Goal: Task Accomplishment & Management: Use online tool/utility

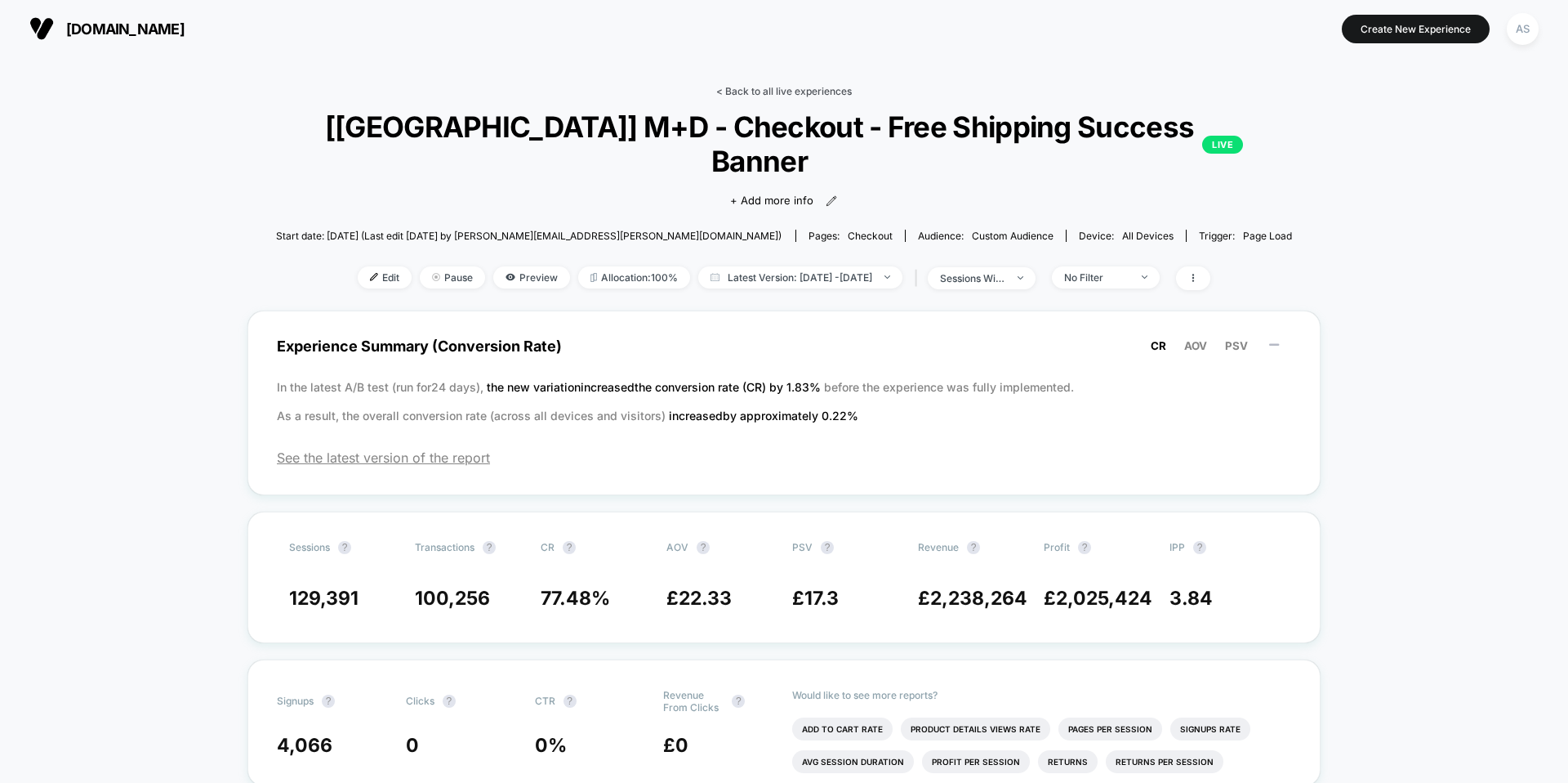
click at [758, 89] on link "< Back to all live experiences" at bounding box center [784, 91] width 136 height 12
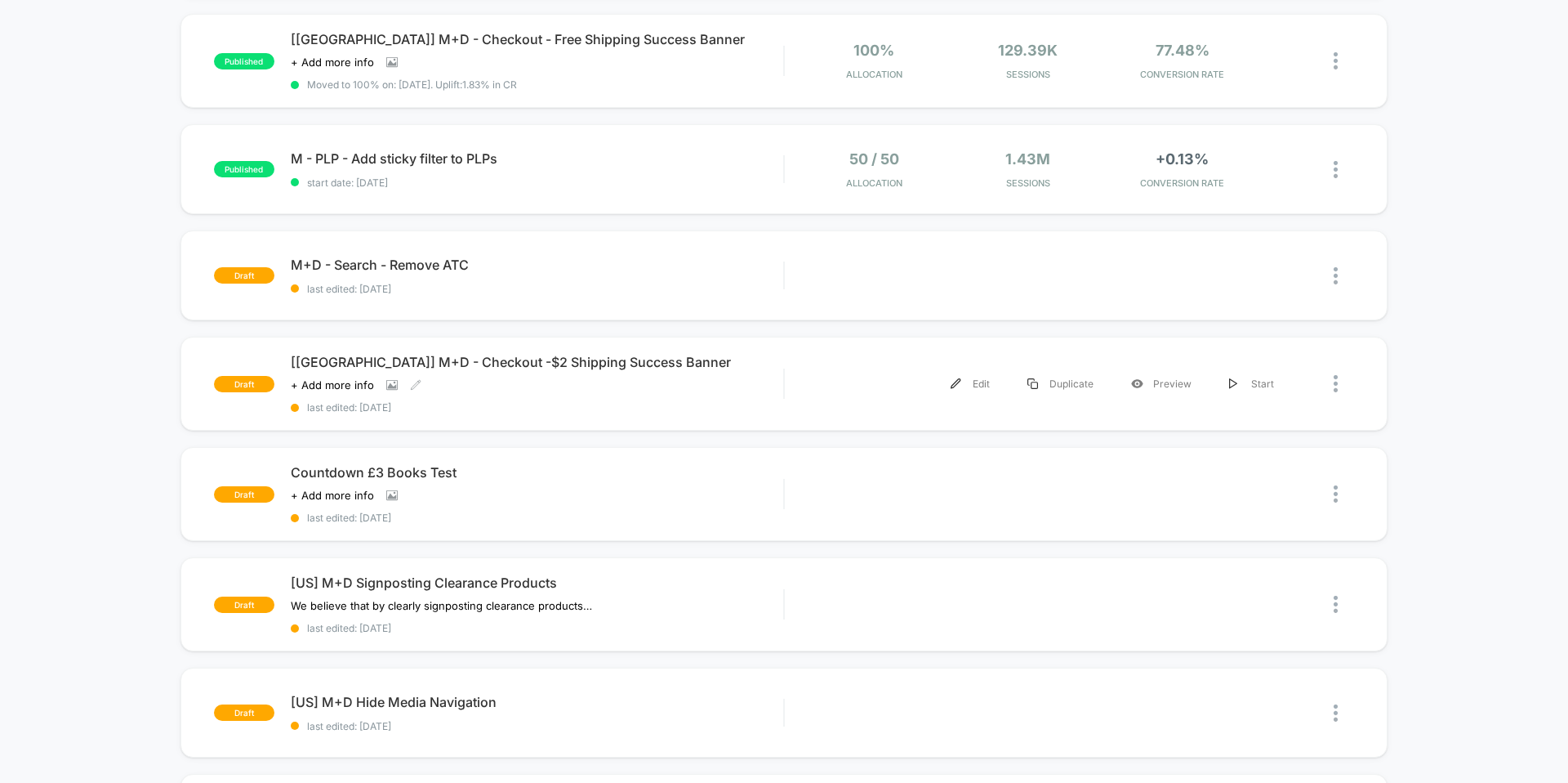
scroll to position [488, 0]
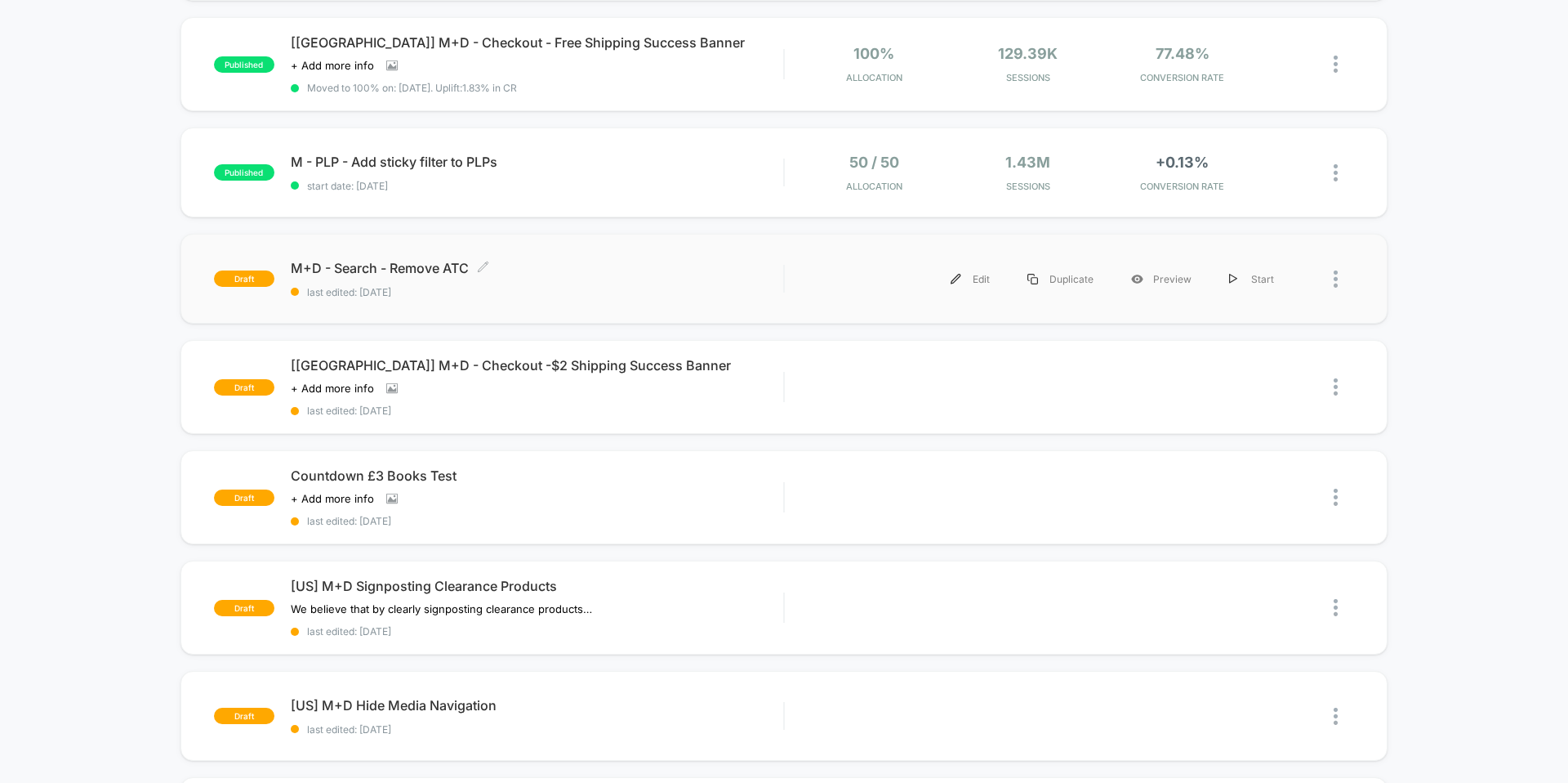
click at [659, 275] on div "M+D - Search - Remove ATC Click to edit experience details Click to edit experi…" at bounding box center [537, 279] width 492 height 39
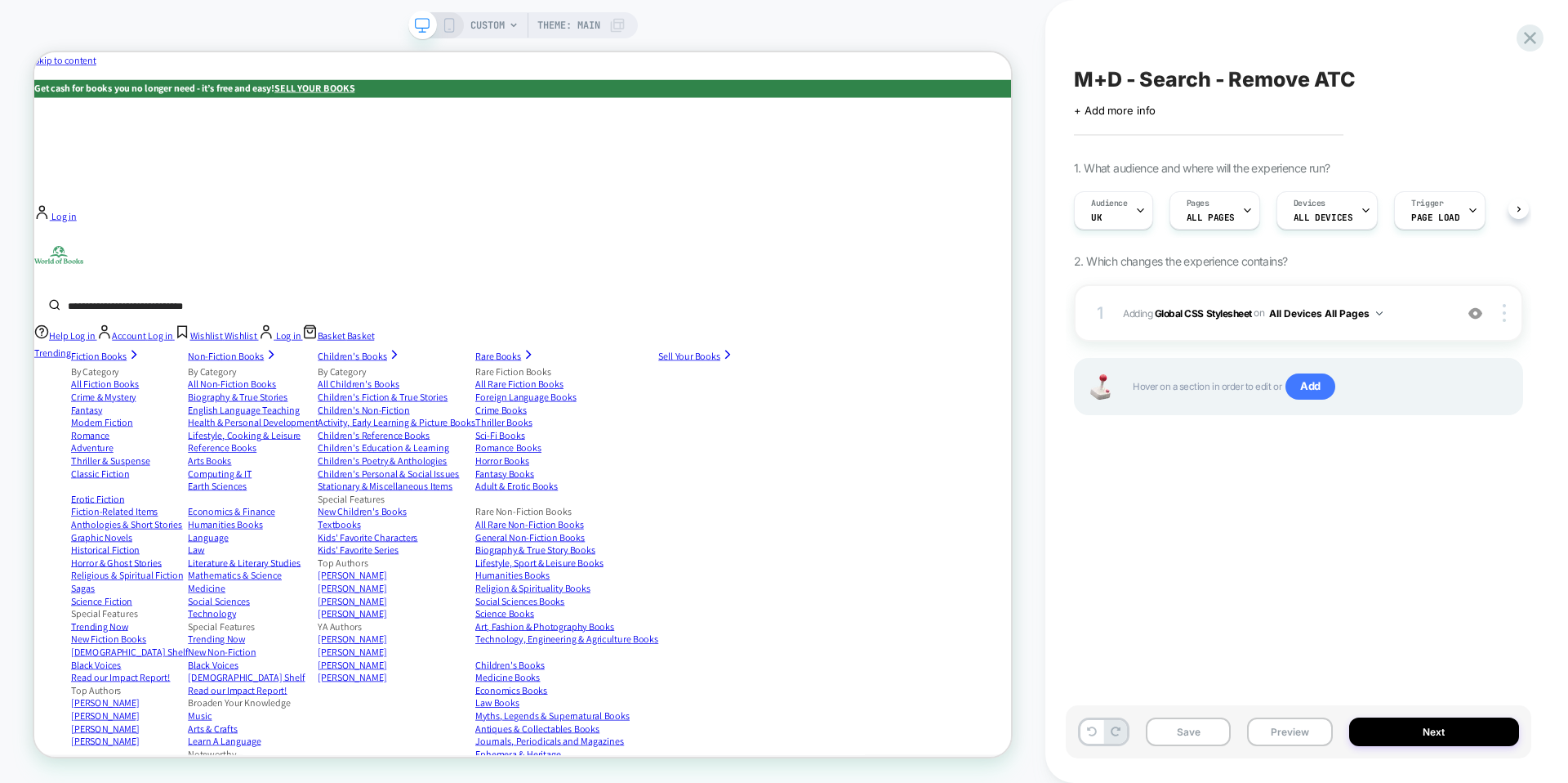
scroll to position [0, 1]
click at [1532, 35] on icon at bounding box center [1529, 38] width 12 height 12
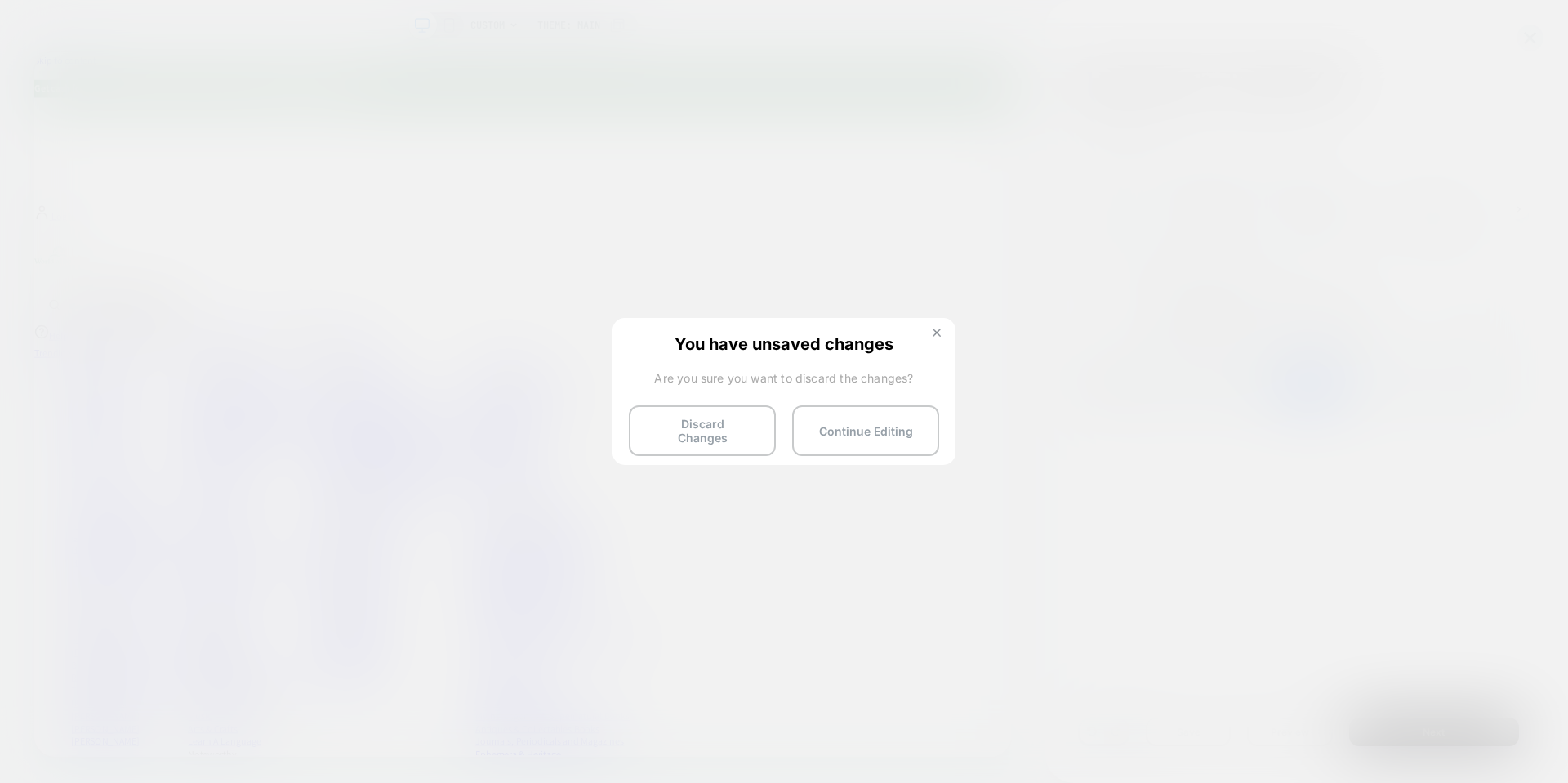
click at [940, 336] on button at bounding box center [936, 334] width 18 height 14
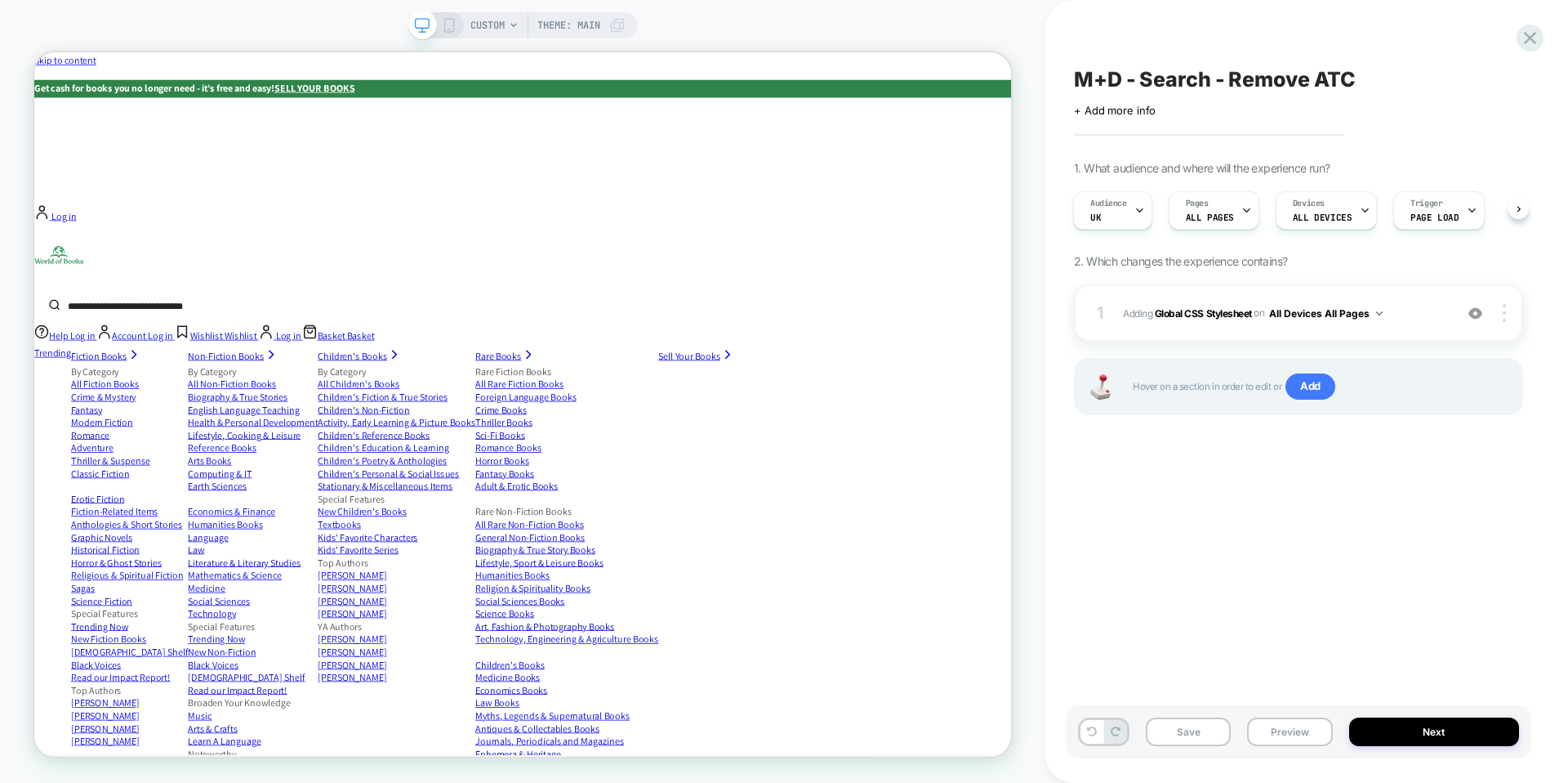
scroll to position [0, 18]
click at [1422, 206] on div "Trigger Page Load" at bounding box center [1417, 209] width 81 height 37
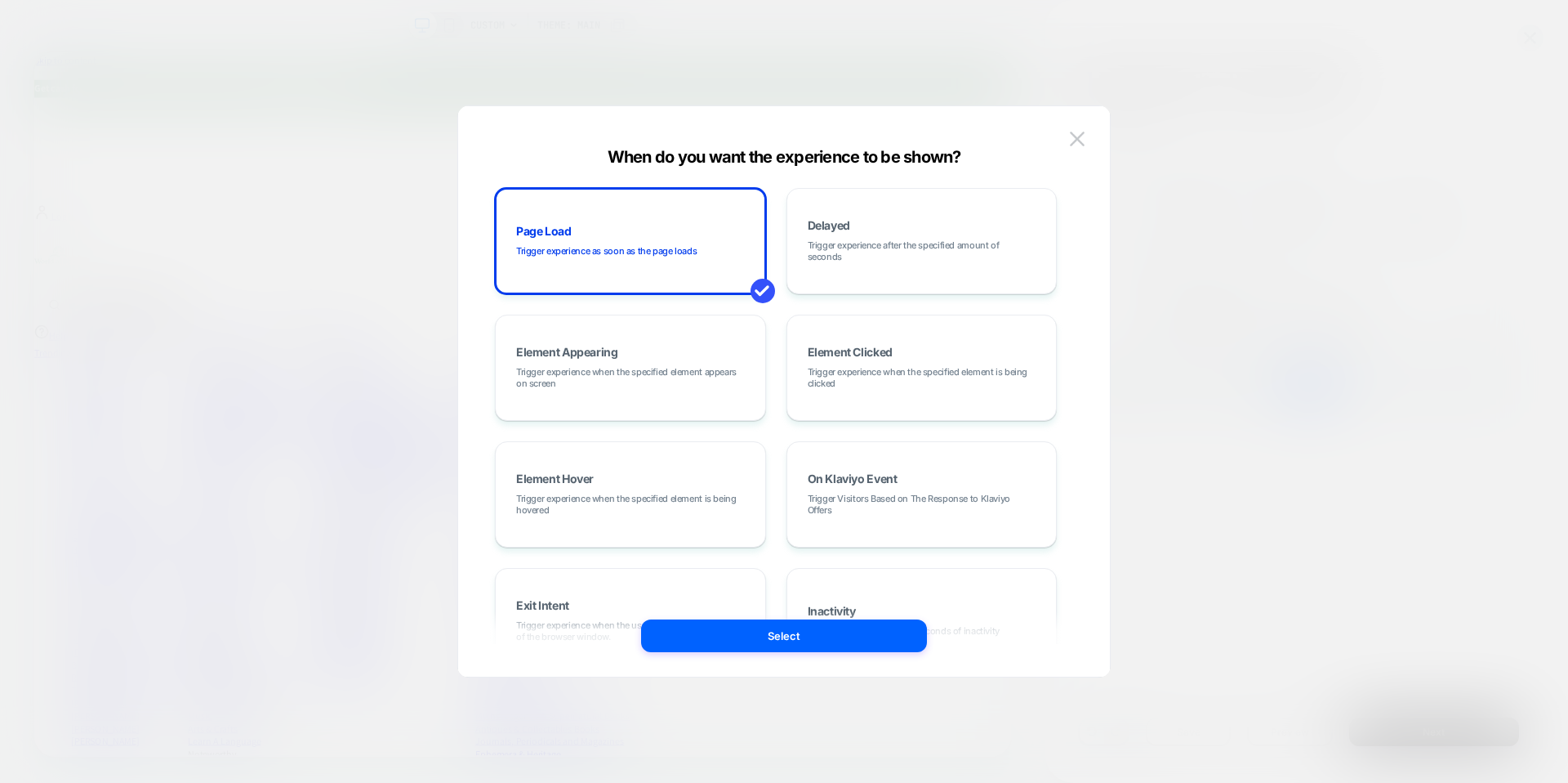
click at [1377, 114] on div at bounding box center [784, 391] width 1568 height 783
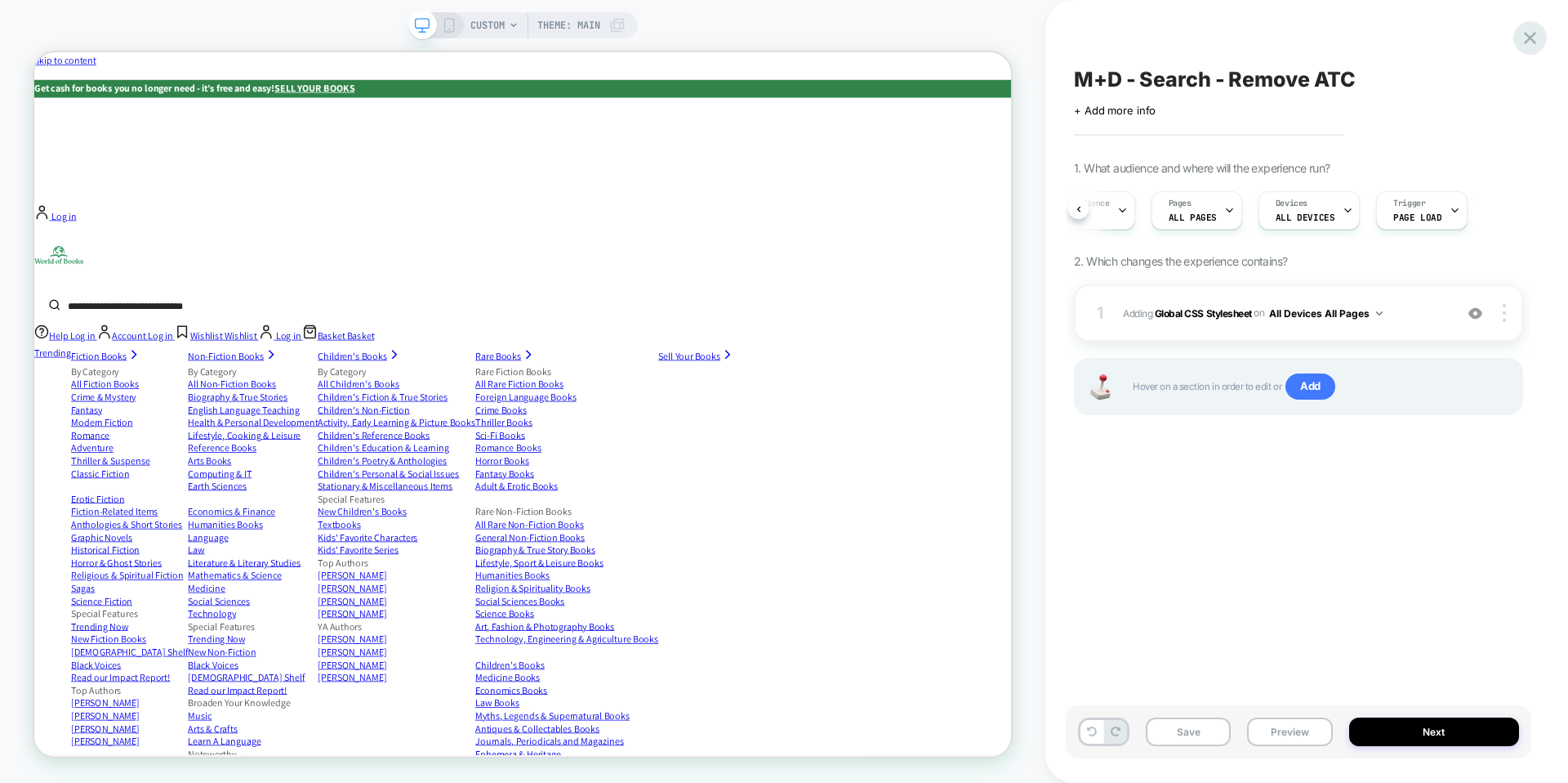
click at [1542, 35] on div at bounding box center [1530, 38] width 34 height 34
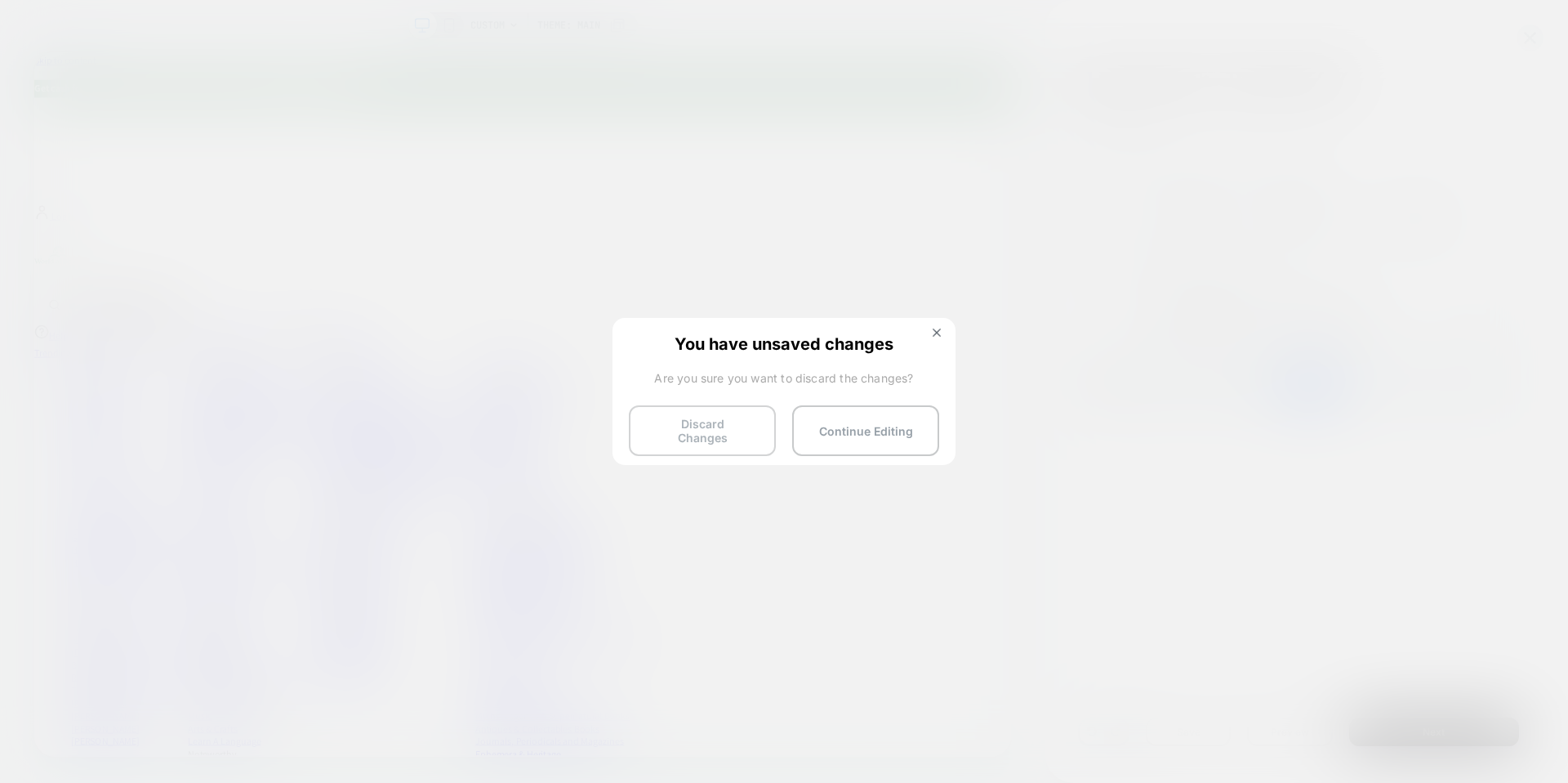
click at [726, 416] on button "Discard Changes" at bounding box center [702, 430] width 147 height 51
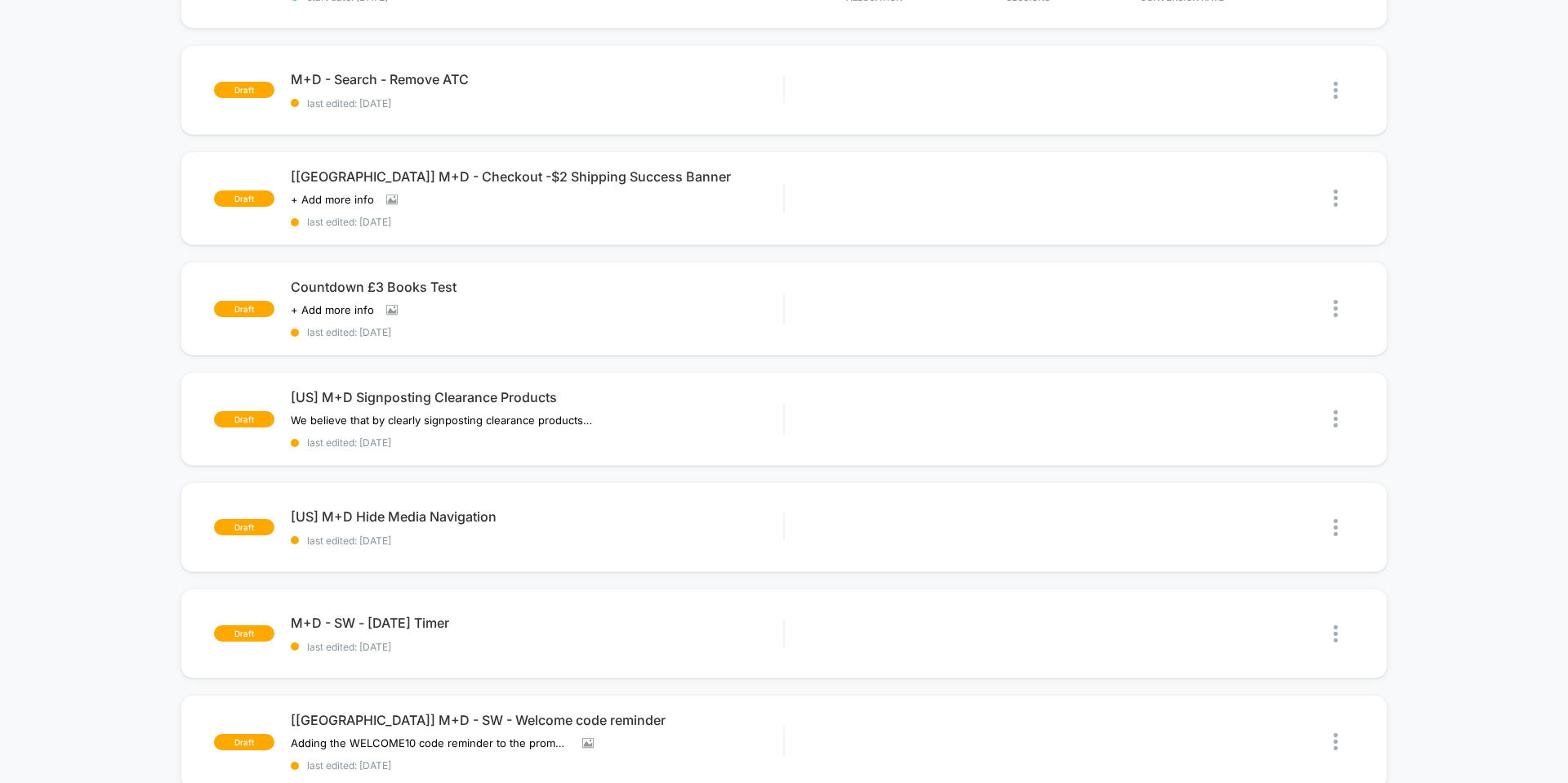
scroll to position [688, 0]
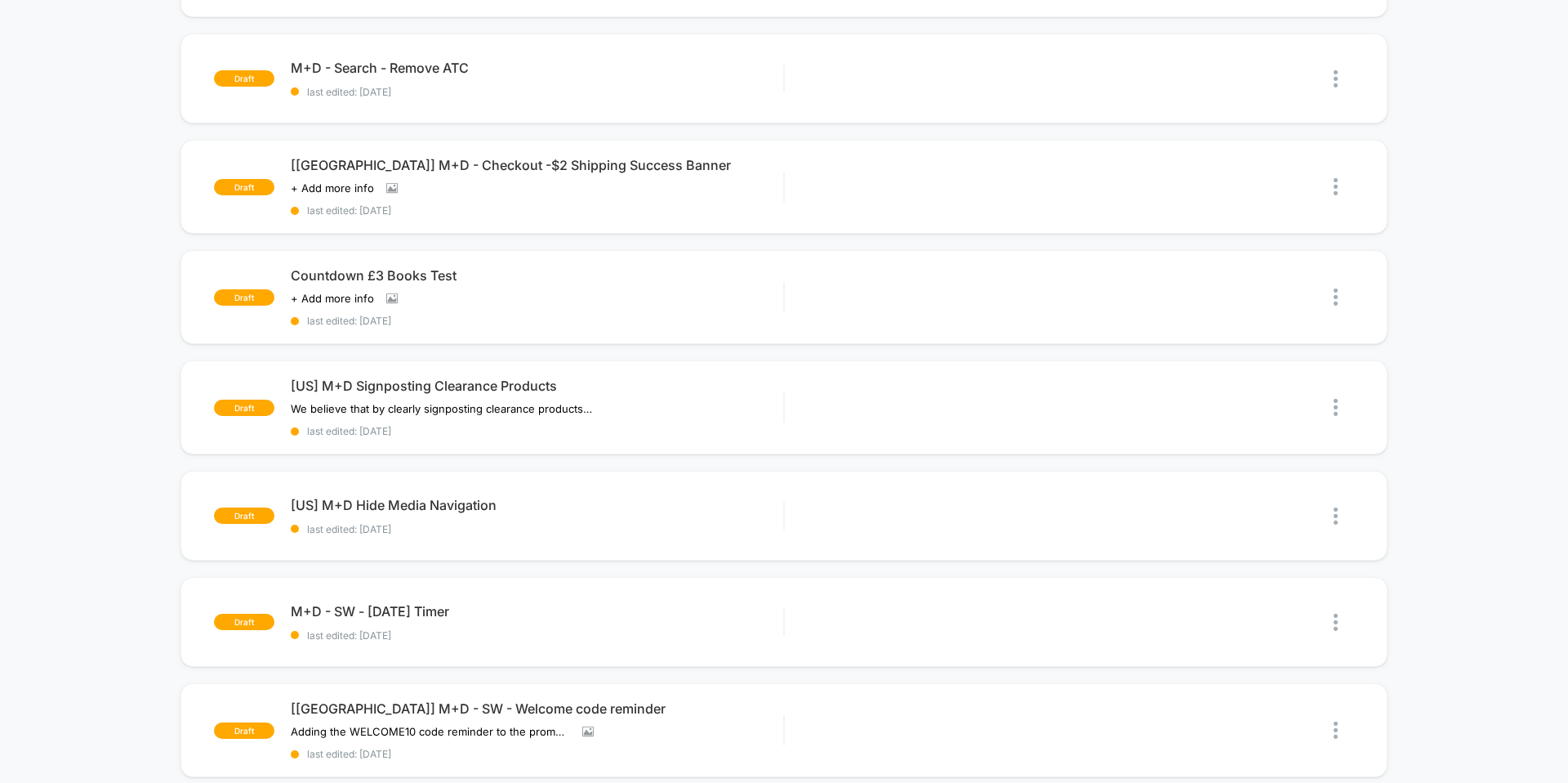
click at [1463, 243] on div "published M - PDP - Sticky ATC on PDPs Click to view images Click to edit exper…" at bounding box center [784, 174] width 1568 height 1369
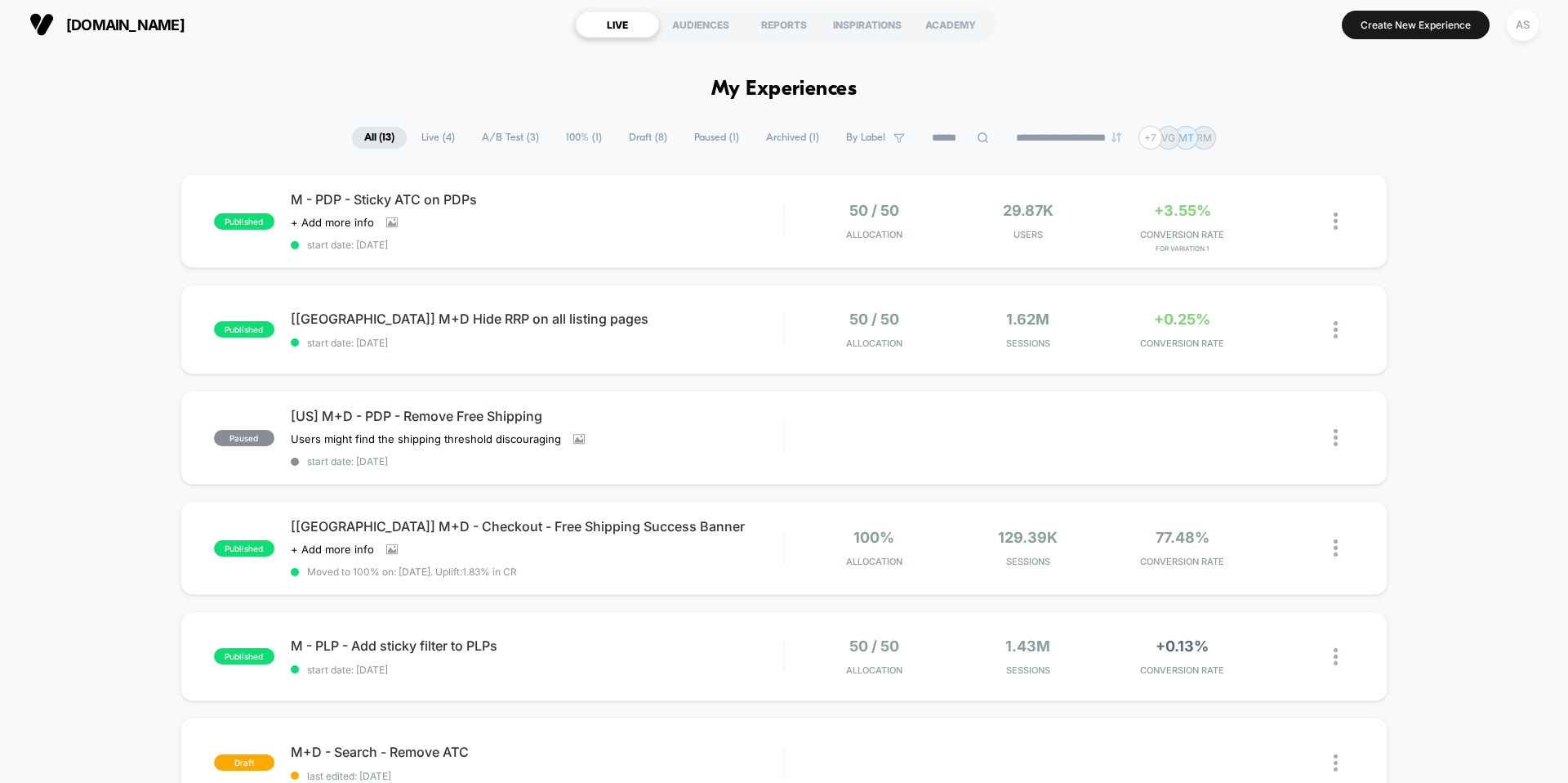
scroll to position [0, 0]
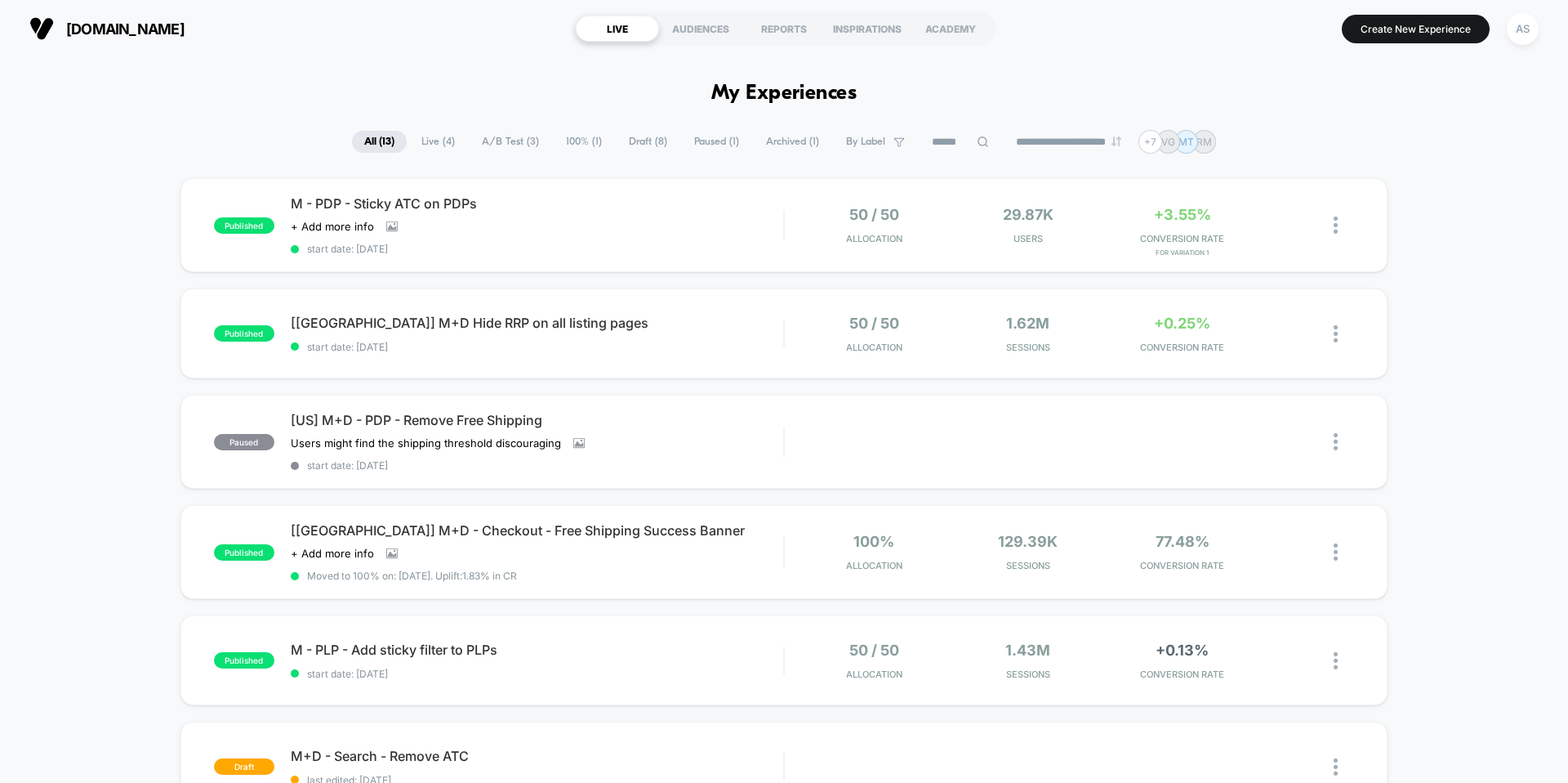
click at [1325, 131] on div "**********" at bounding box center [784, 142] width 1568 height 24
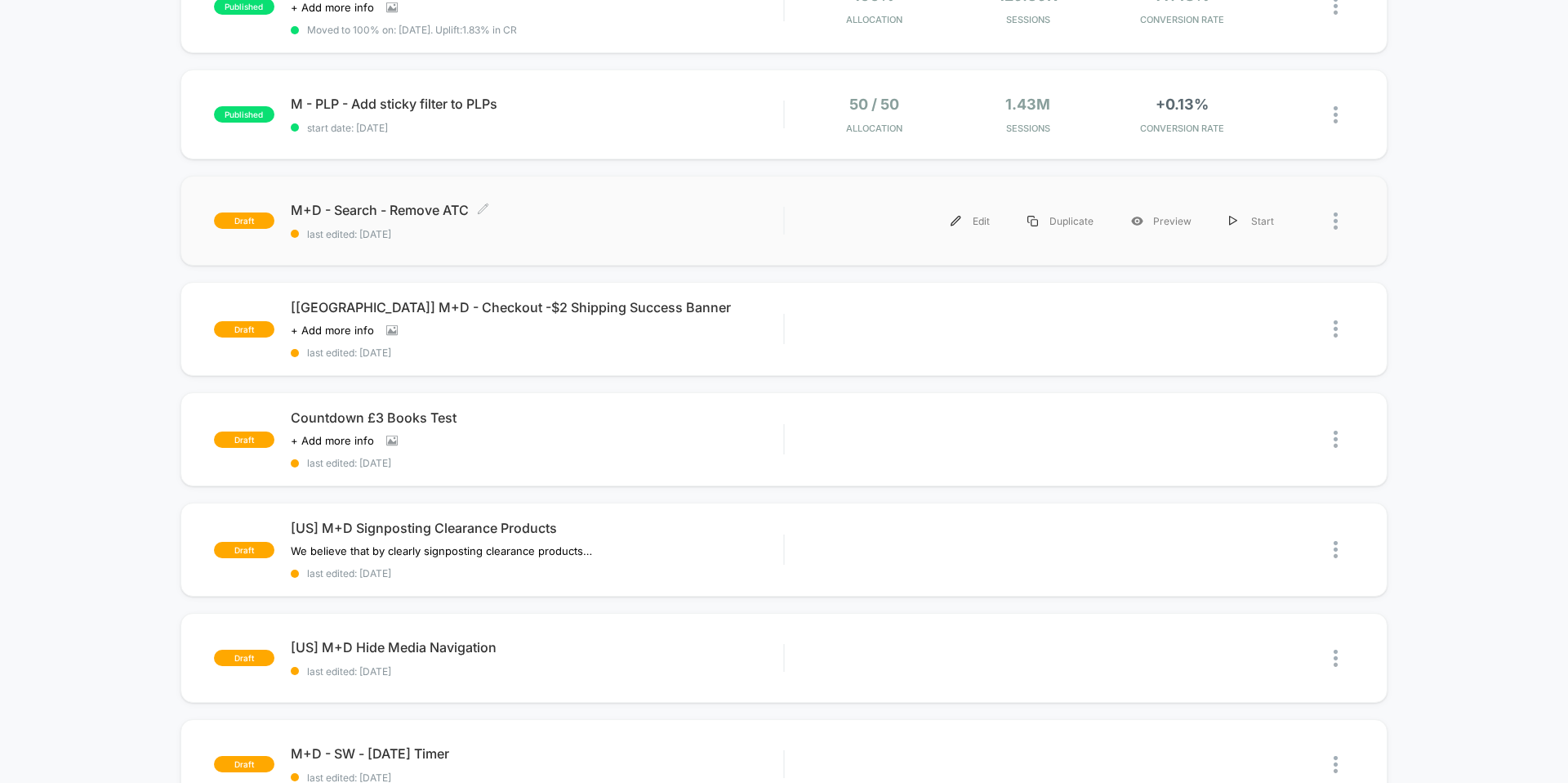
scroll to position [673, 0]
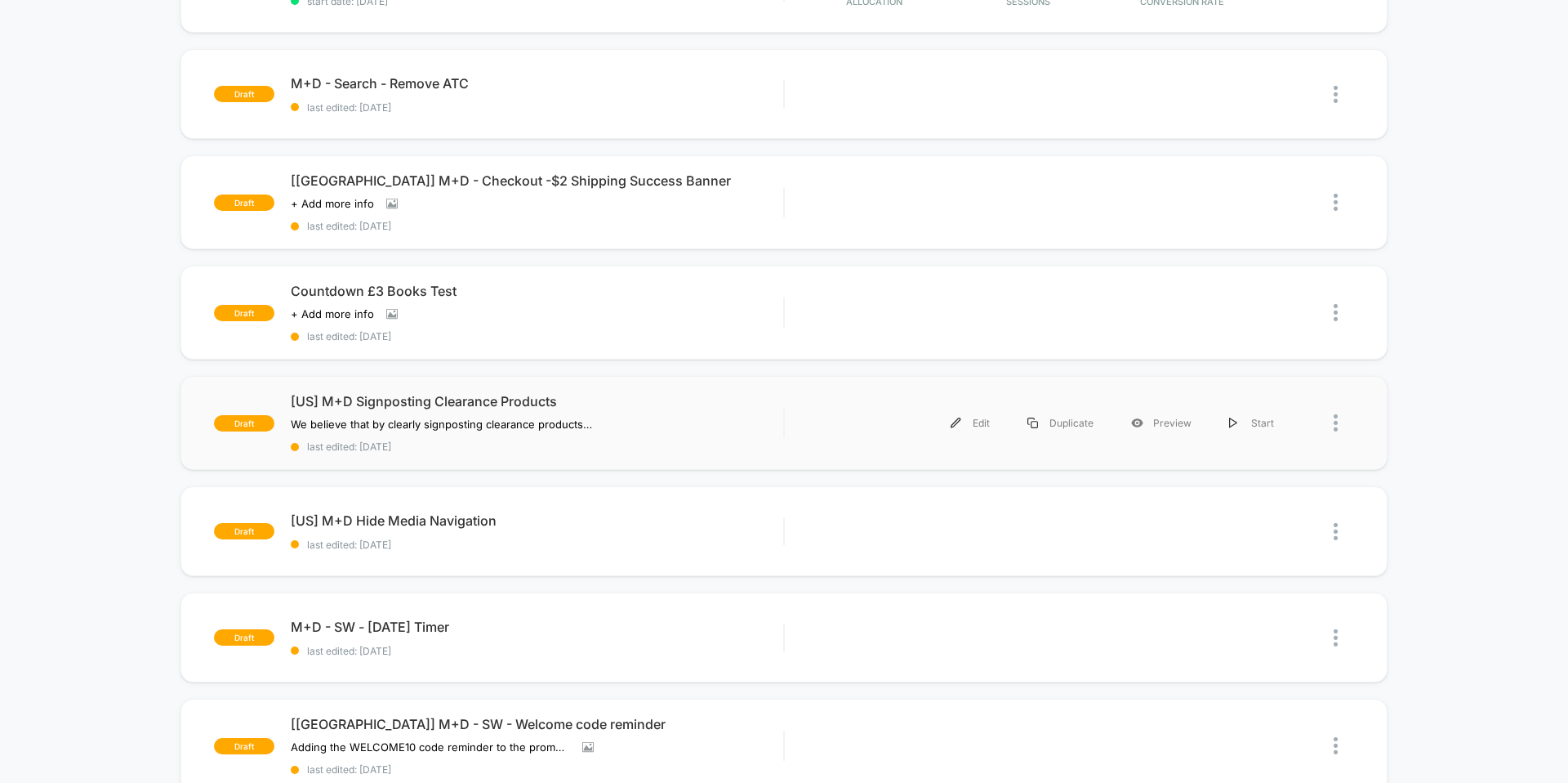
click at [520, 393] on span "[US] M+D Signposting Clearance Products" at bounding box center [537, 401] width 492 height 16
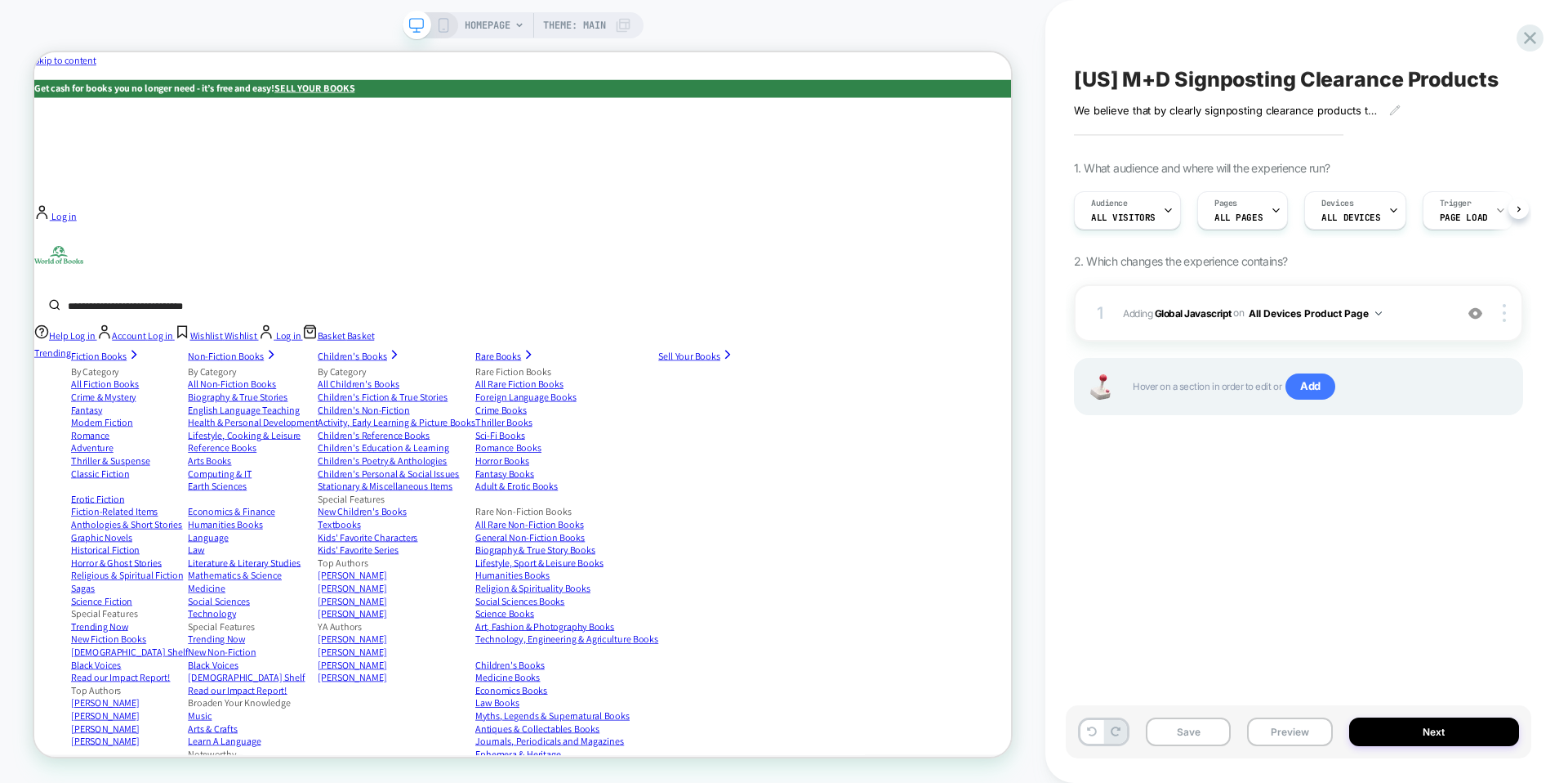
scroll to position [0, 1]
click at [1202, 307] on b "Global Javascript" at bounding box center [1192, 313] width 76 height 12
click at [1501, 318] on div at bounding box center [1506, 313] width 31 height 18
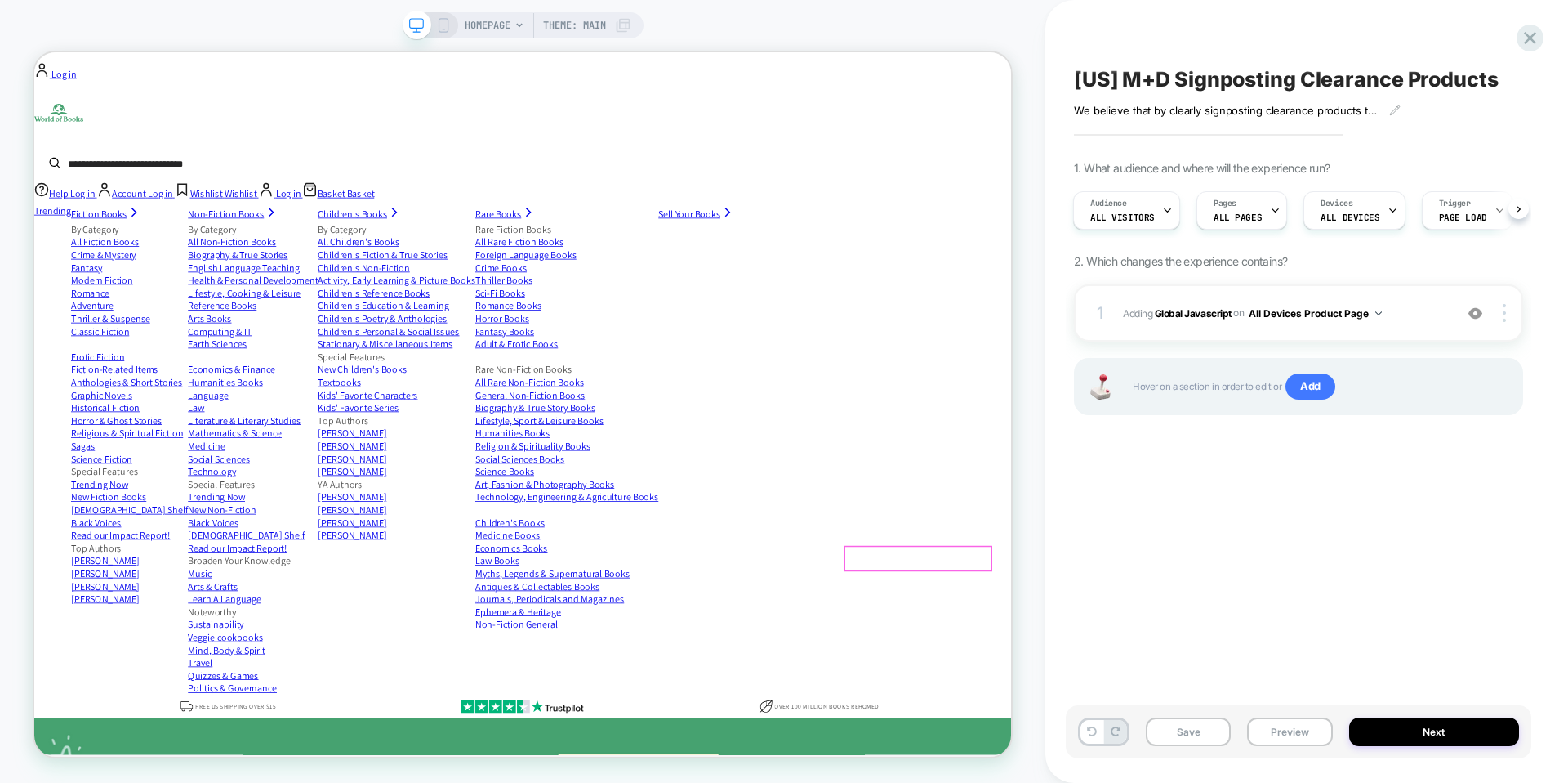
scroll to position [229, 0]
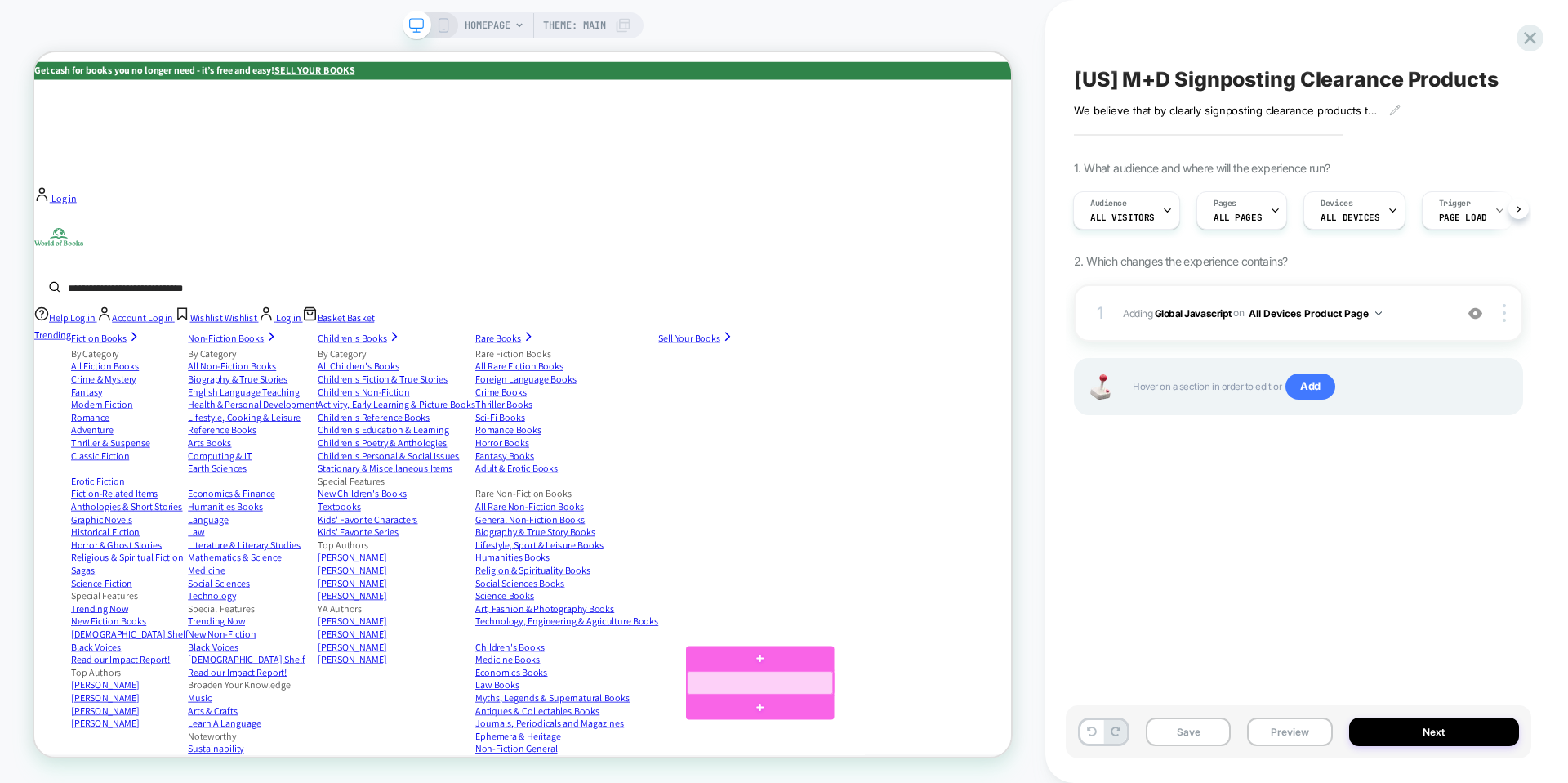
scroll to position [0, 0]
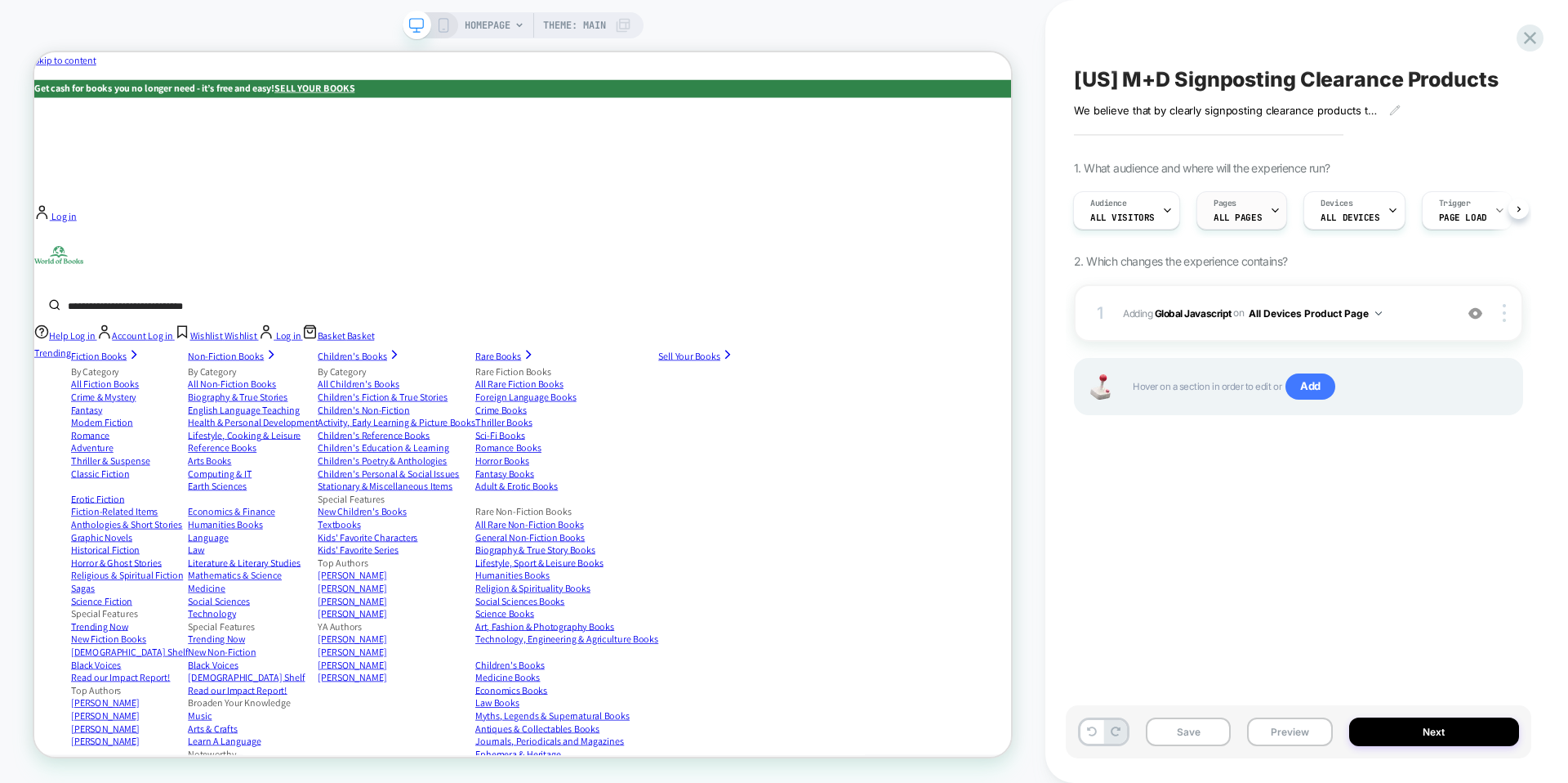
click at [1217, 205] on span "Pages" at bounding box center [1224, 203] width 23 height 12
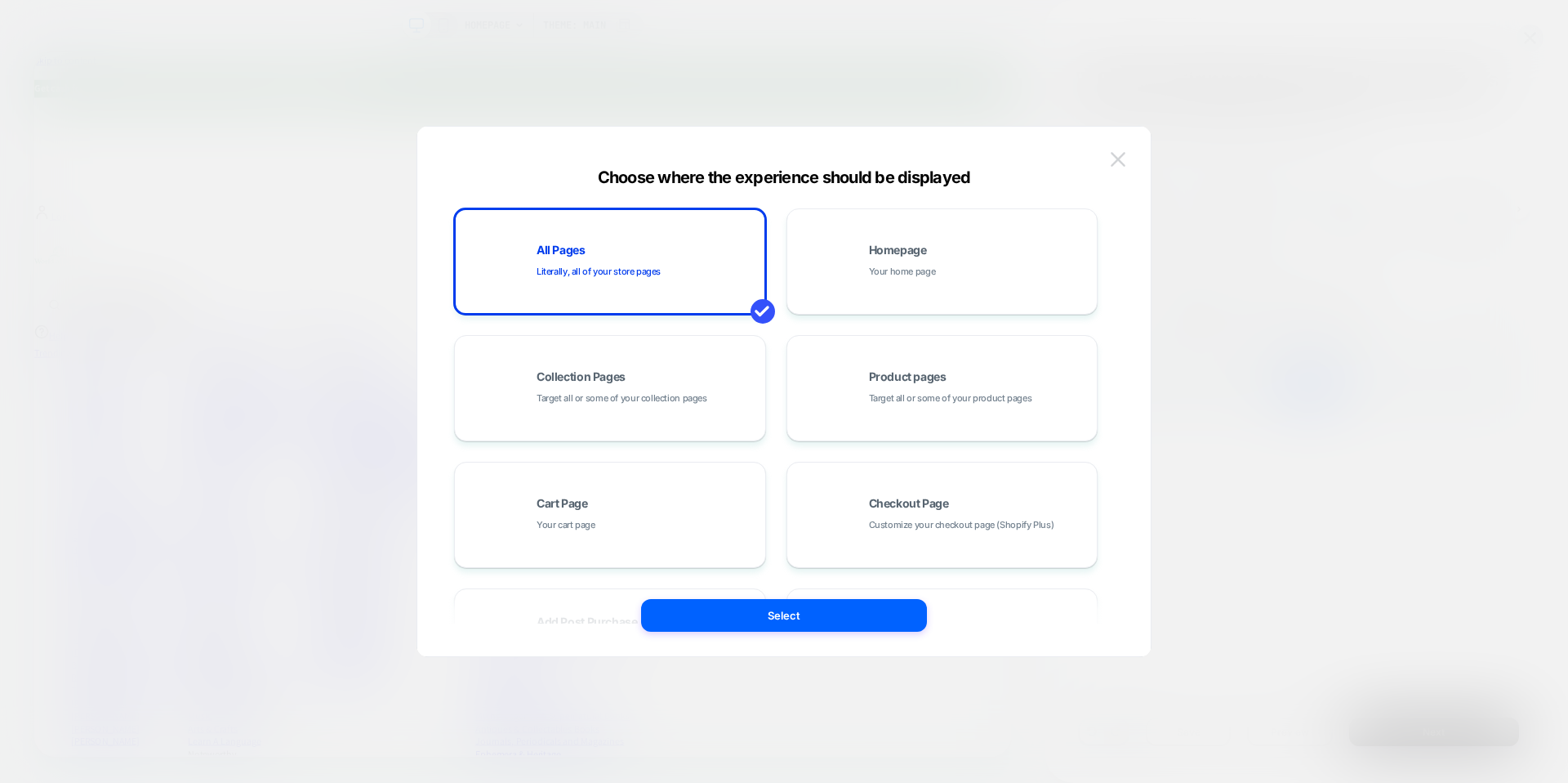
click at [1111, 170] on button at bounding box center [1118, 159] width 25 height 25
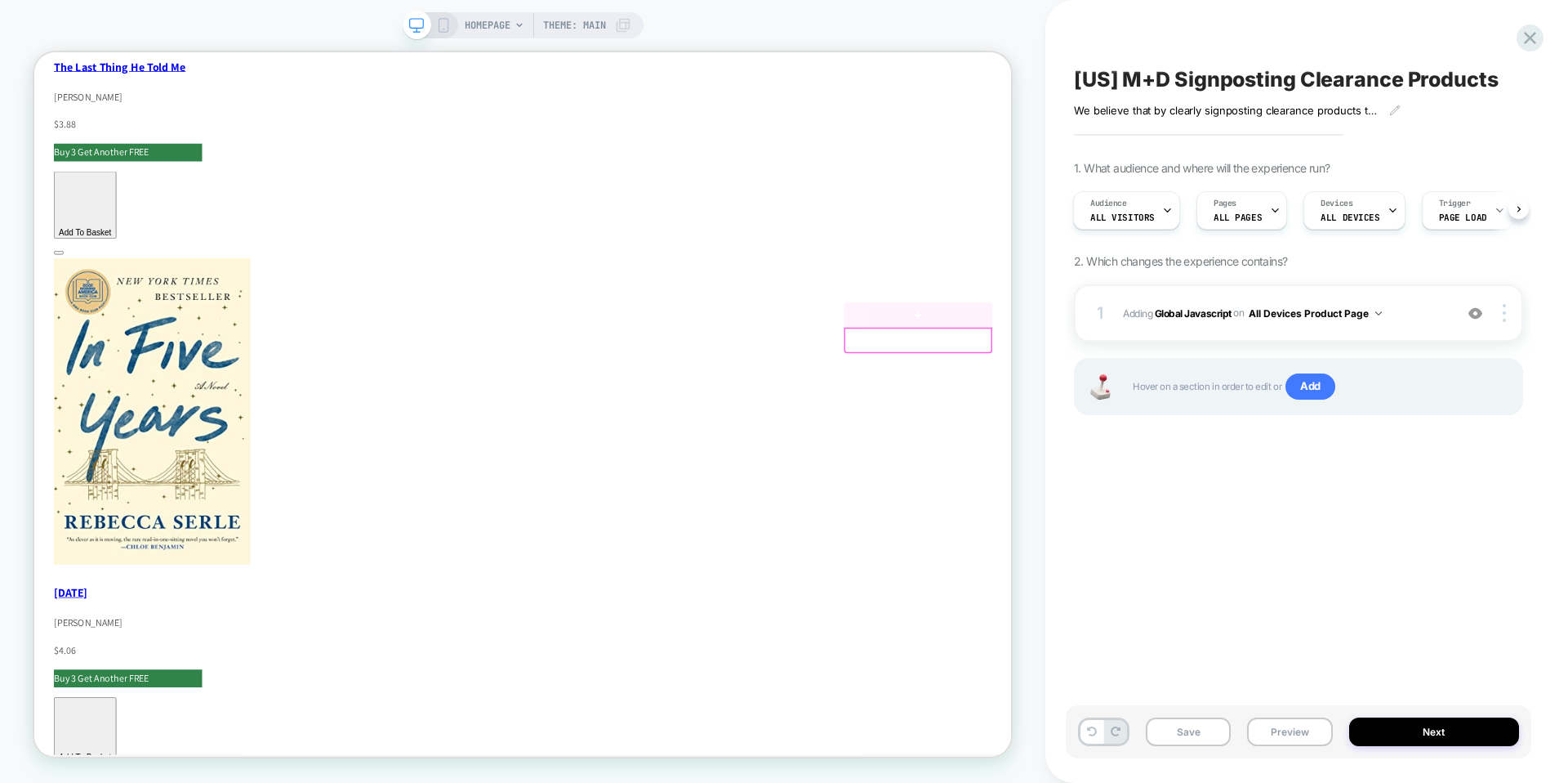
scroll to position [2671, 0]
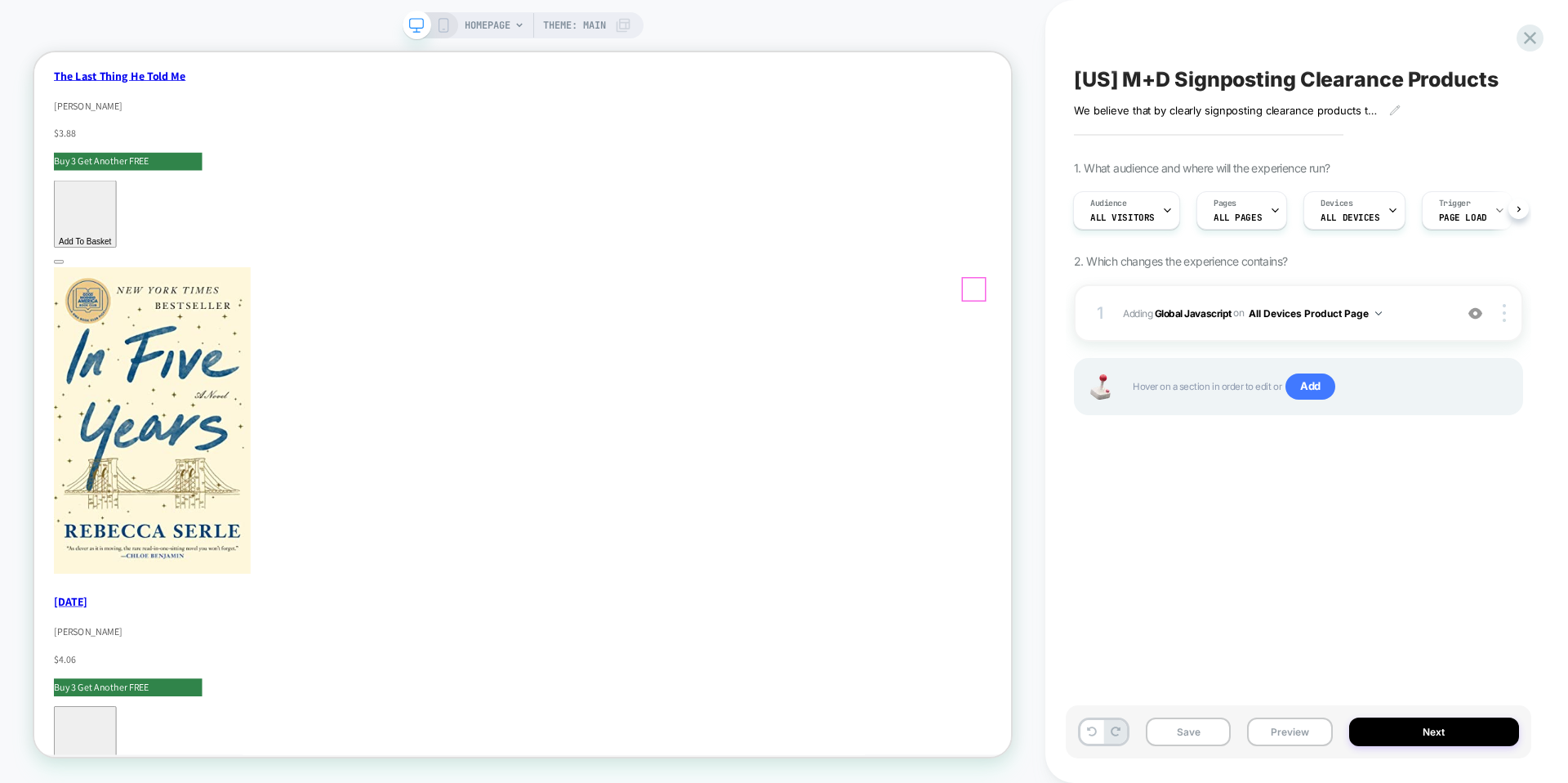
click at [1285, 368] on div at bounding box center [1287, 368] width 30 height 30
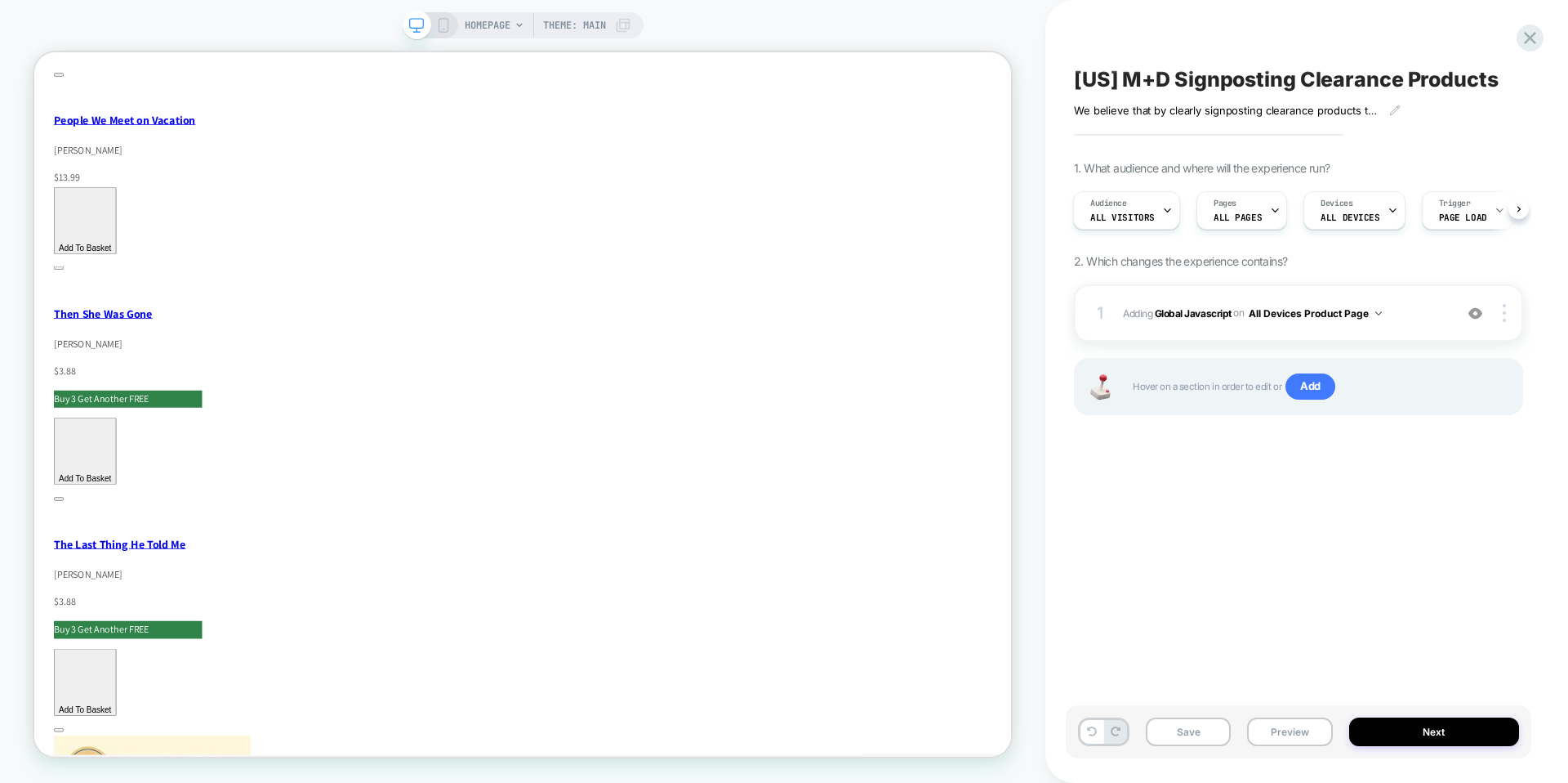
scroll to position [1599, 0]
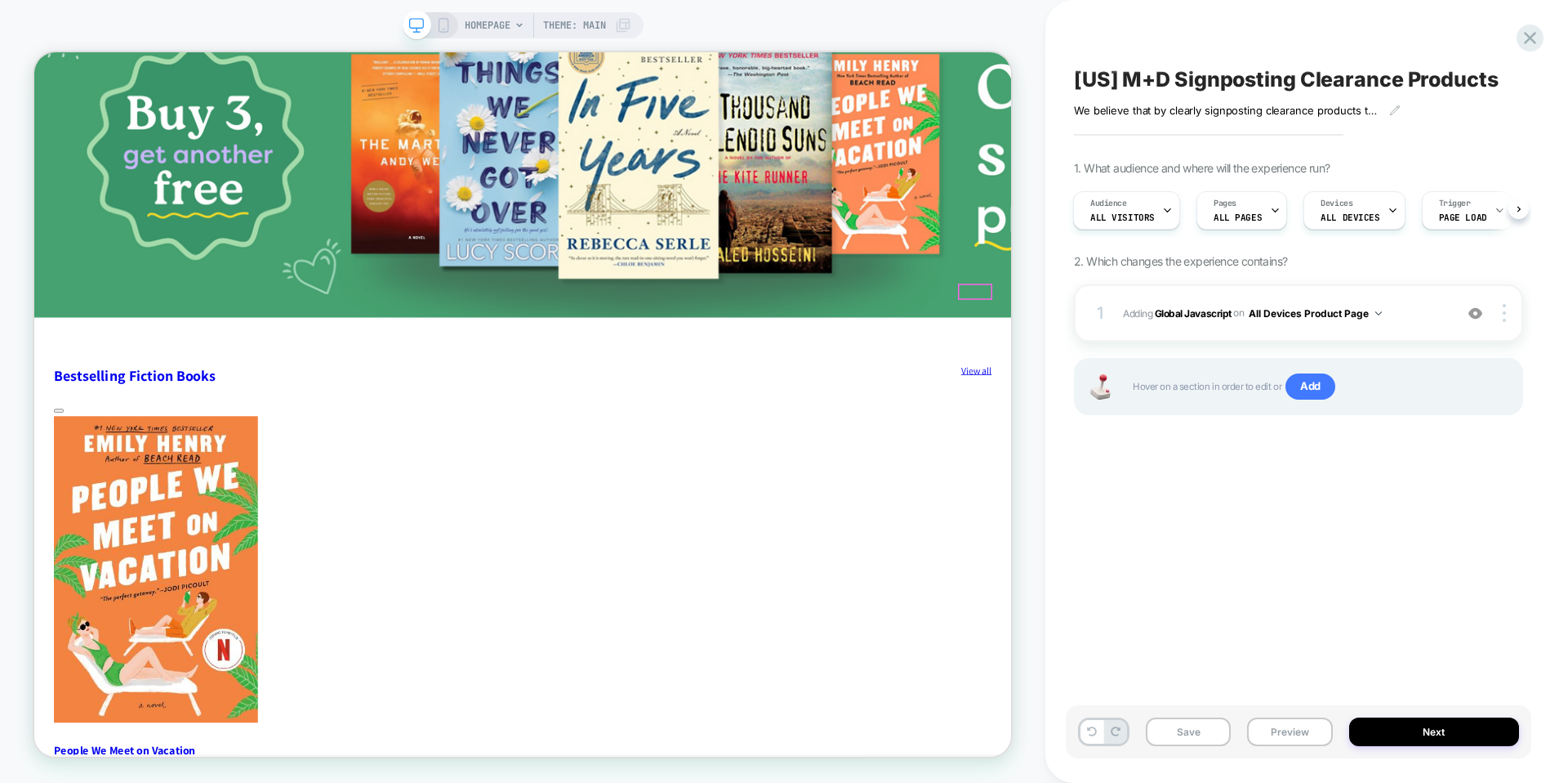
click at [1279, 371] on div at bounding box center [1288, 372] width 43 height 18
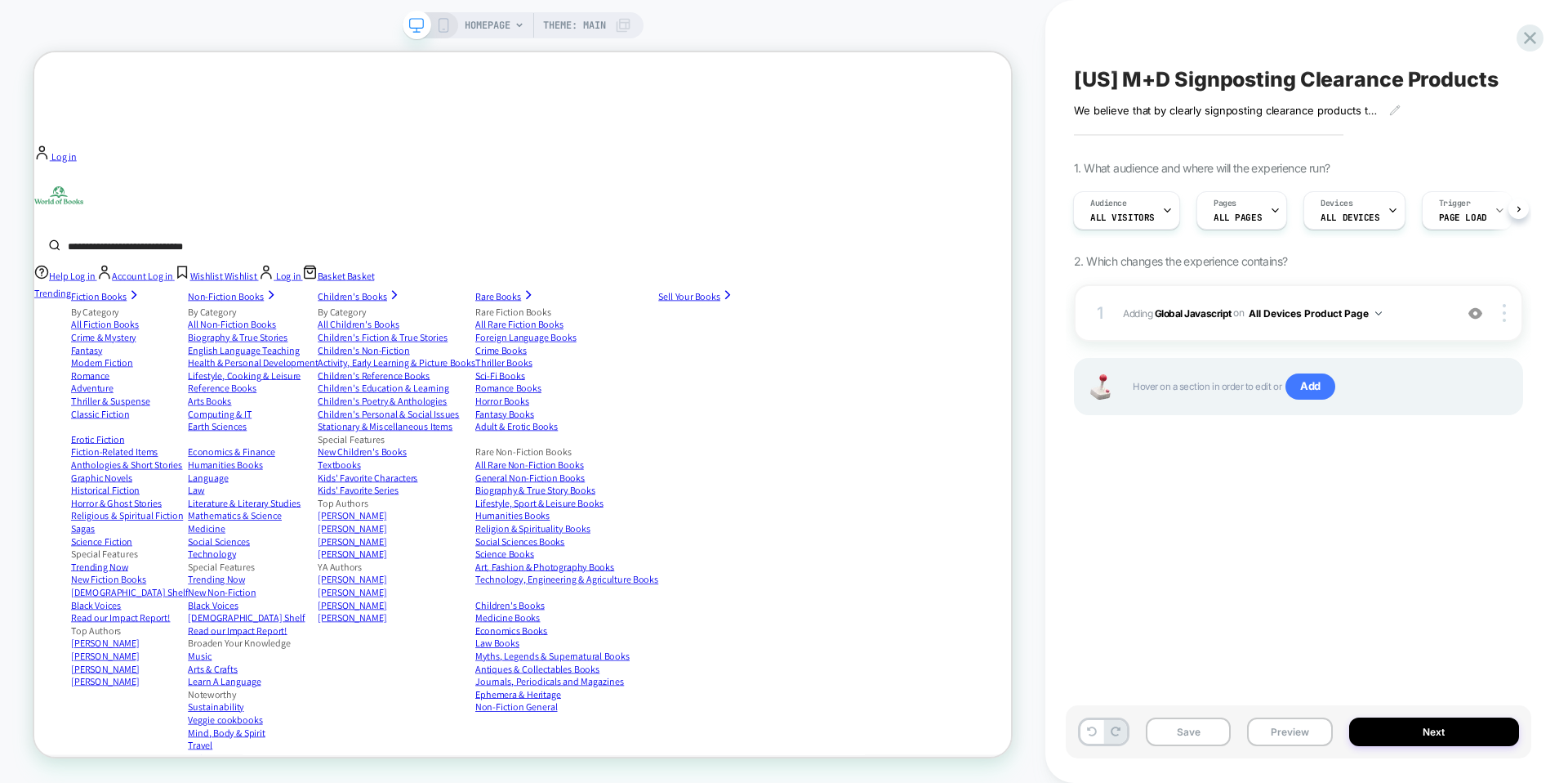
scroll to position [0, 0]
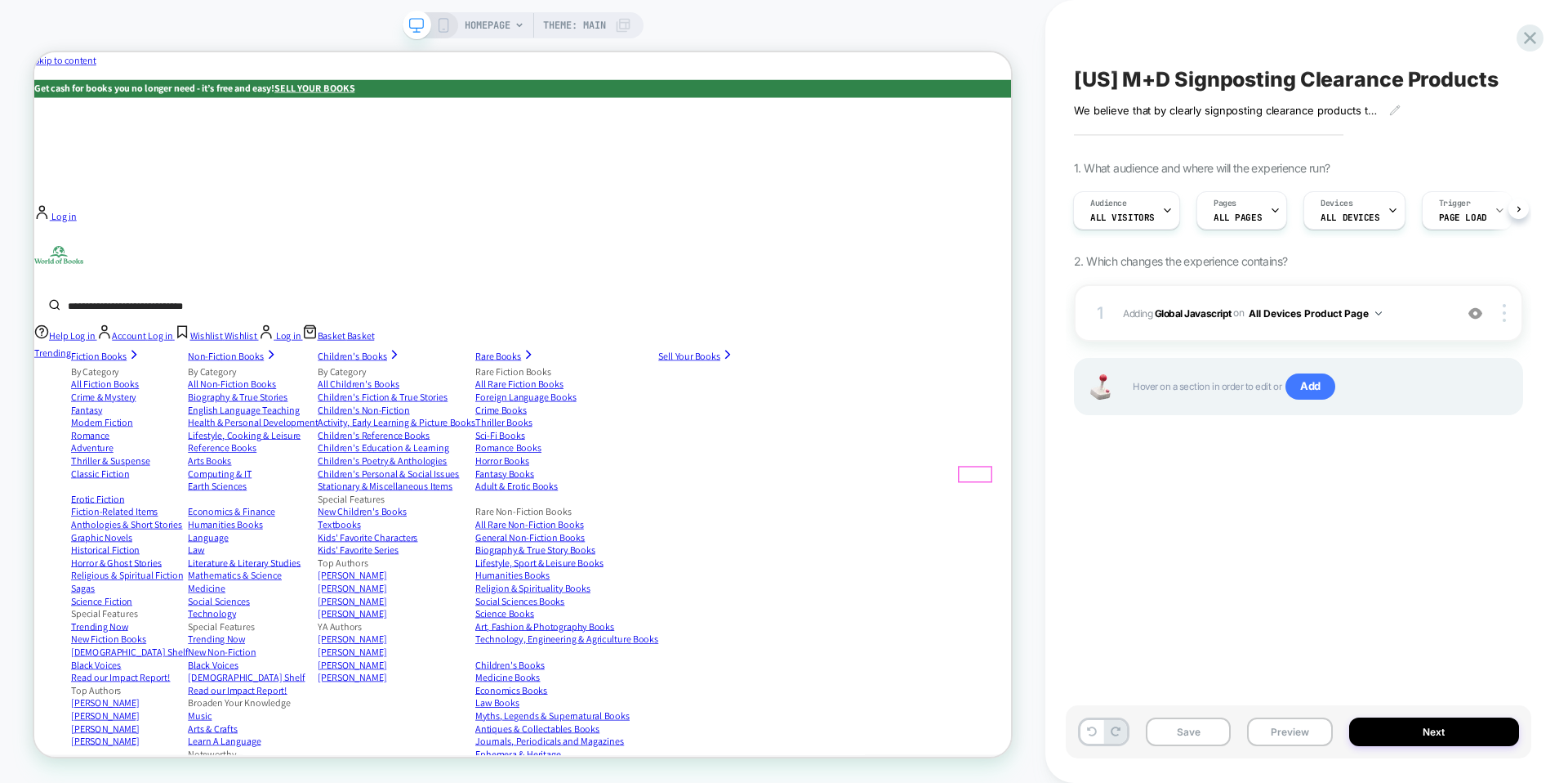
click at [1220, 202] on span "Pages" at bounding box center [1224, 203] width 23 height 12
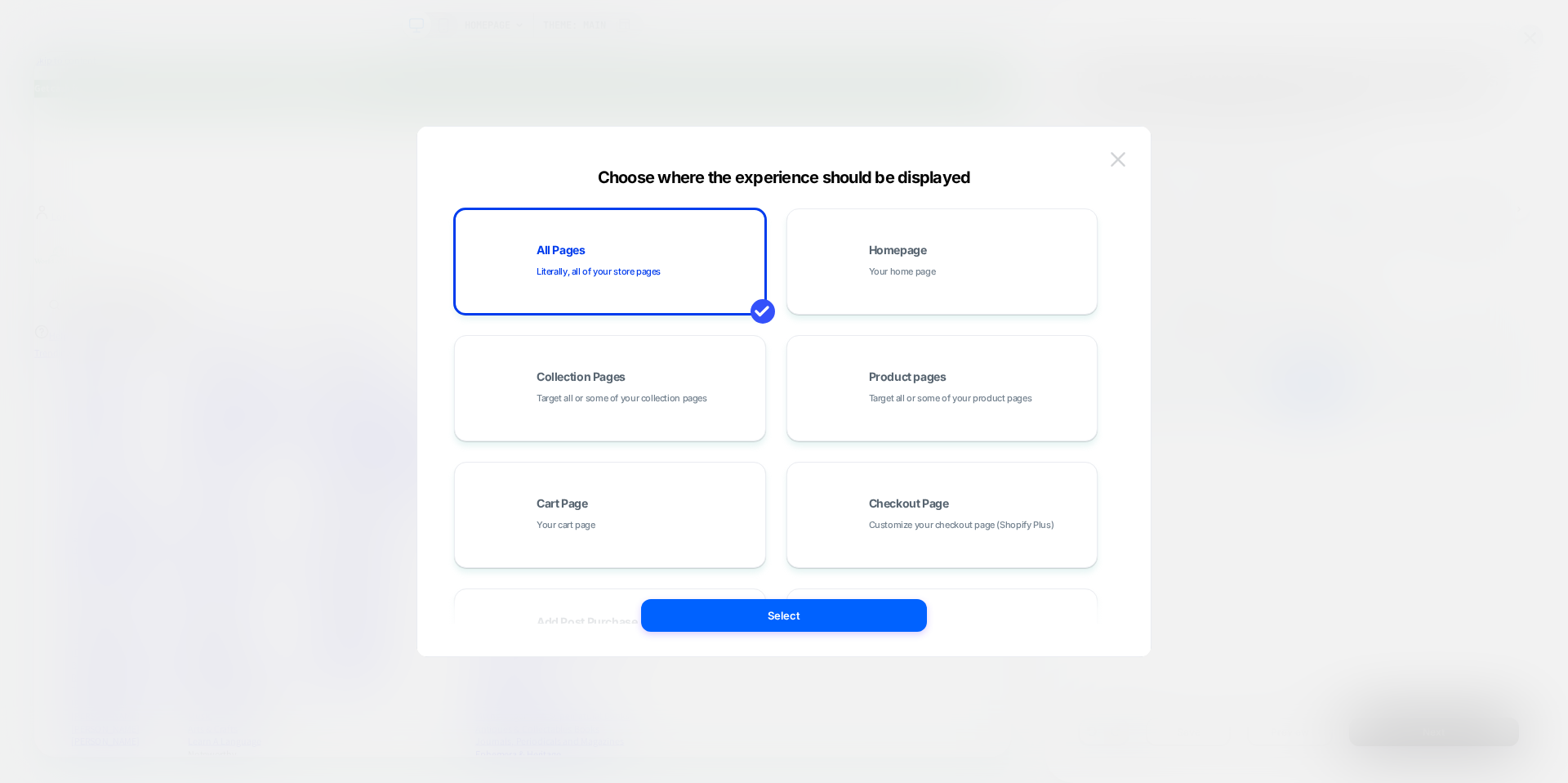
click at [1116, 156] on img at bounding box center [1118, 159] width 15 height 14
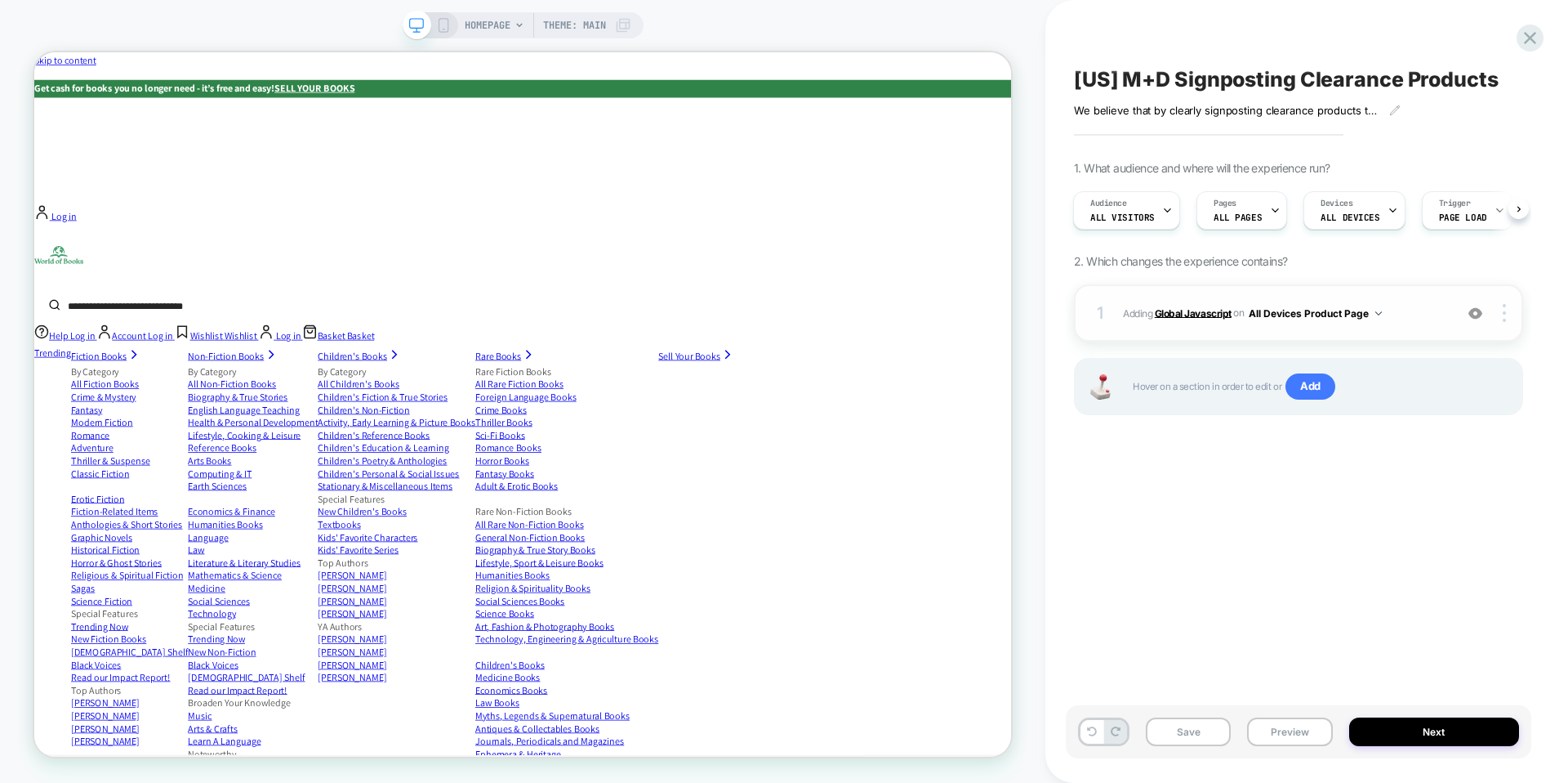
click at [1167, 315] on b "Global Javascript" at bounding box center [1192, 313] width 76 height 12
click at [1168, 540] on div "[US] M+D Signposting Clearance Products We believe that by clearly signposting …" at bounding box center [1297, 391] width 465 height 750
click at [1283, 79] on span "[US] M+D Signposting Clearance Products" at bounding box center [1286, 79] width 424 height 25
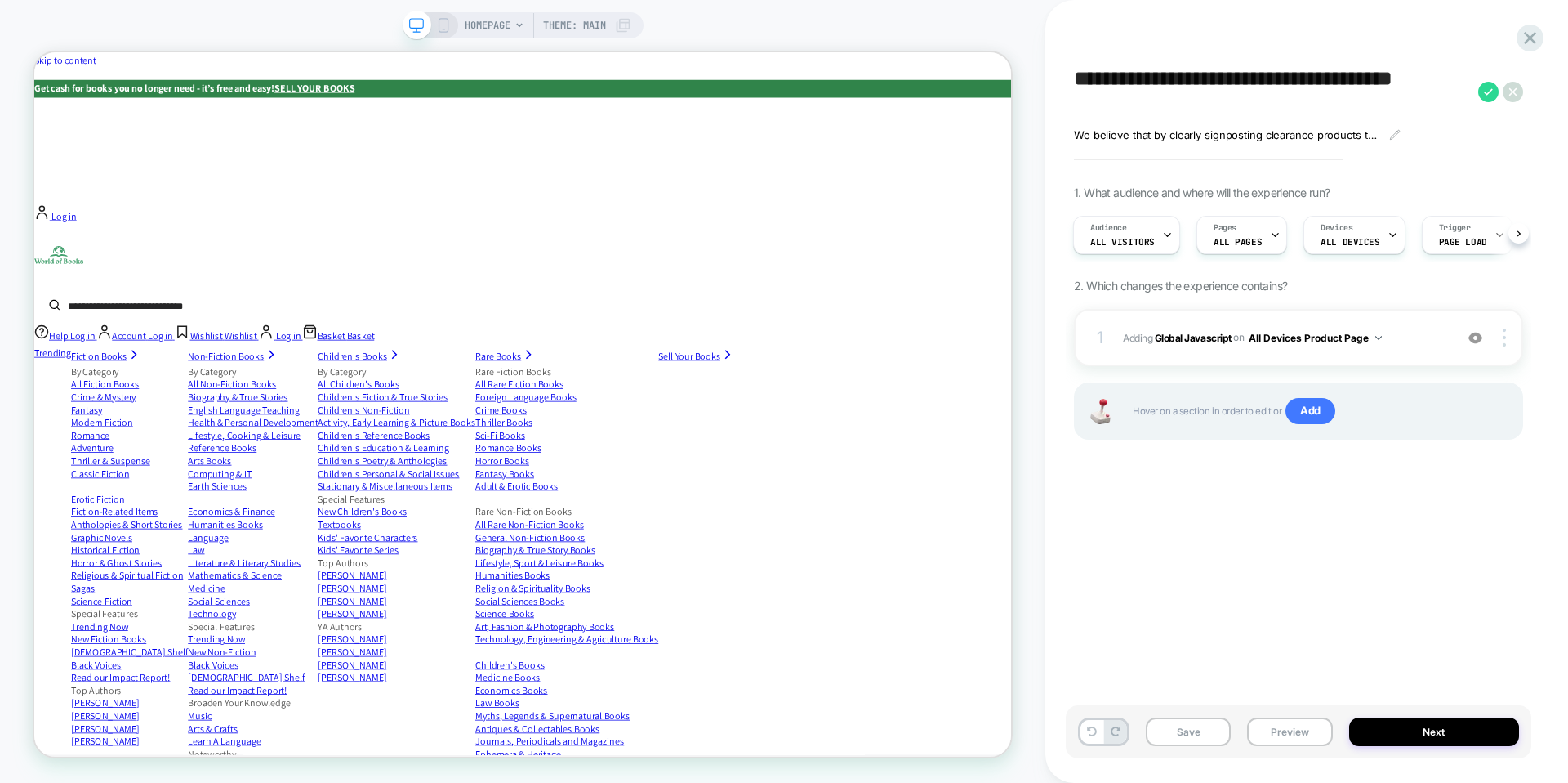
click at [1230, 539] on div "**********" at bounding box center [1297, 391] width 465 height 750
click at [1507, 92] on icon at bounding box center [1512, 91] width 21 height 21
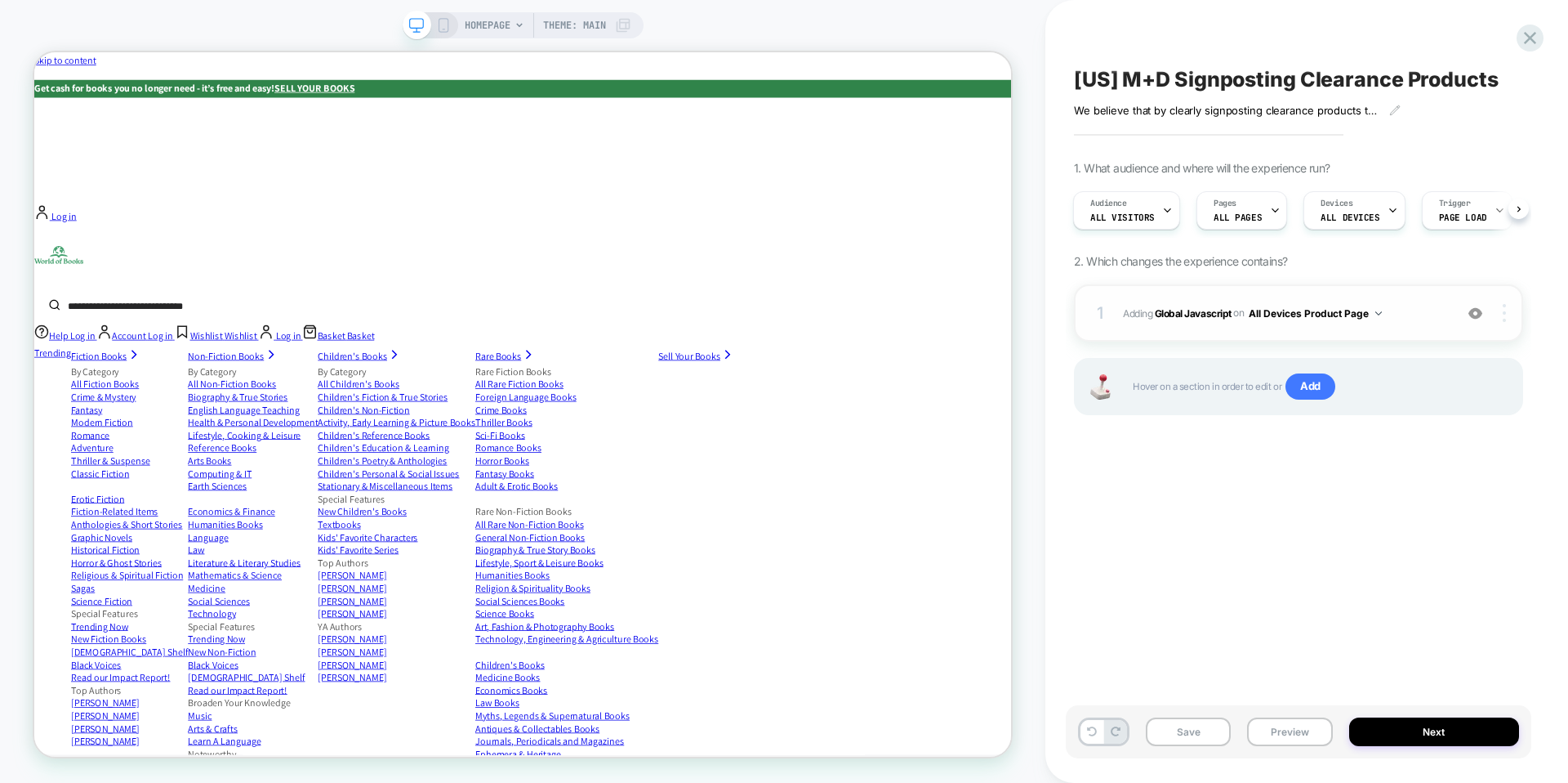
click at [1506, 312] on div at bounding box center [1506, 313] width 31 height 18
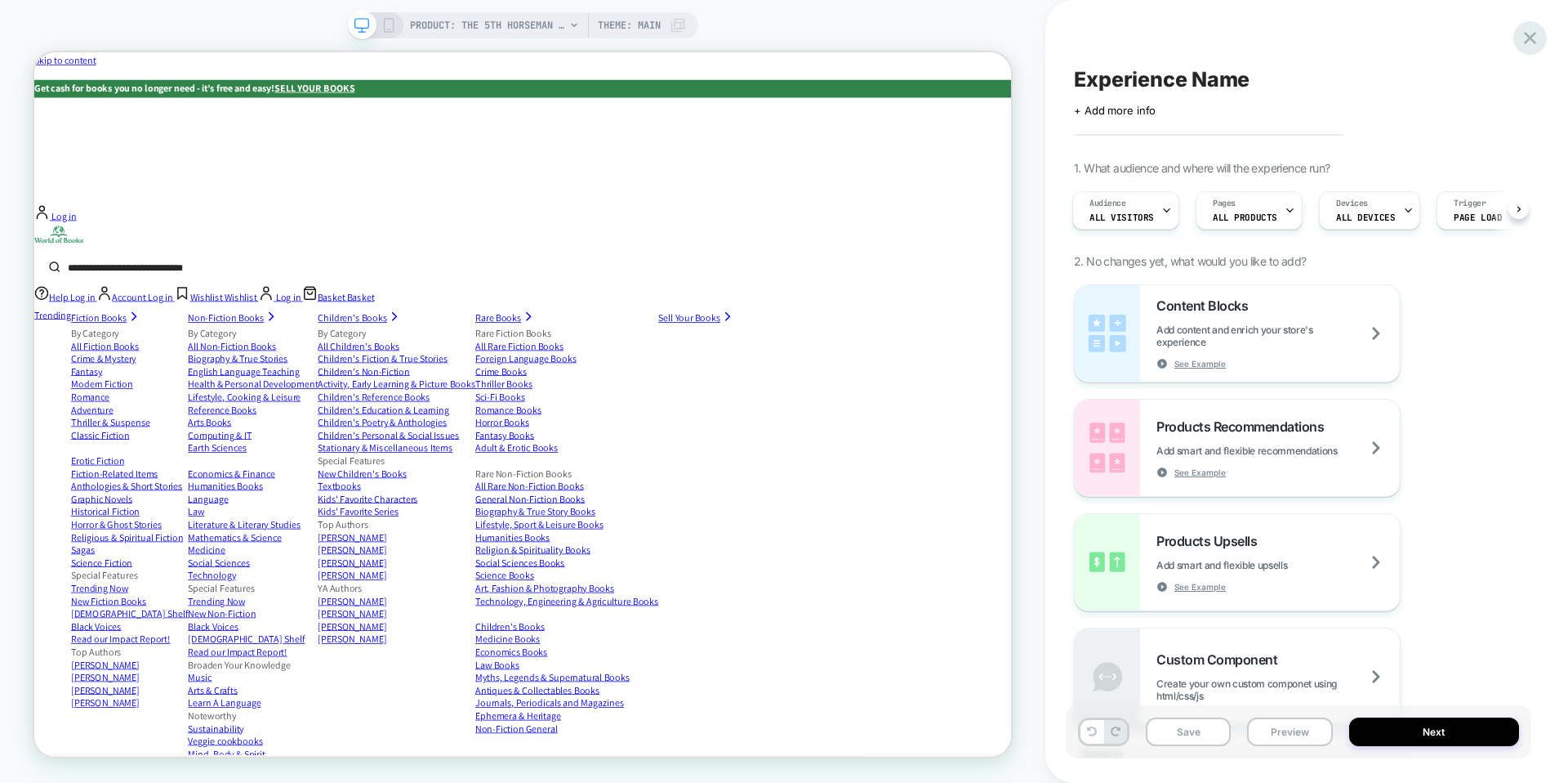
click at [1526, 40] on icon at bounding box center [1529, 38] width 22 height 22
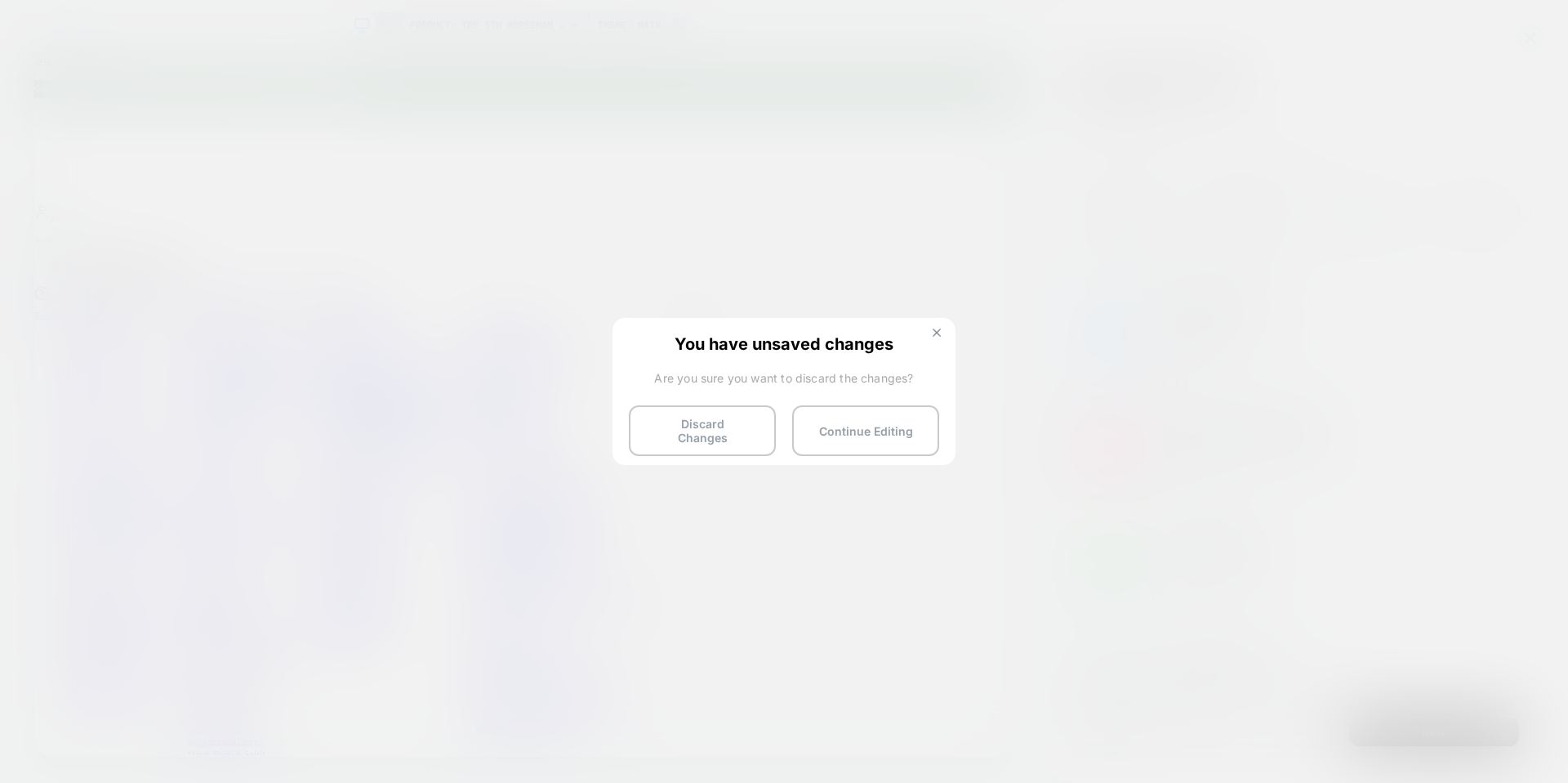
click at [934, 330] on img at bounding box center [936, 332] width 8 height 8
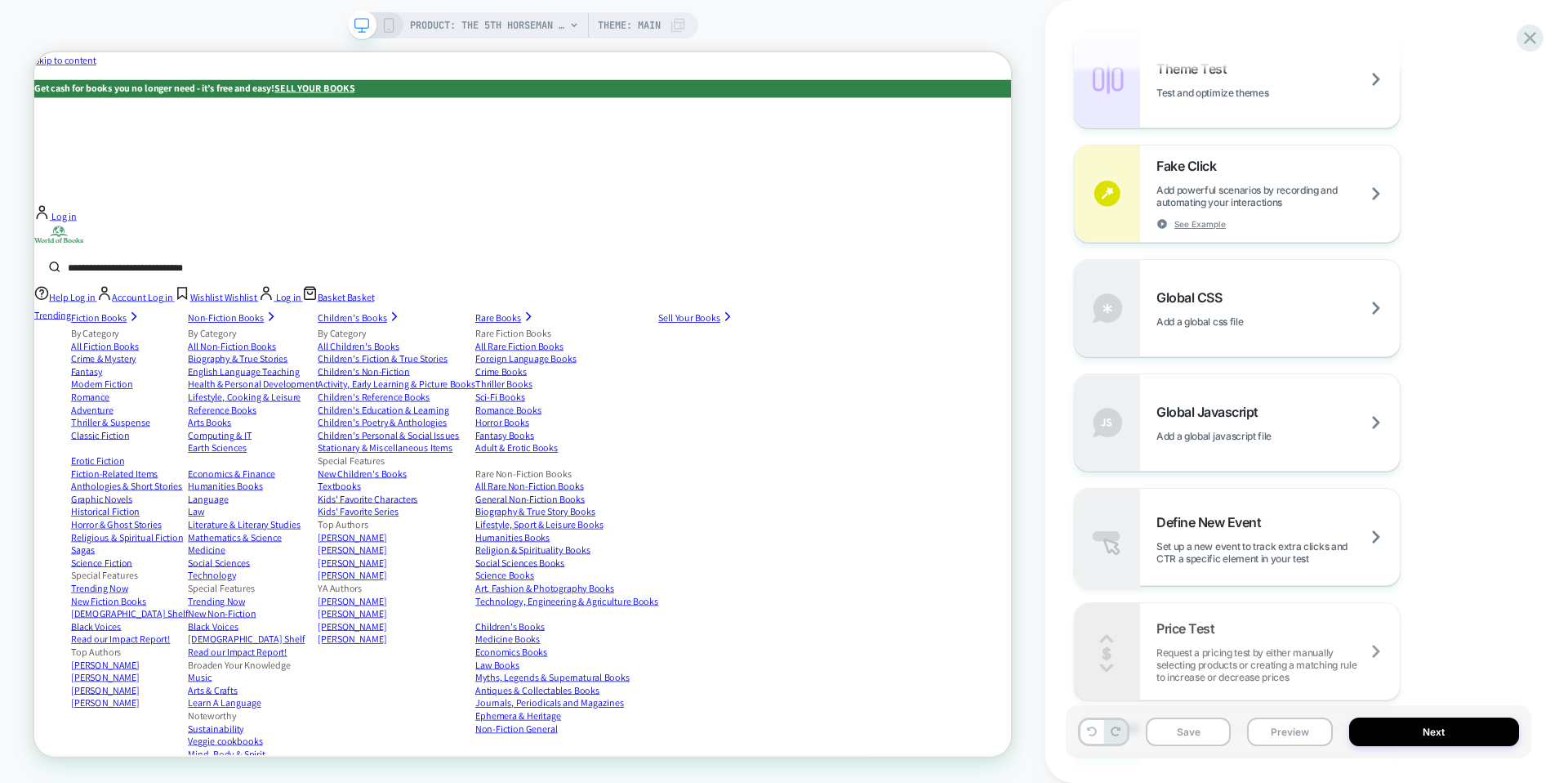
scroll to position [1038, 0]
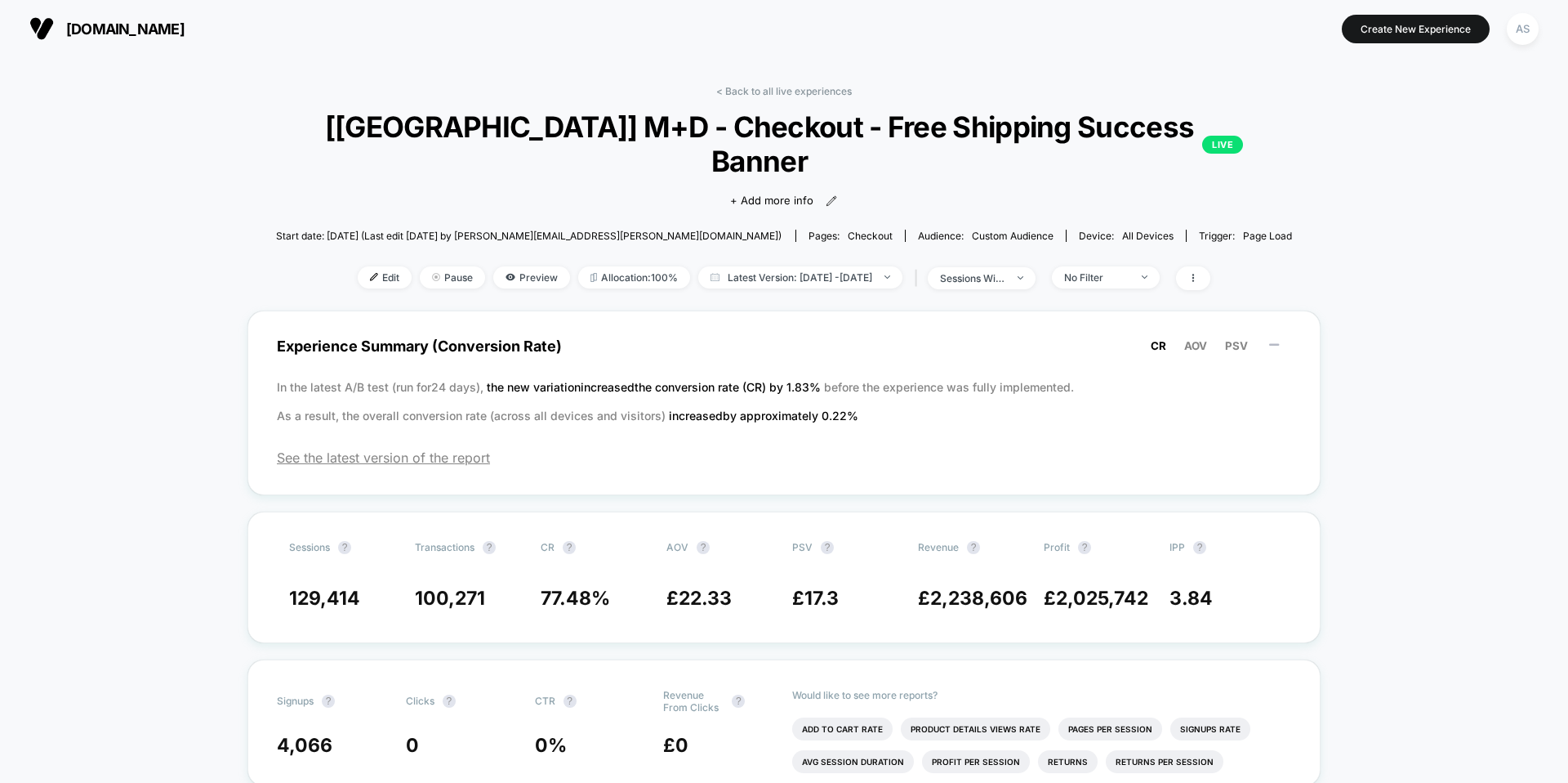
click at [189, 17] on button "[DOMAIN_NAME]" at bounding box center [107, 29] width 165 height 26
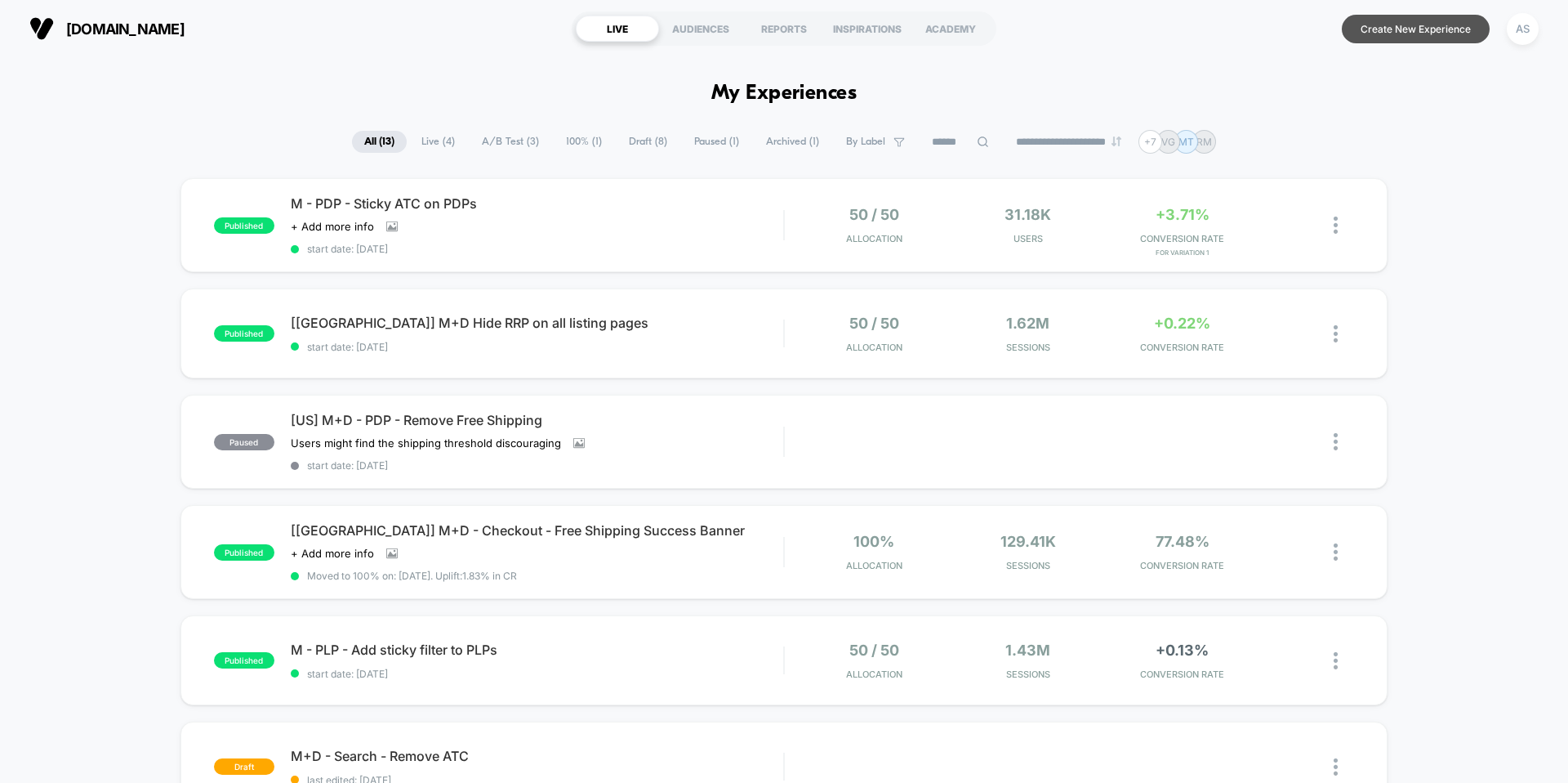
click at [1413, 36] on button "Create New Experience" at bounding box center [1415, 29] width 148 height 29
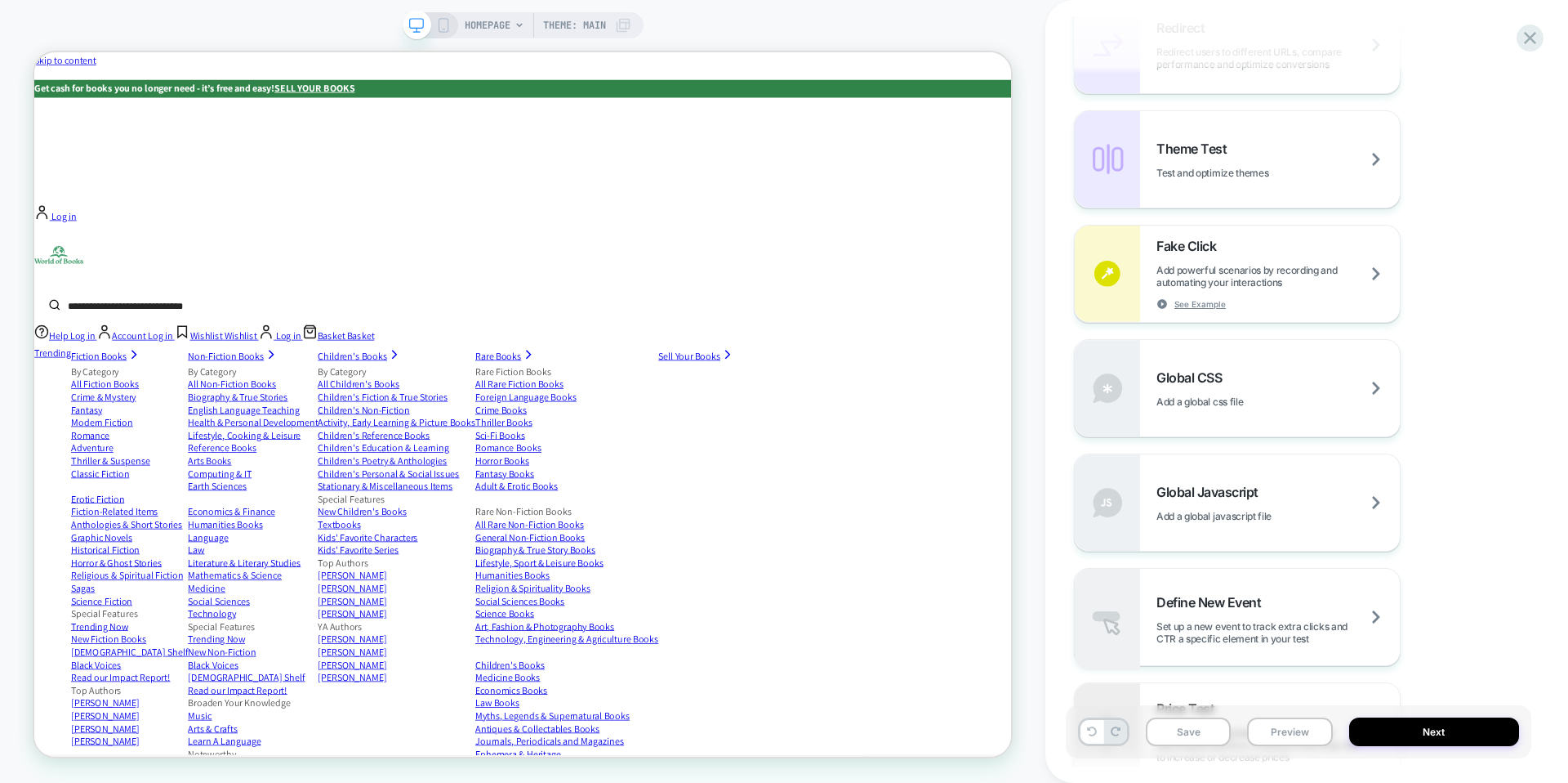
scroll to position [784, 0]
click at [1221, 495] on span "Global Javascript" at bounding box center [1211, 491] width 110 height 16
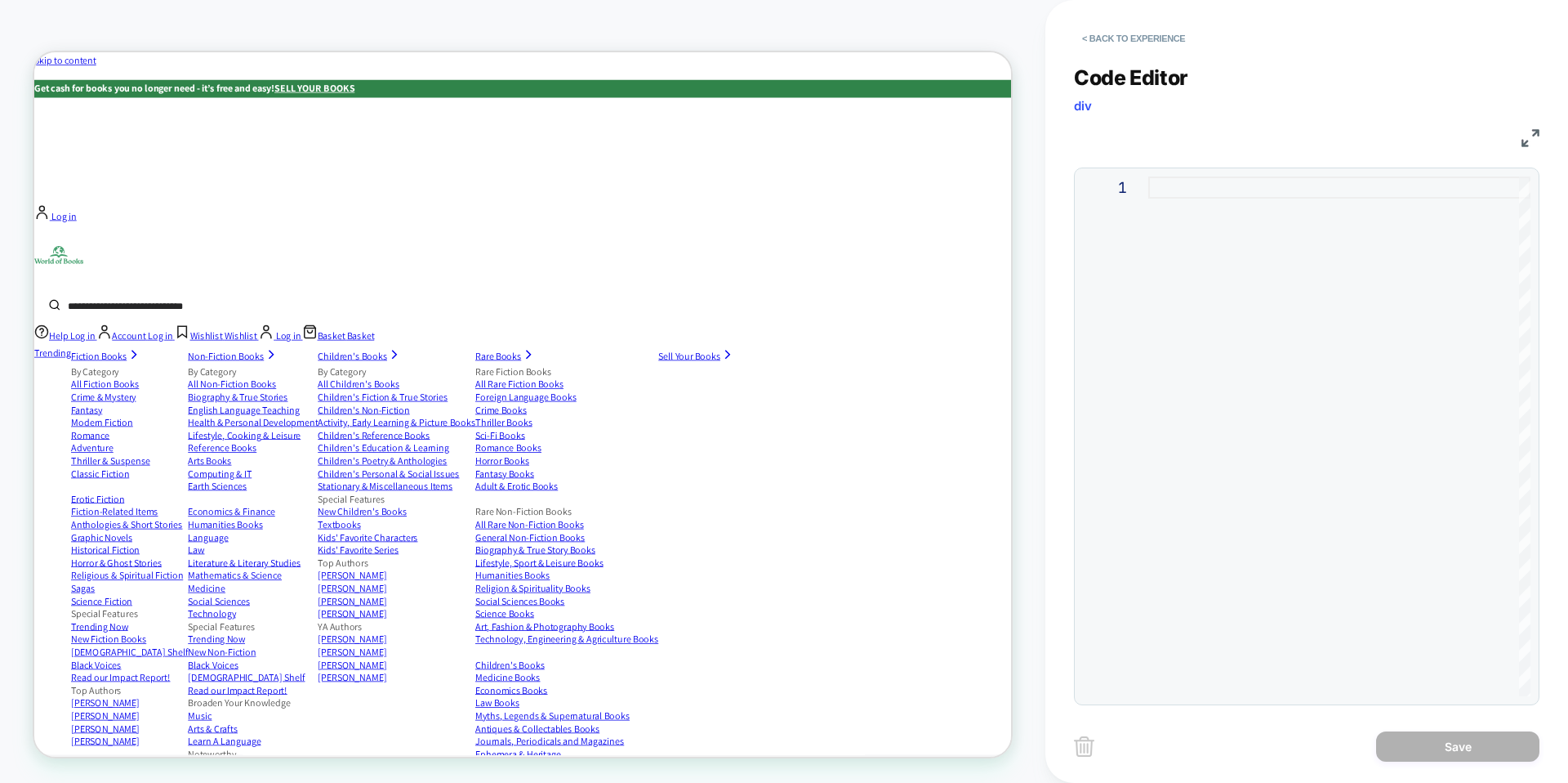
click at [1238, 347] on div at bounding box center [1339, 437] width 382 height 520
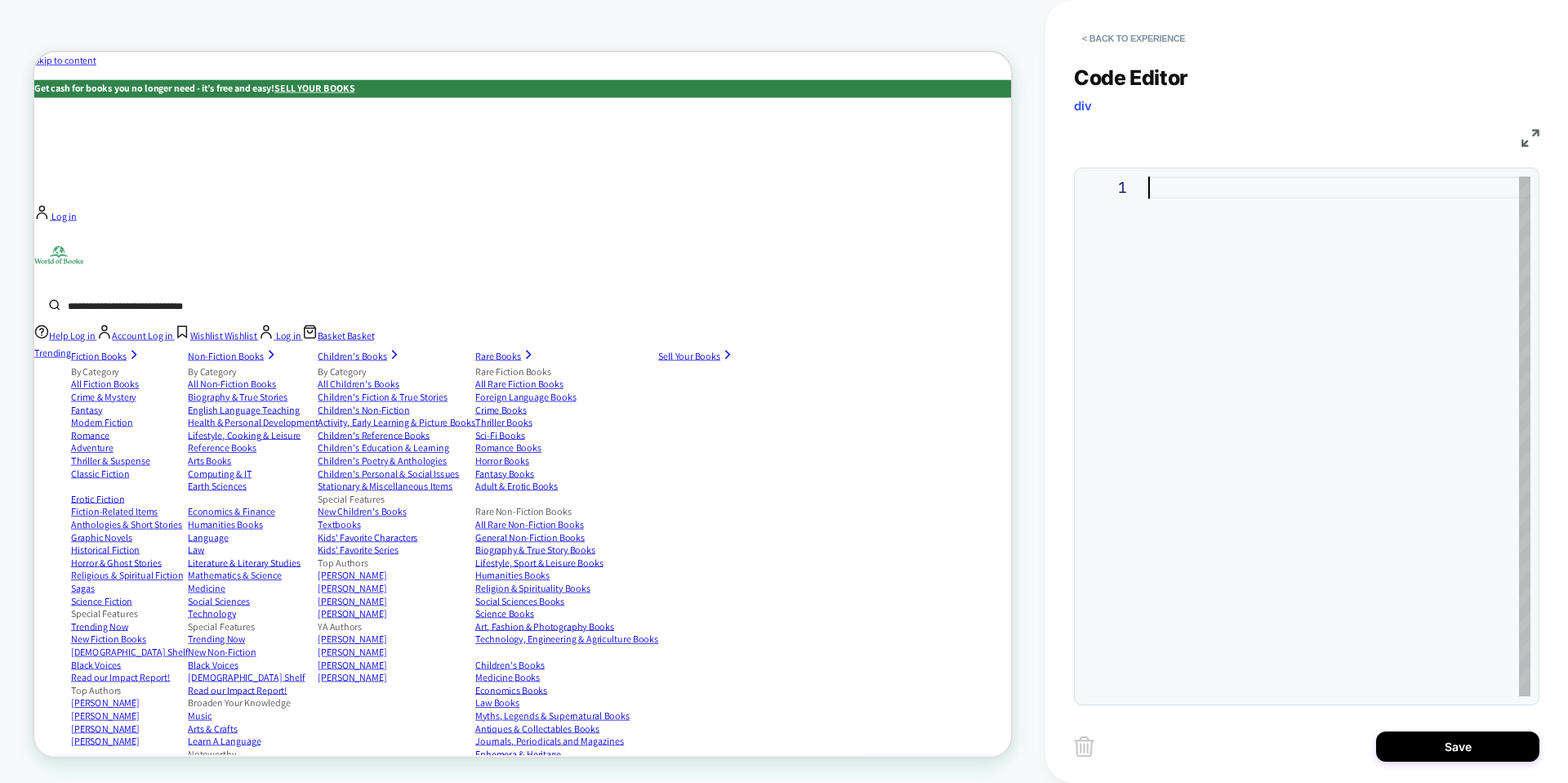
type textarea "**********"
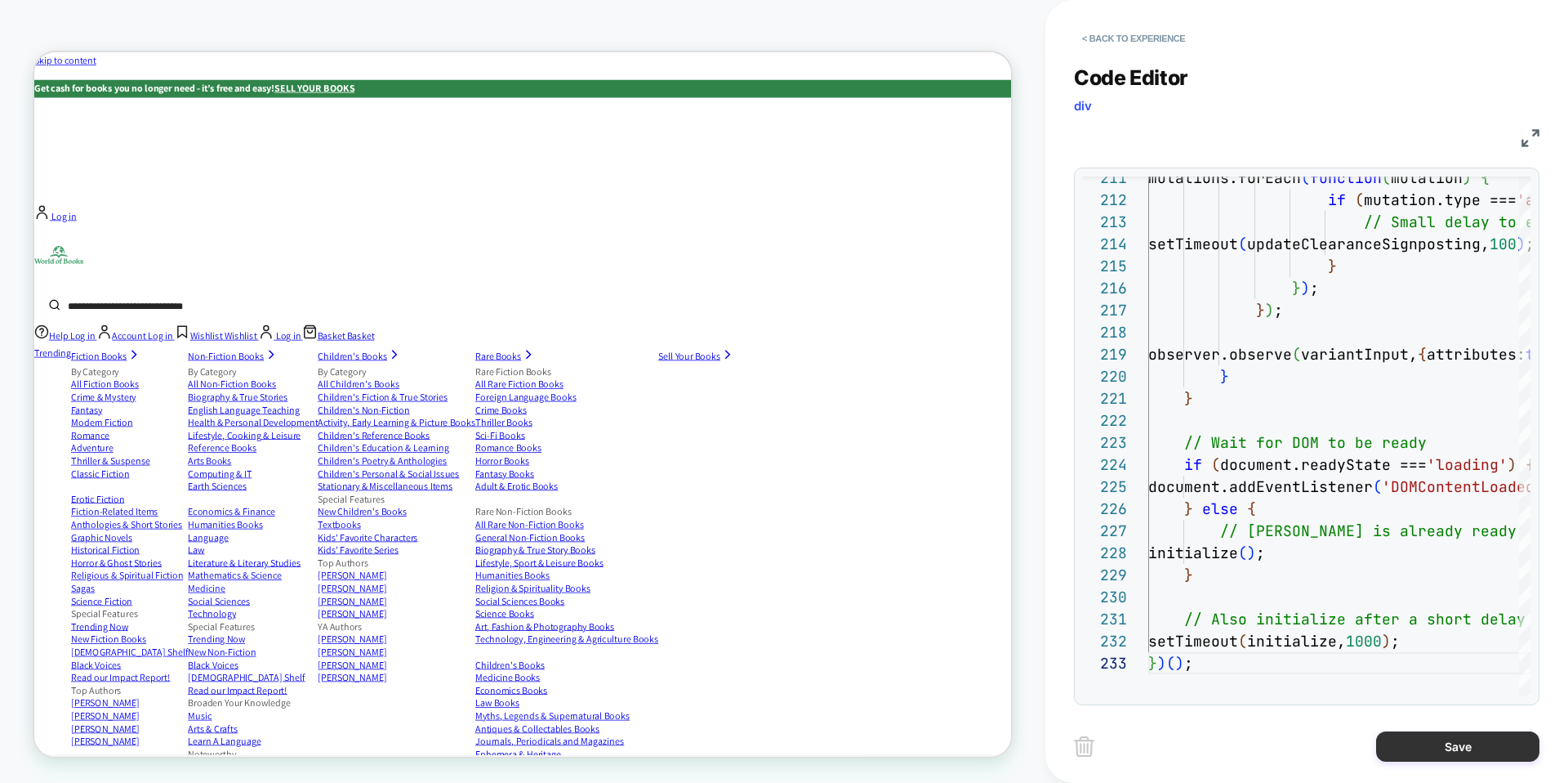
click at [1444, 751] on button "Save" at bounding box center [1457, 746] width 164 height 30
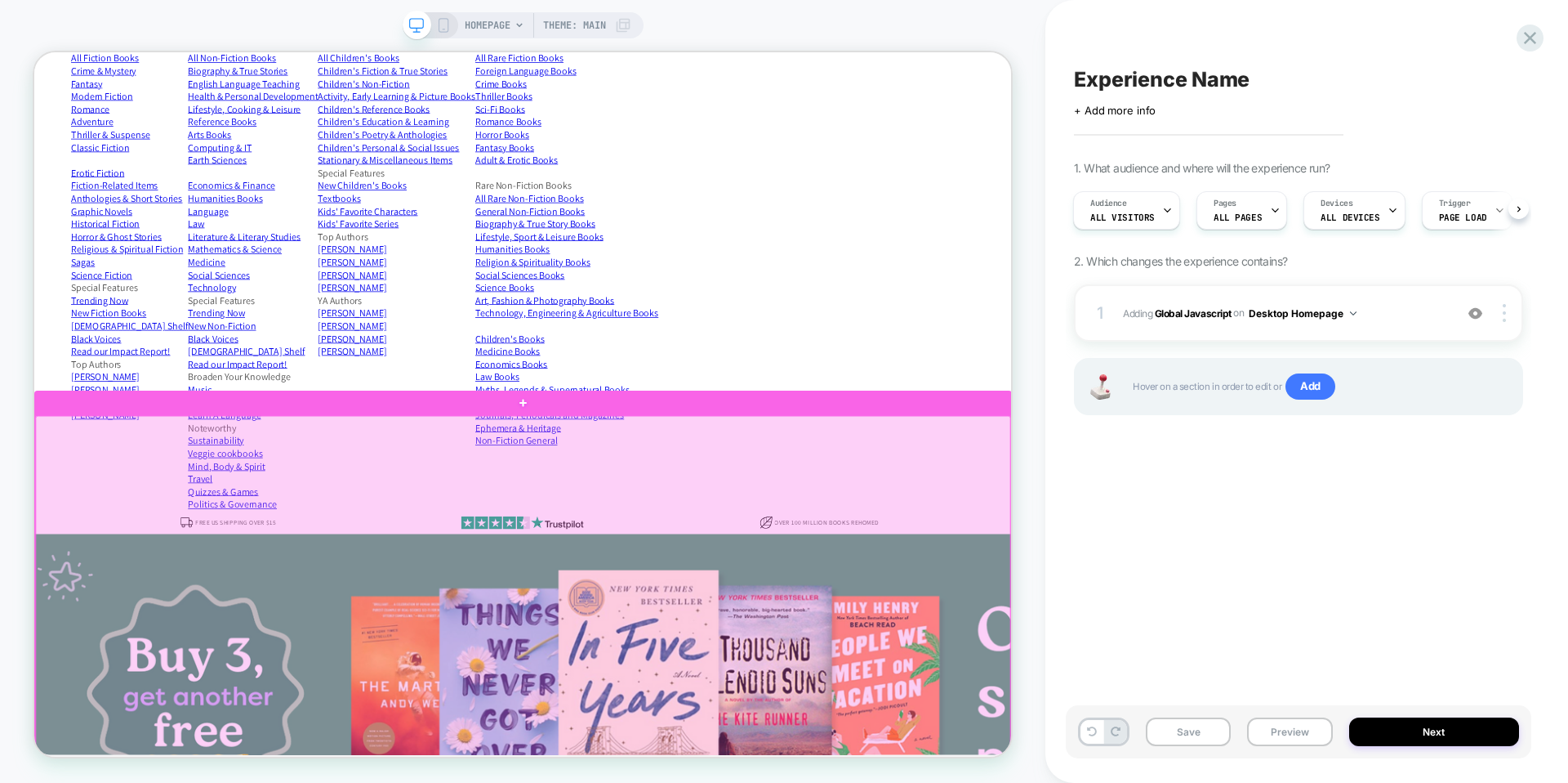
scroll to position [0, 0]
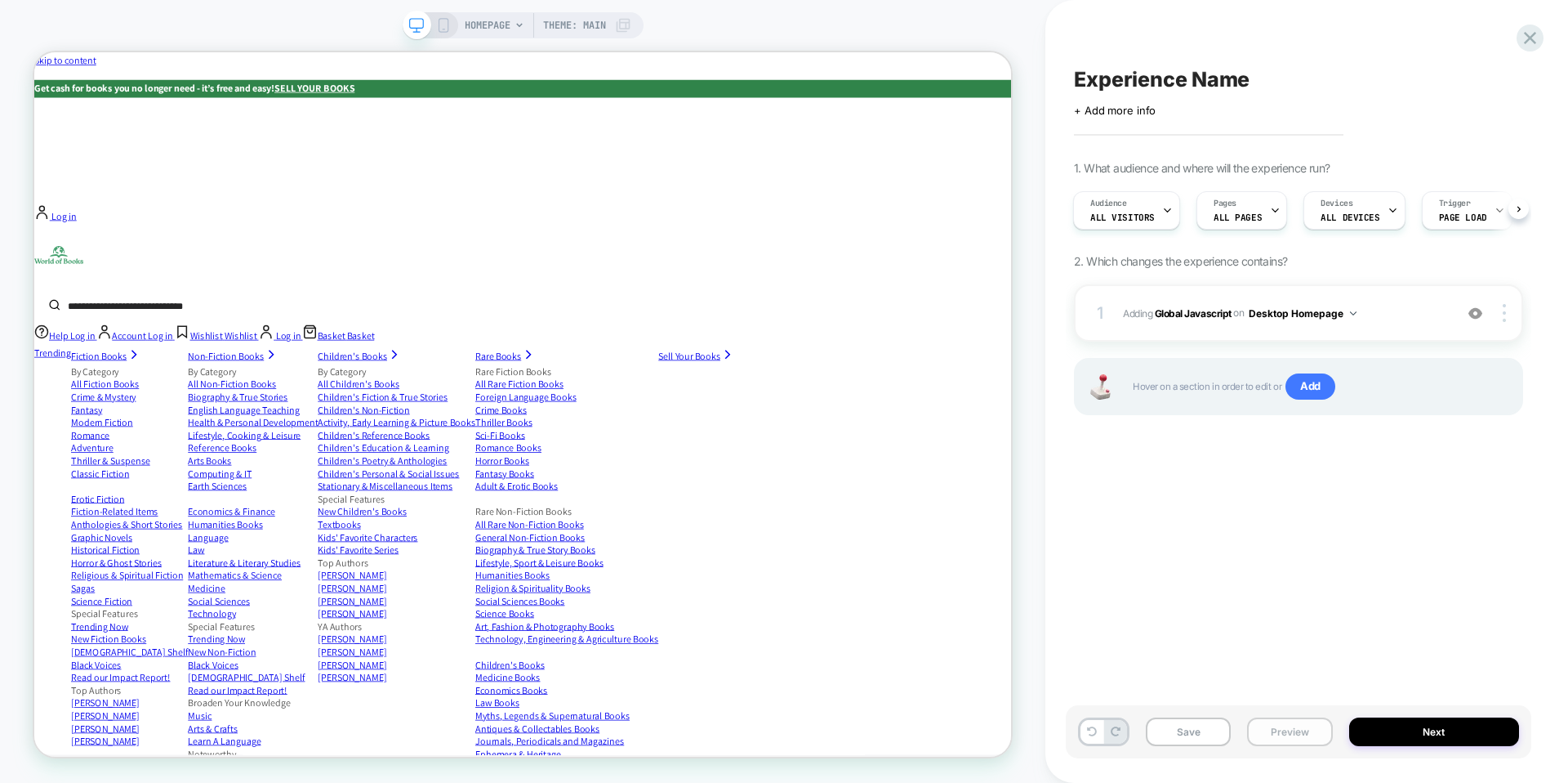
click at [1291, 732] on button "Preview" at bounding box center [1289, 731] width 85 height 29
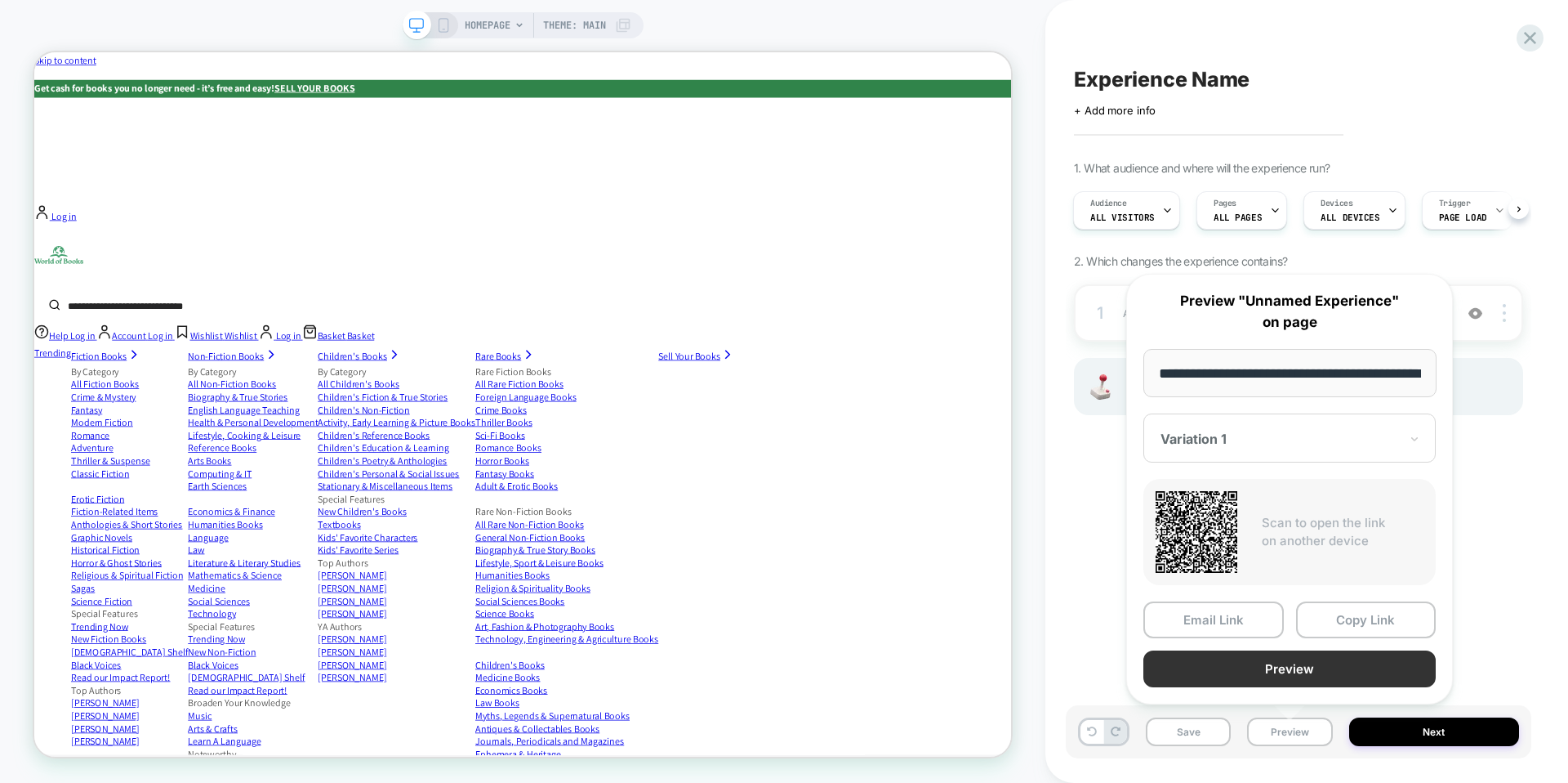
click at [1278, 667] on button "Preview" at bounding box center [1289, 668] width 293 height 37
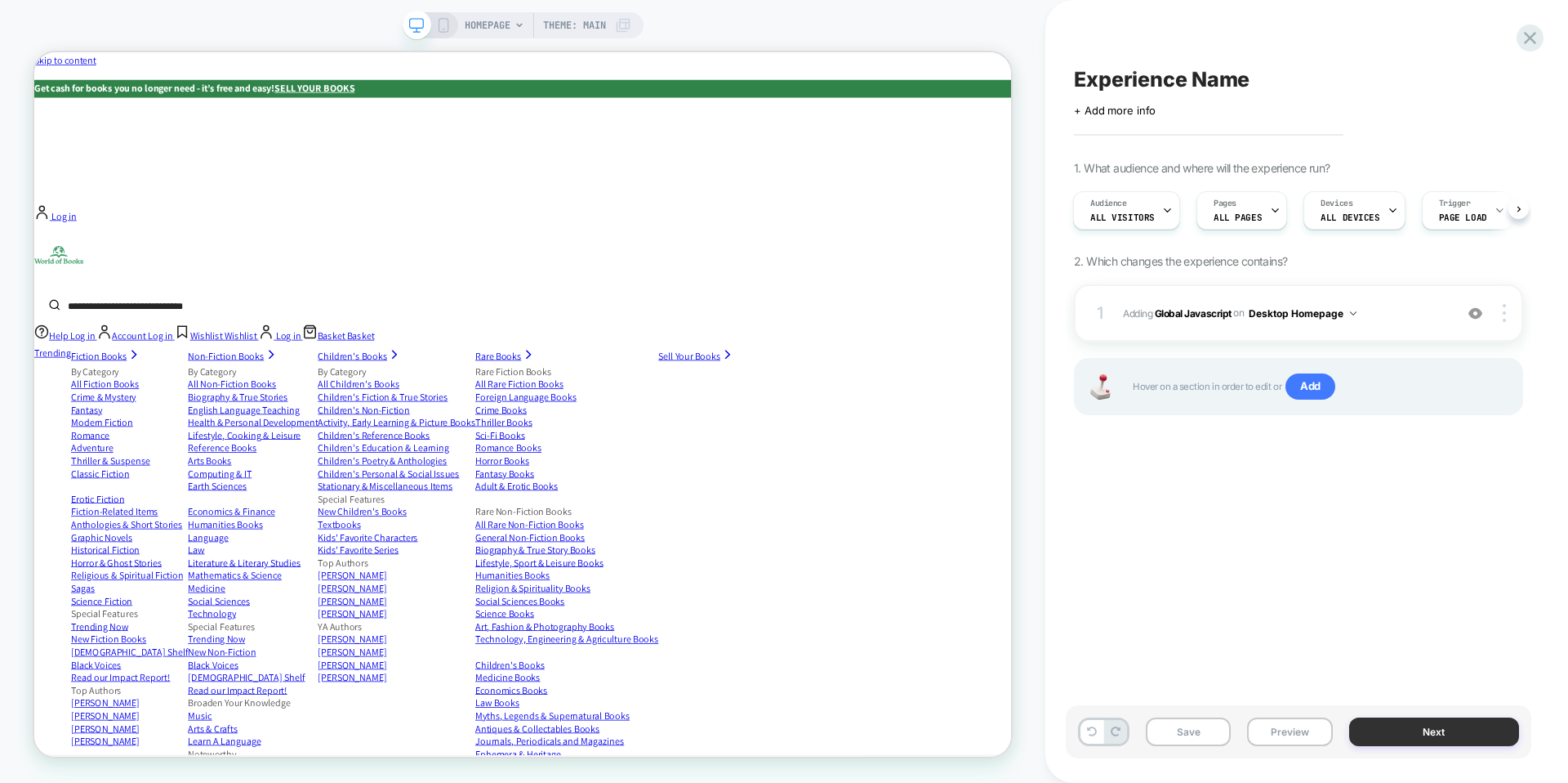
click at [1395, 724] on button "Next" at bounding box center [1434, 731] width 171 height 29
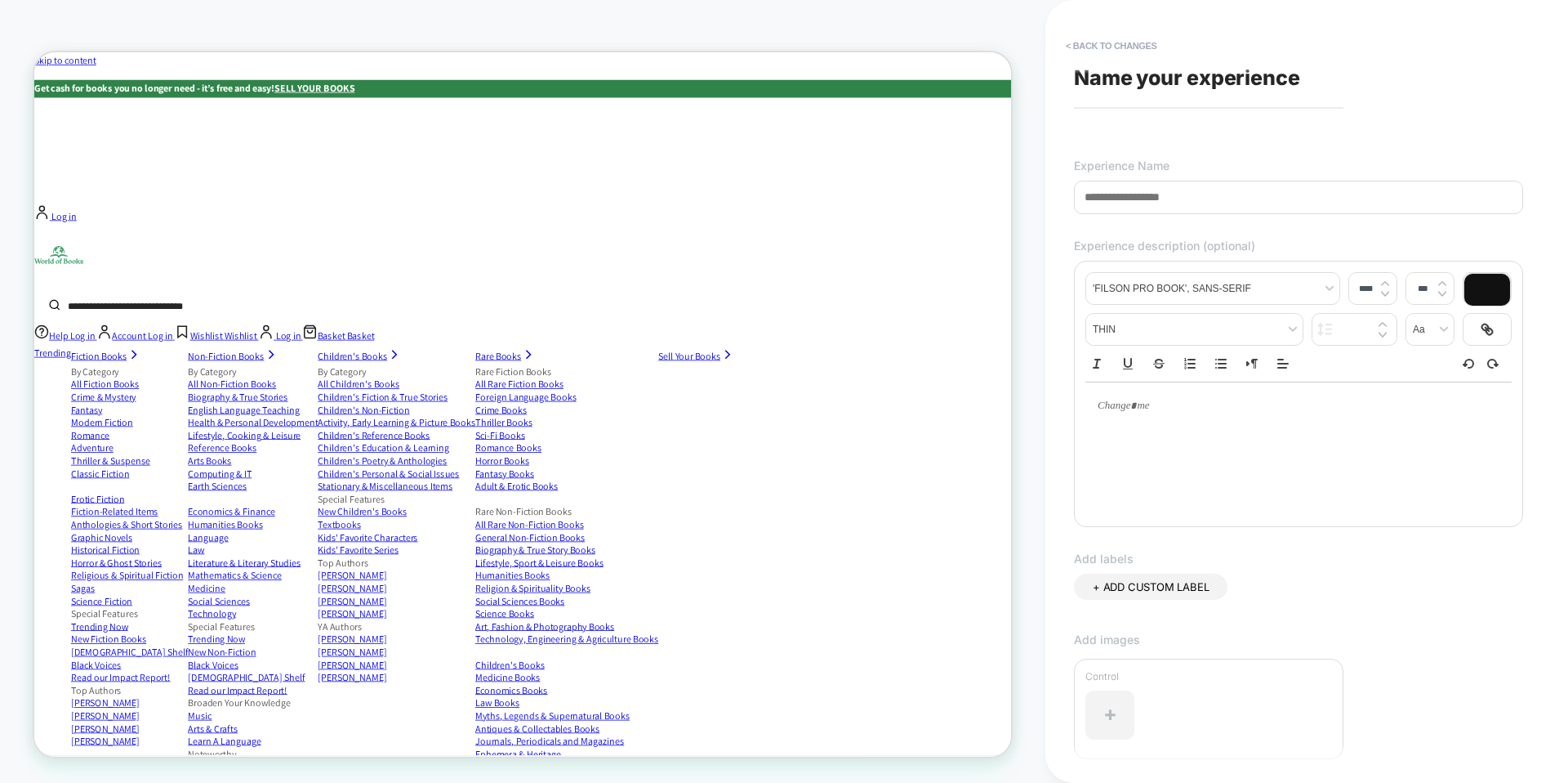
click at [1155, 200] on input at bounding box center [1298, 197] width 449 height 34
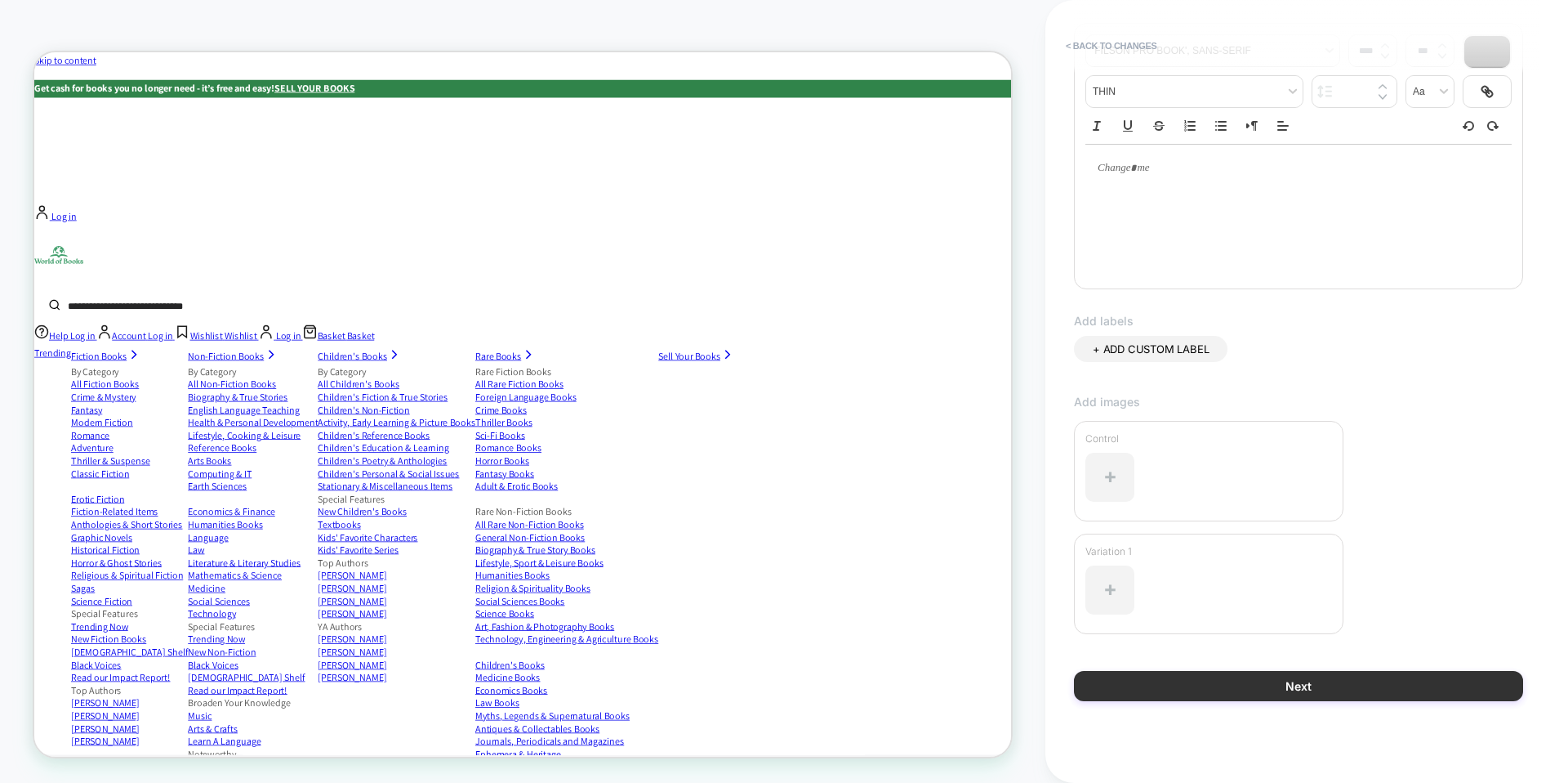
type input "********"
click at [1294, 684] on button "Next" at bounding box center [1298, 686] width 449 height 30
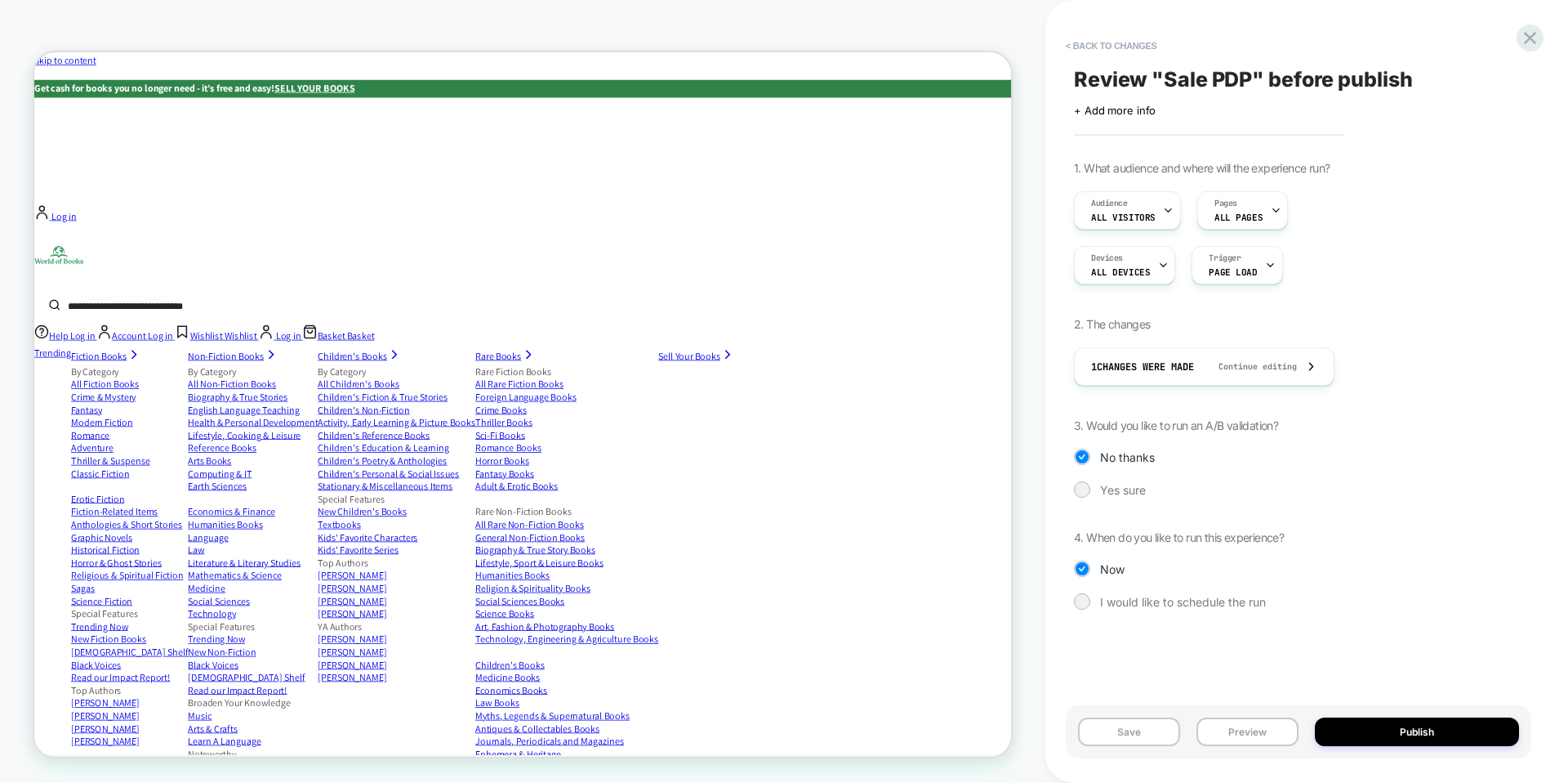
click at [1199, 422] on span "3. Would you like to run an A/B validation?" at bounding box center [1176, 426] width 204 height 14
click at [1116, 488] on span "Yes sure" at bounding box center [1123, 490] width 46 height 14
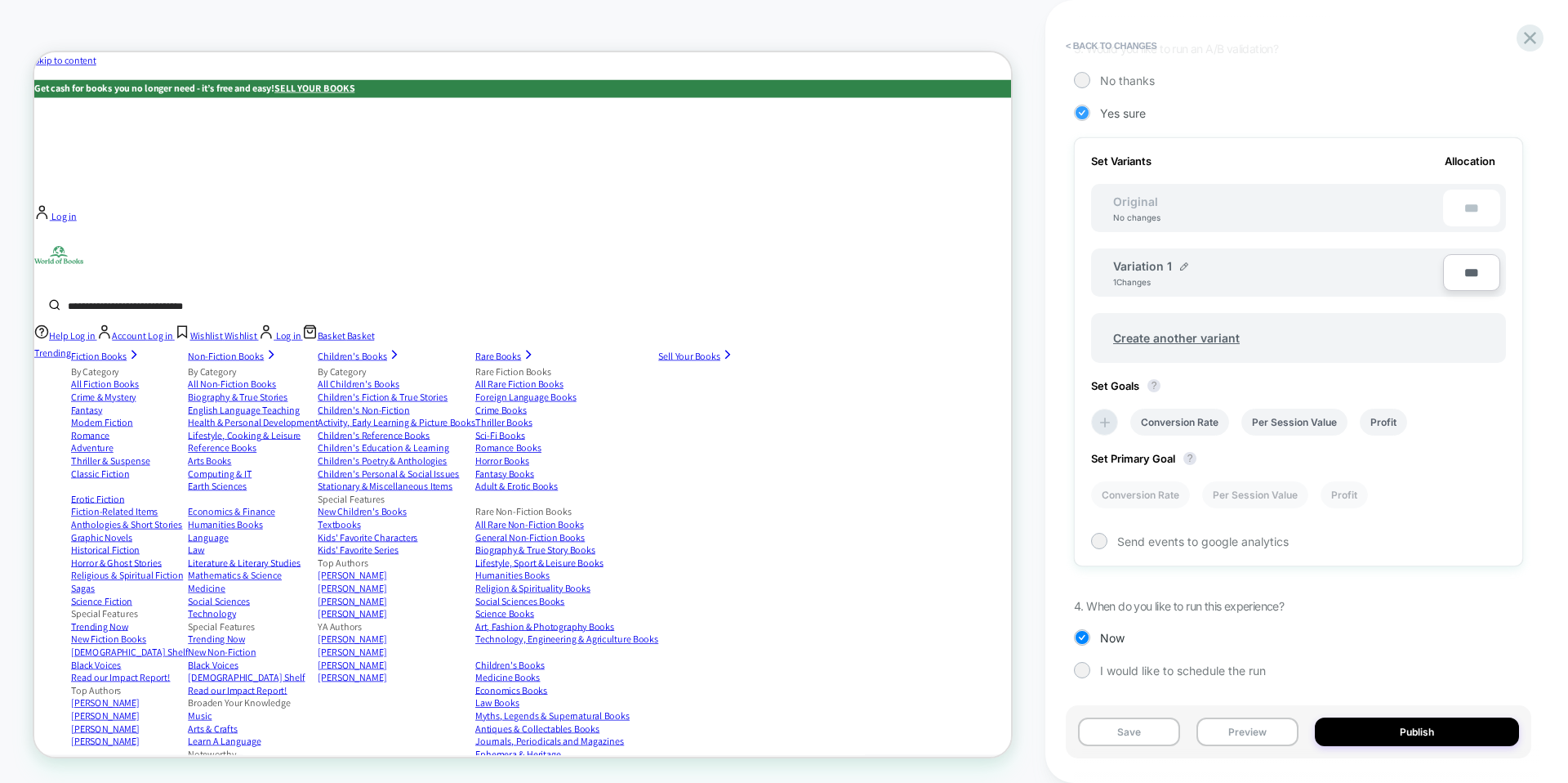
scroll to position [378, 0]
click at [1234, 728] on button "Preview" at bounding box center [1247, 731] width 102 height 29
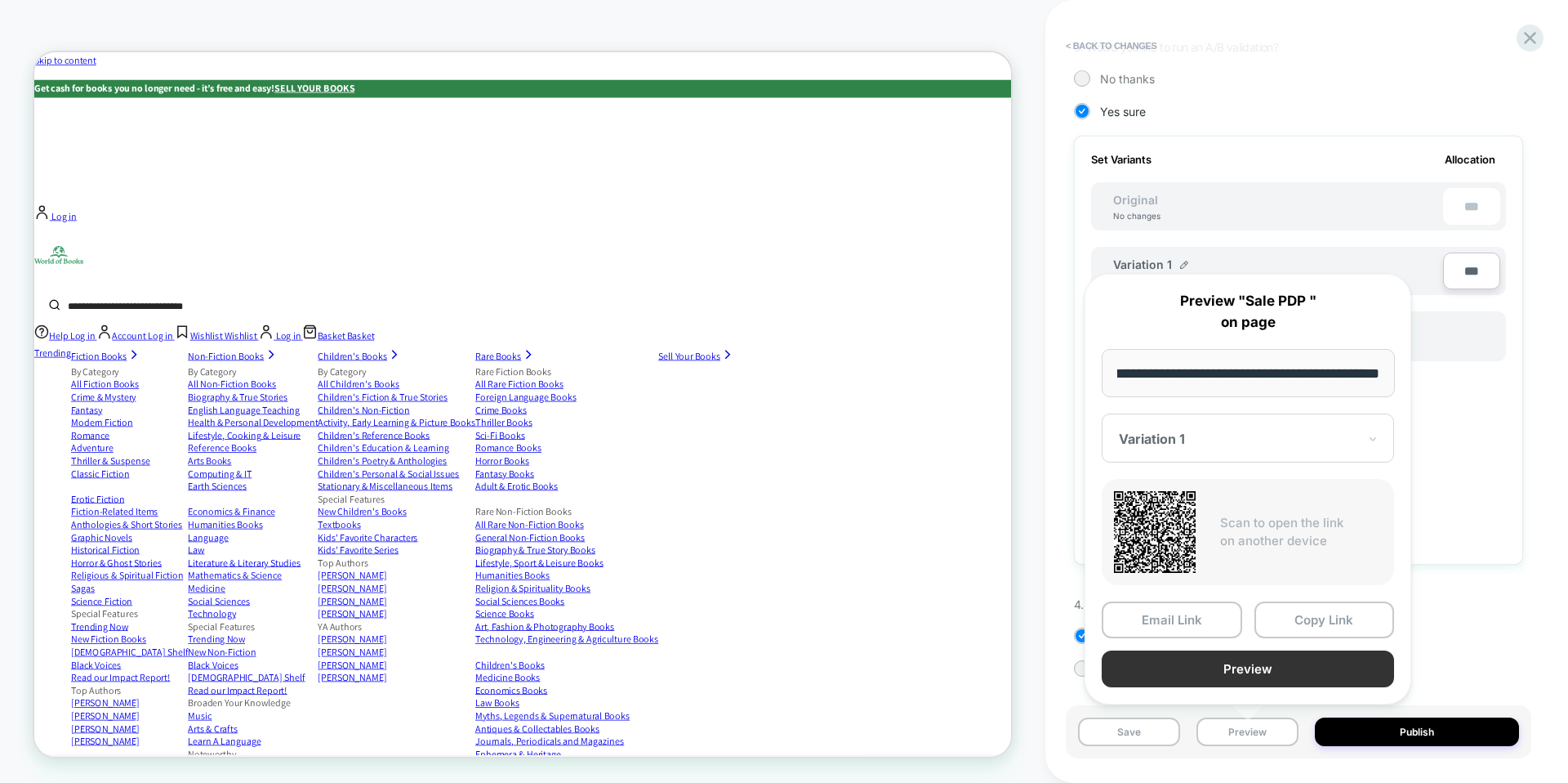
scroll to position [0, 0]
click at [1256, 662] on button "Preview" at bounding box center [1248, 668] width 293 height 37
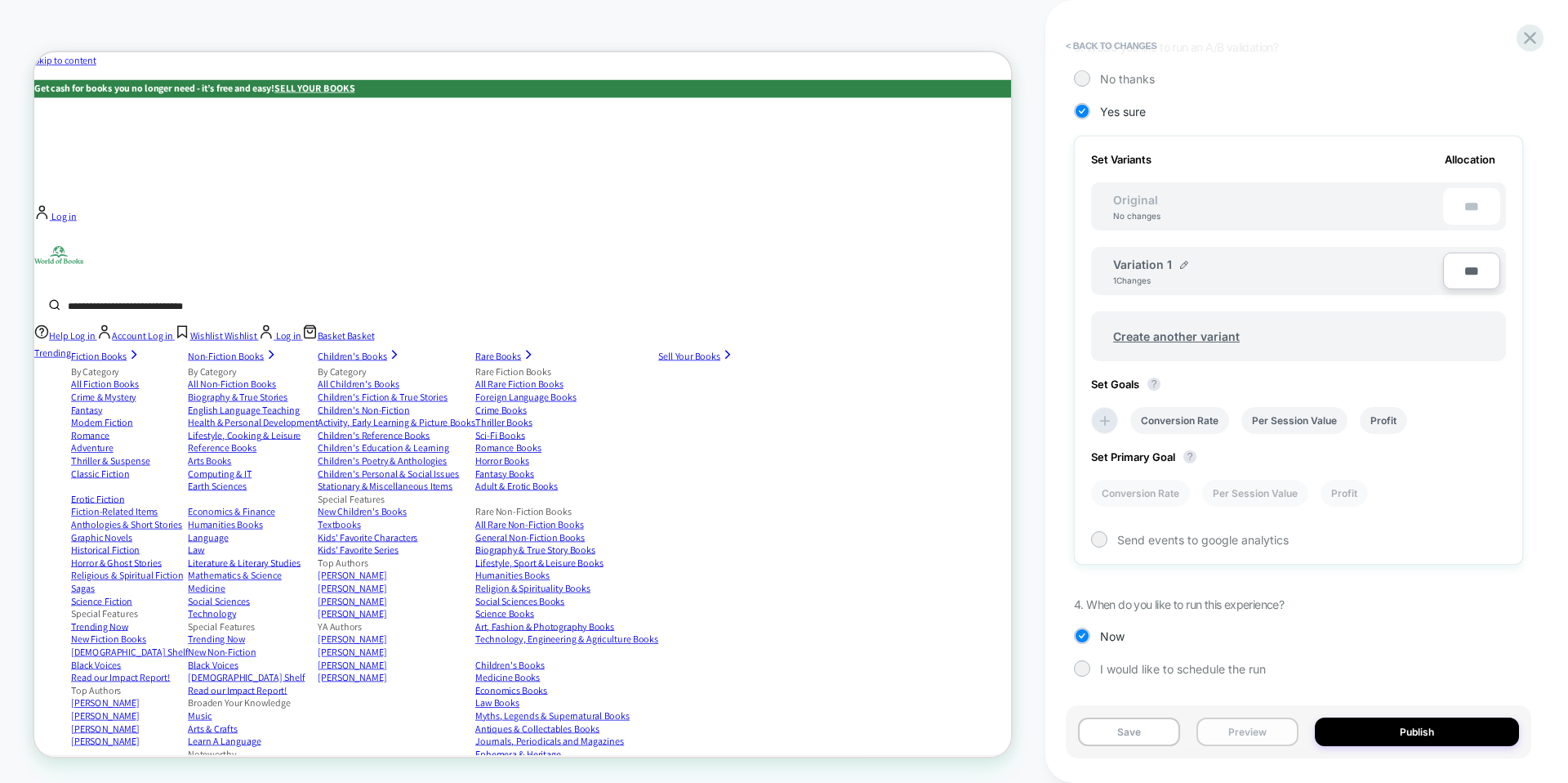
click at [1243, 733] on button "Preview" at bounding box center [1247, 731] width 102 height 29
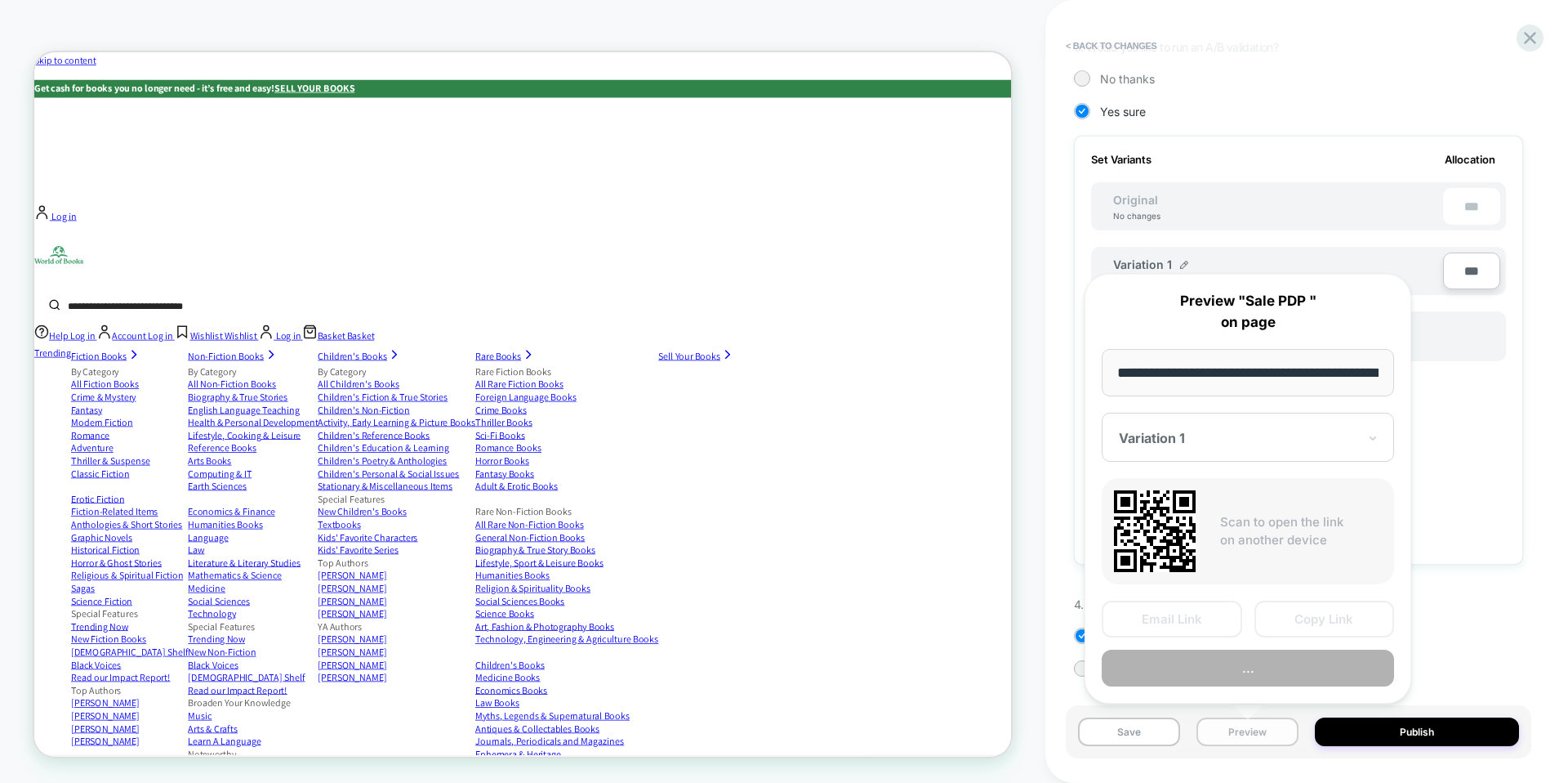
scroll to position [0, 75]
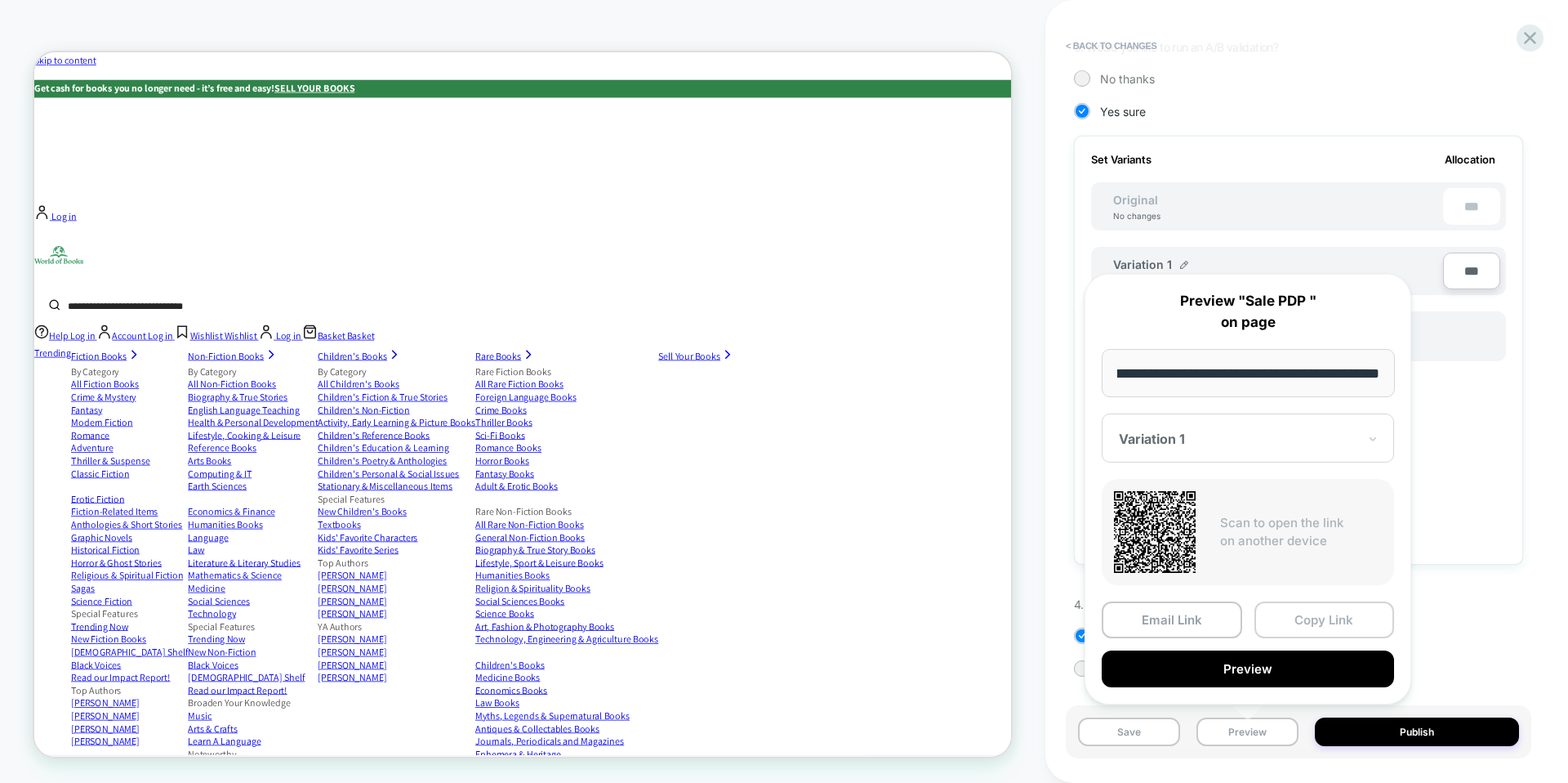
click at [1315, 621] on button "Copy Link" at bounding box center [1325, 619] width 141 height 37
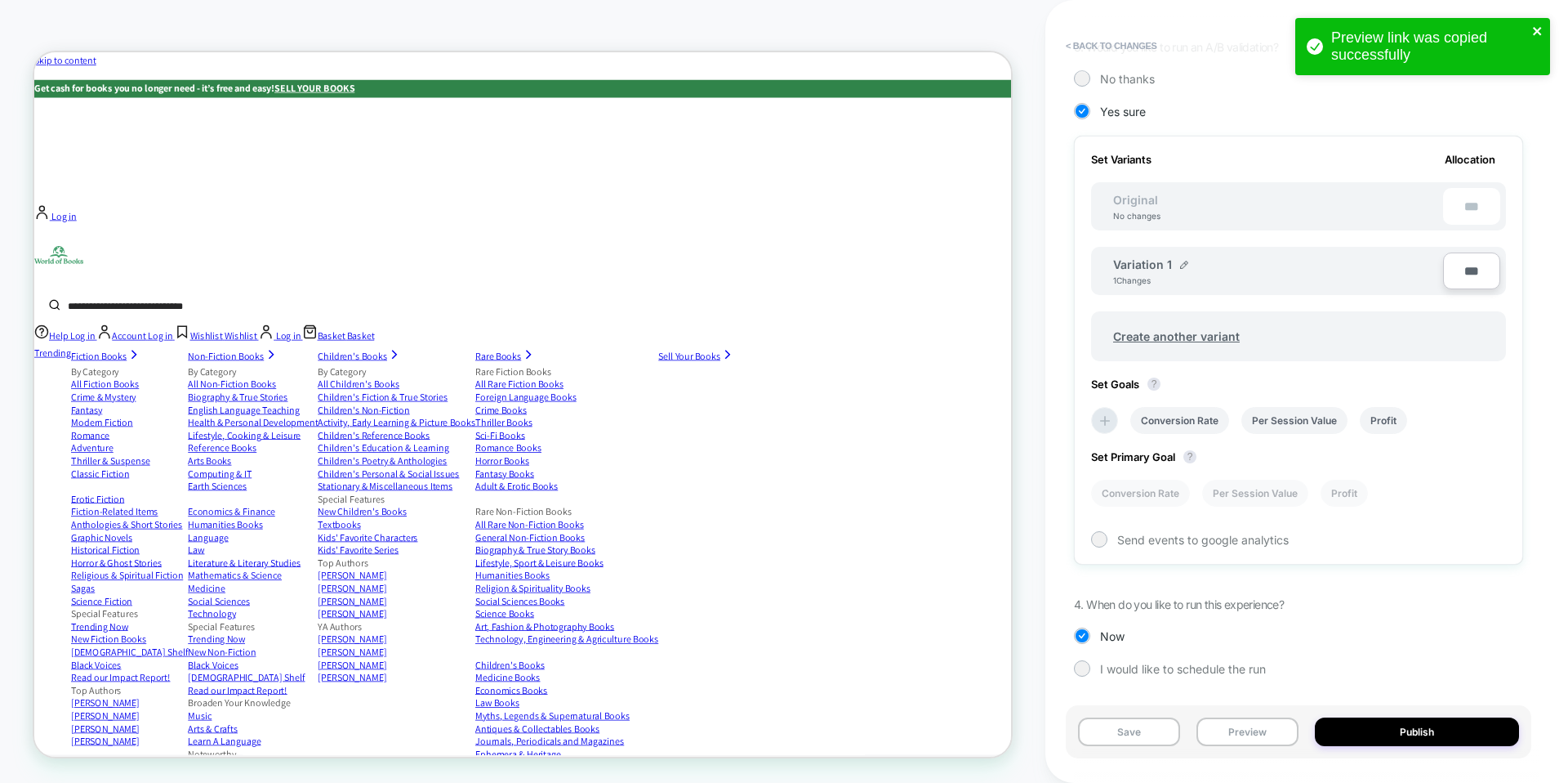
click at [1541, 27] on icon "close" at bounding box center [1538, 31] width 12 height 13
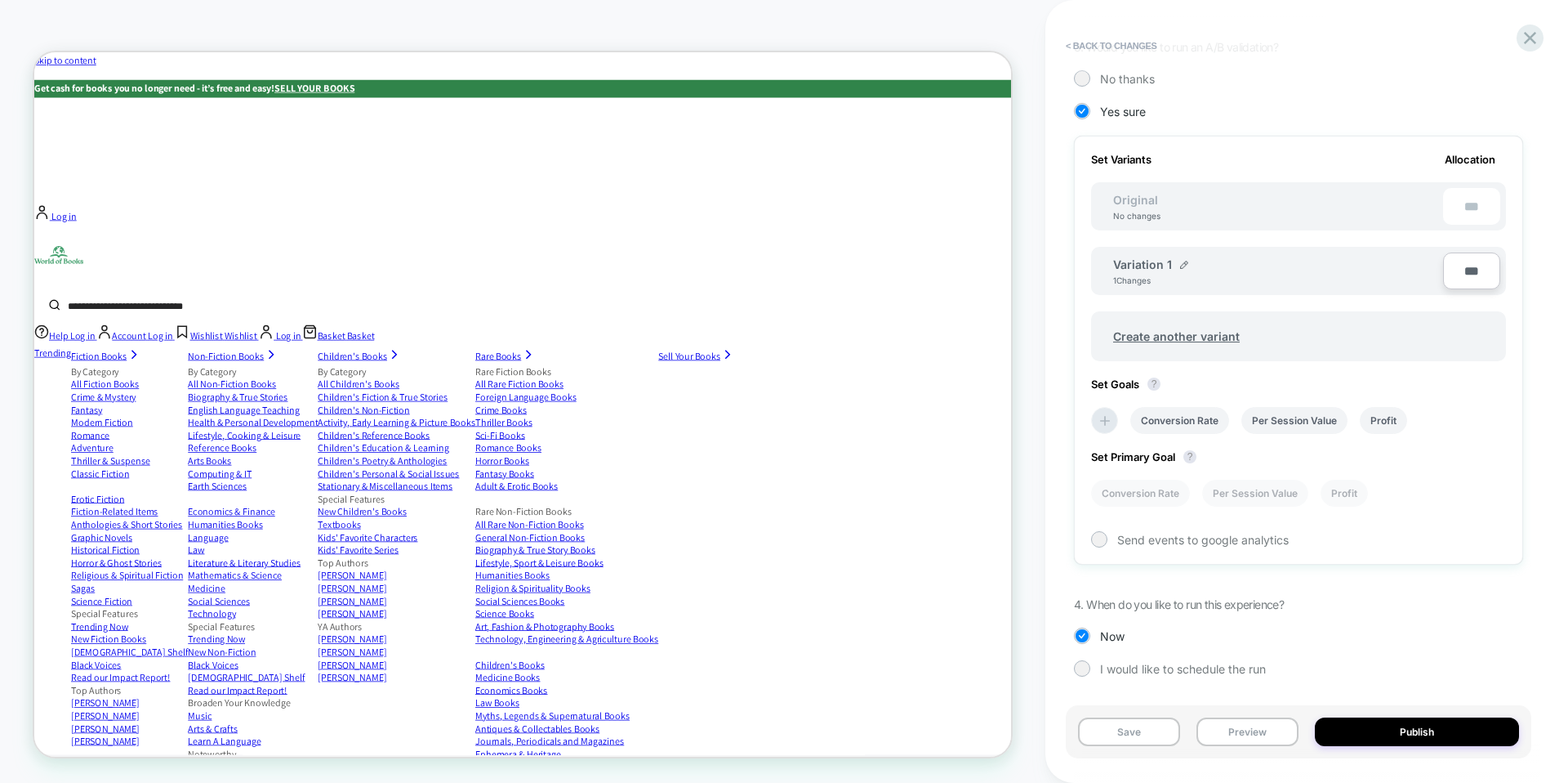
click at [1533, 39] on div "Preview link was copied successfully HOMEPAGE Theme: MAIN < Back to changes Rev…" at bounding box center [784, 391] width 1568 height 783
click at [1523, 40] on icon at bounding box center [1529, 38] width 22 height 22
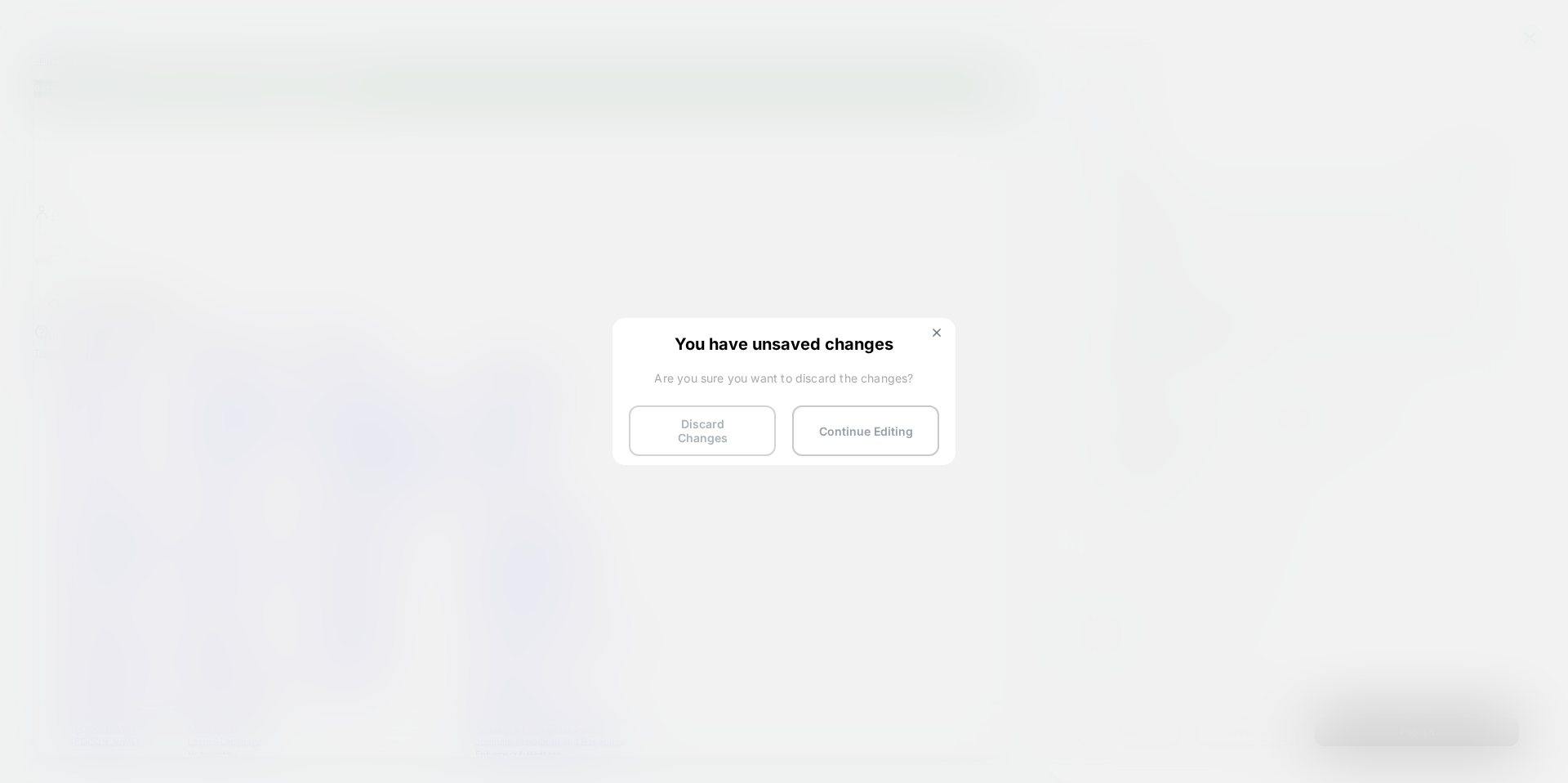
click at [732, 422] on button "Discard Changes" at bounding box center [702, 430] width 147 height 51
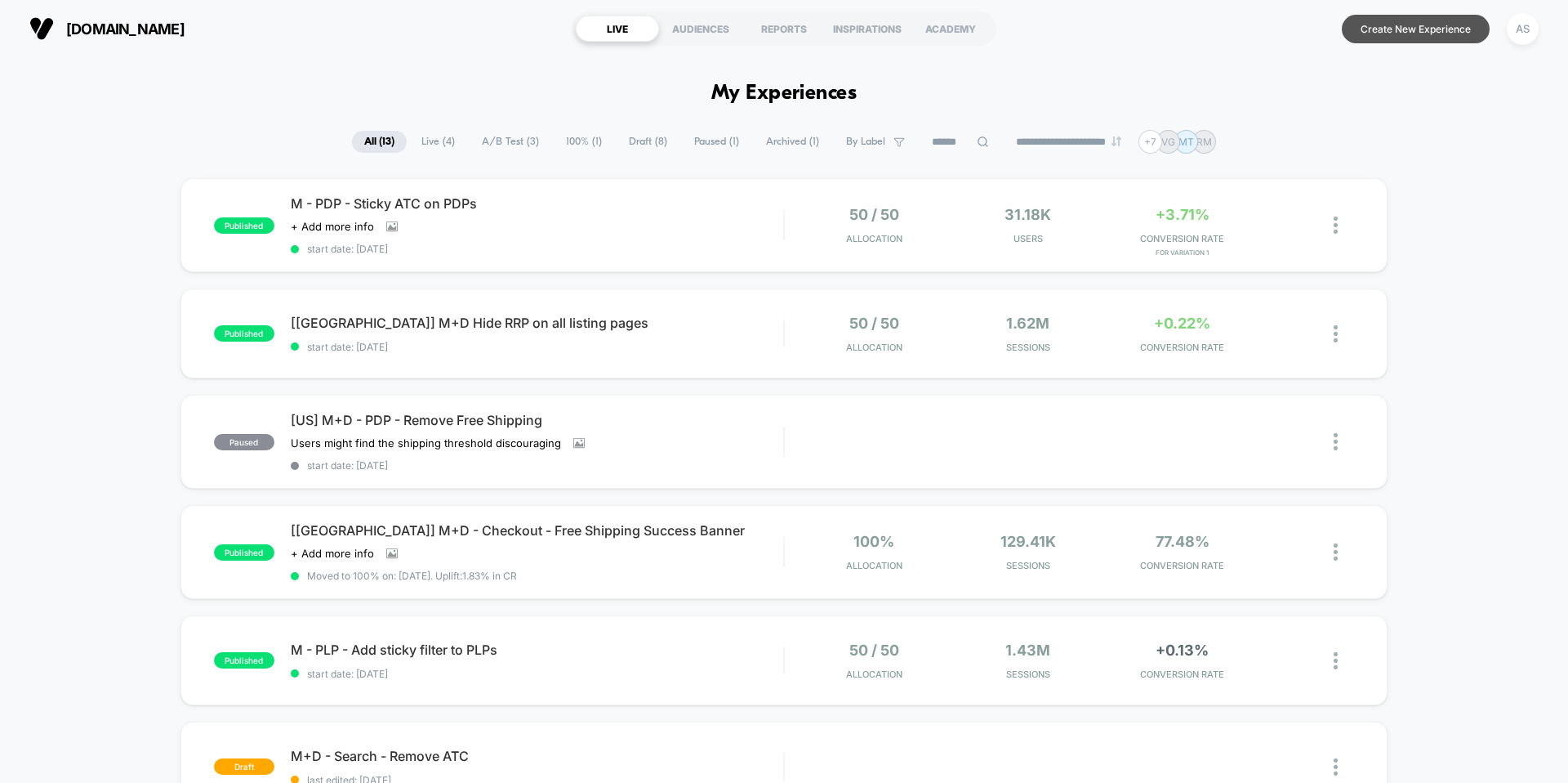
click at [1385, 23] on button "Create New Experience" at bounding box center [1415, 29] width 148 height 29
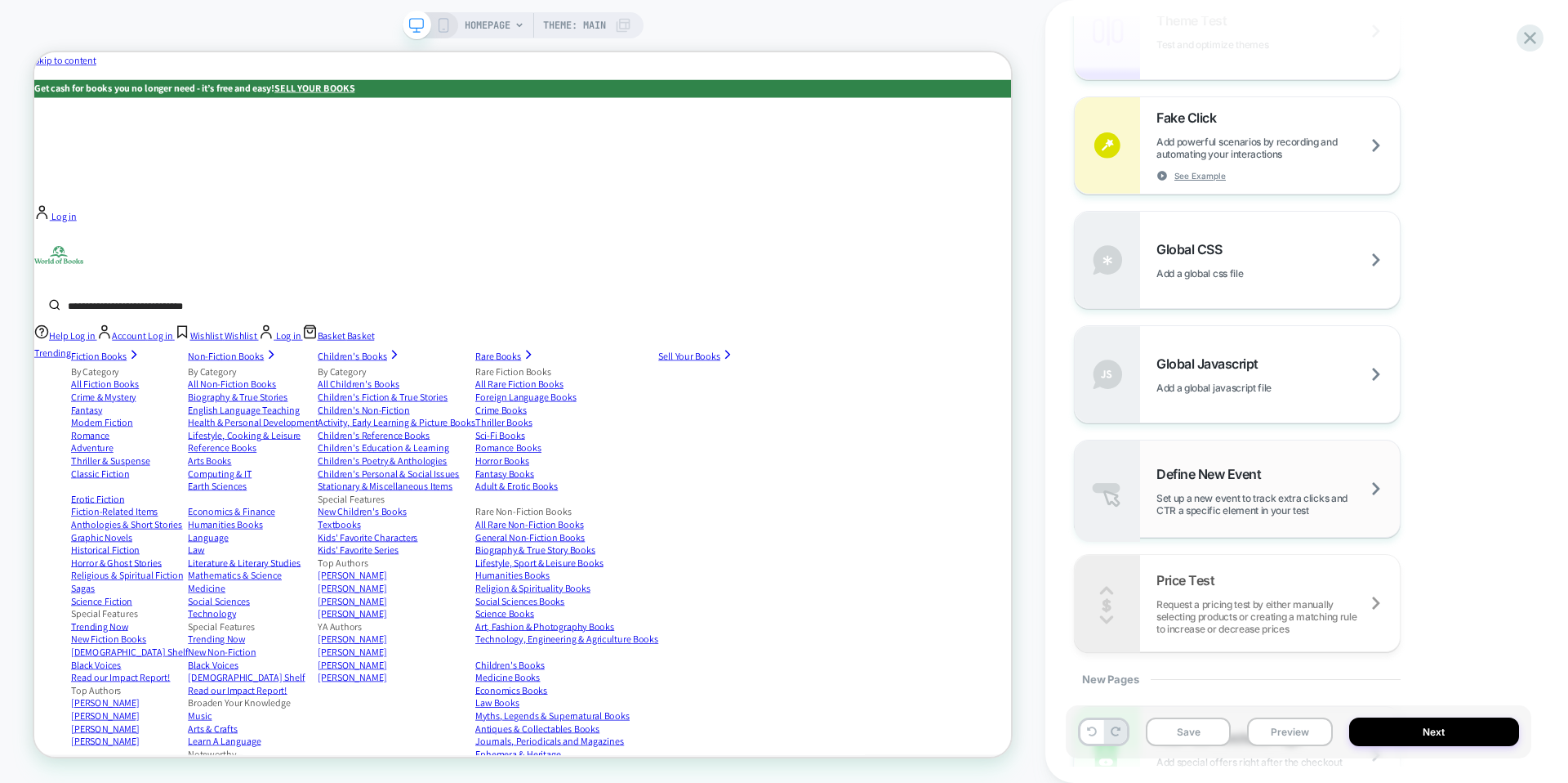
scroll to position [911, 0]
click at [1251, 373] on div "Global Javascript Add a global javascript file" at bounding box center [1277, 375] width 243 height 39
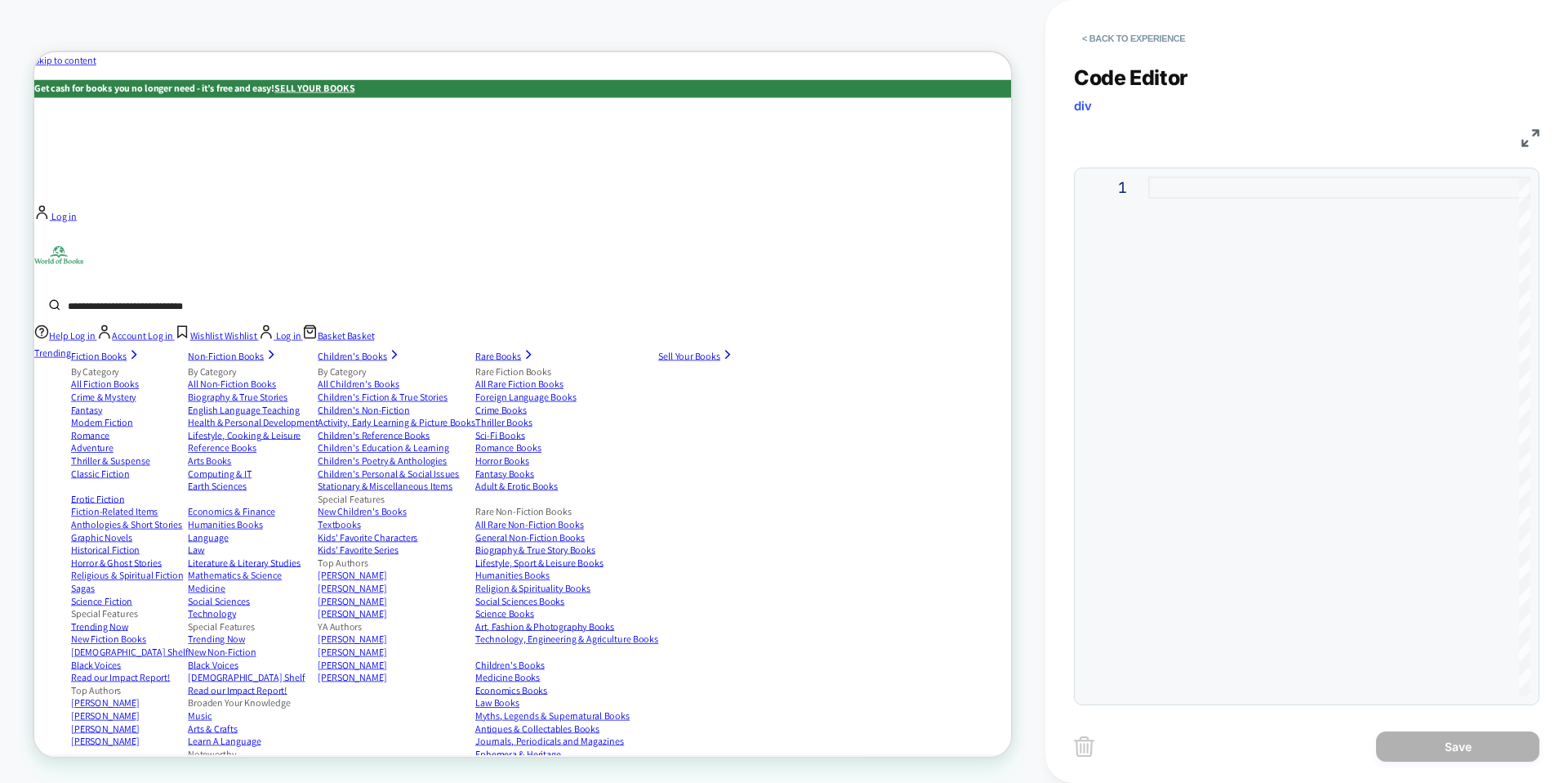
click at [1225, 224] on div at bounding box center [1339, 437] width 382 height 520
type textarea "**********"
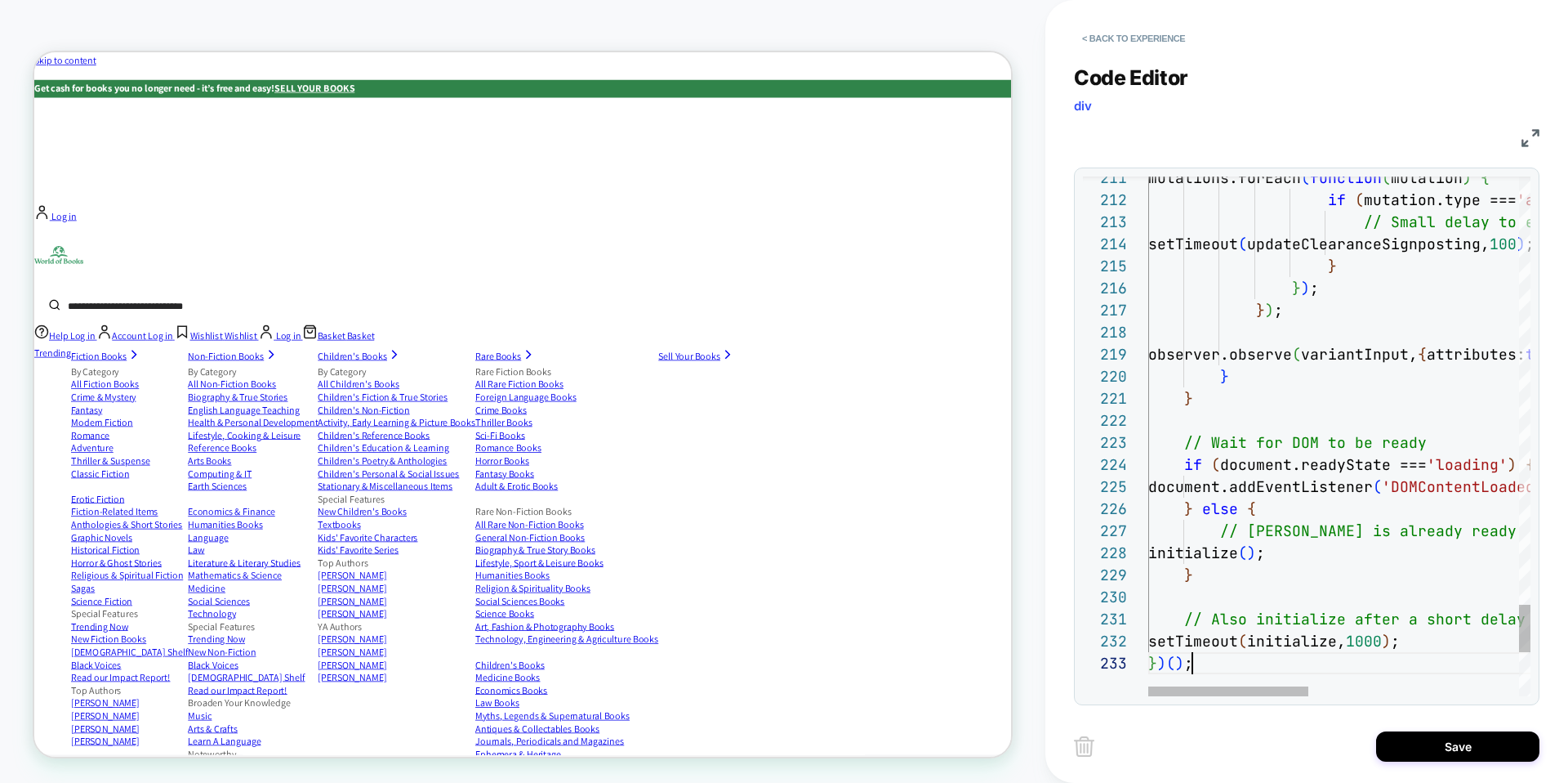
scroll to position [44, 44]
click at [1424, 740] on button "Save" at bounding box center [1457, 746] width 164 height 30
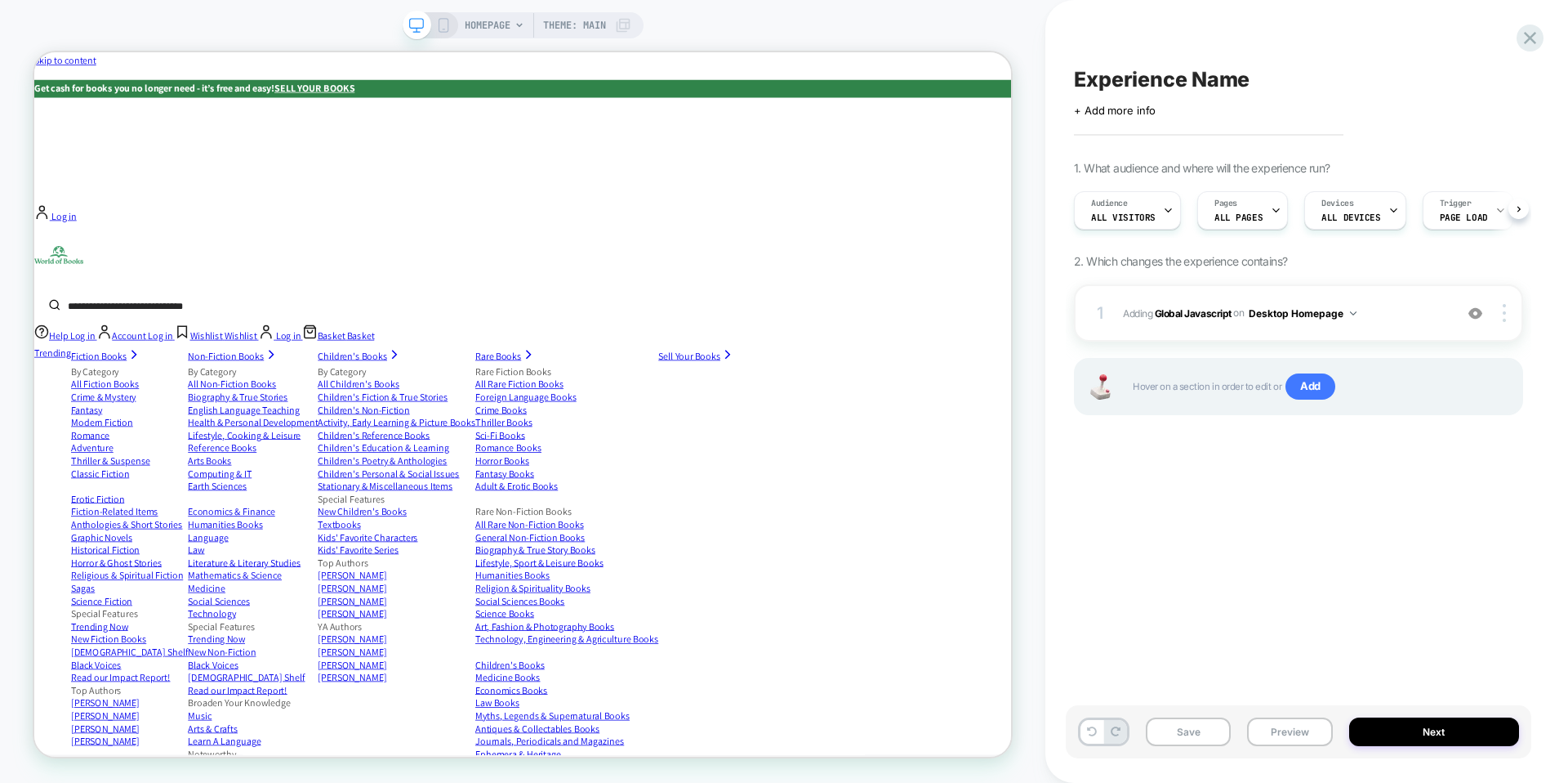
scroll to position [0, 1]
click at [1293, 733] on button "Preview" at bounding box center [1289, 731] width 85 height 29
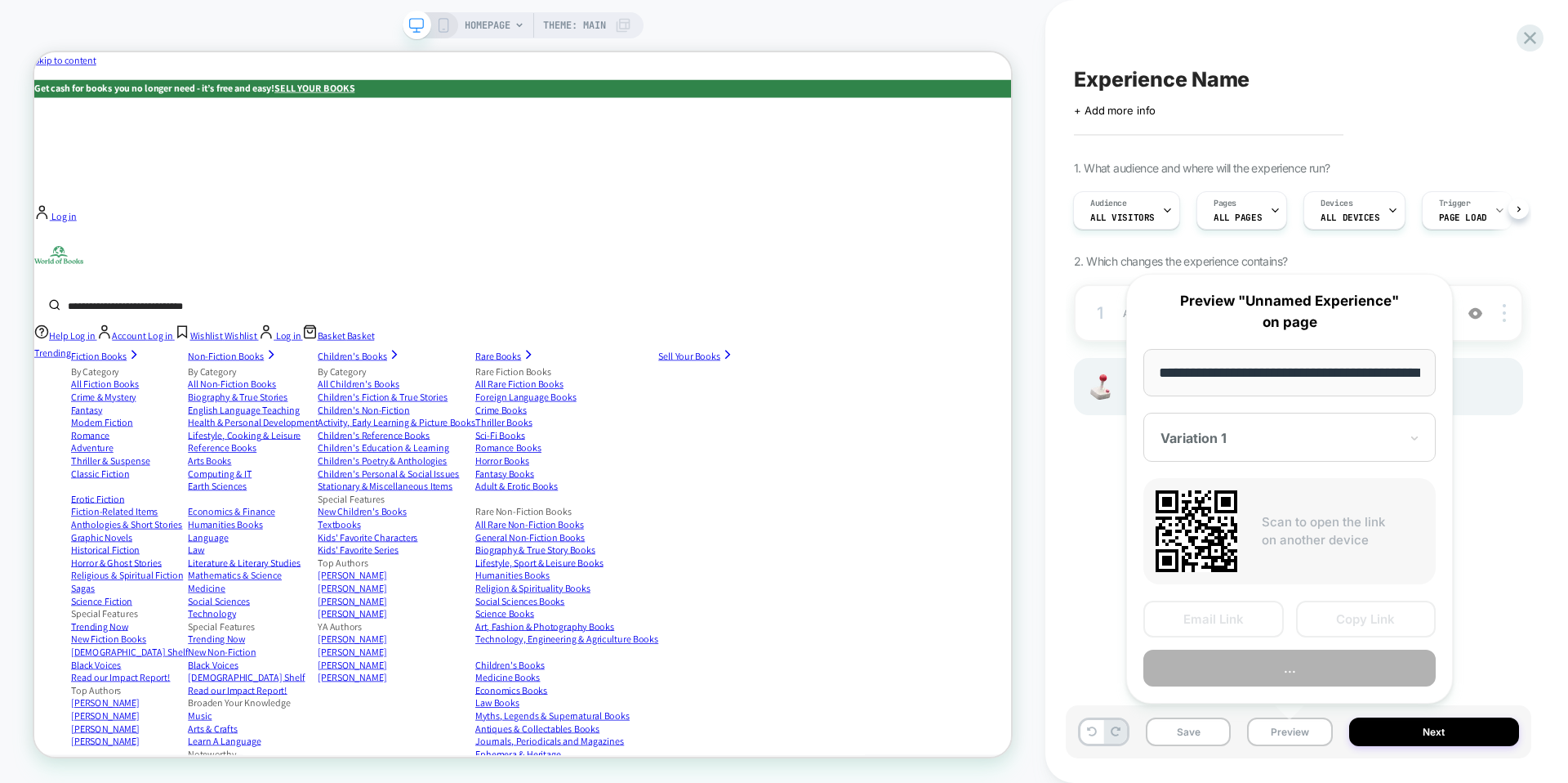
scroll to position [0, 75]
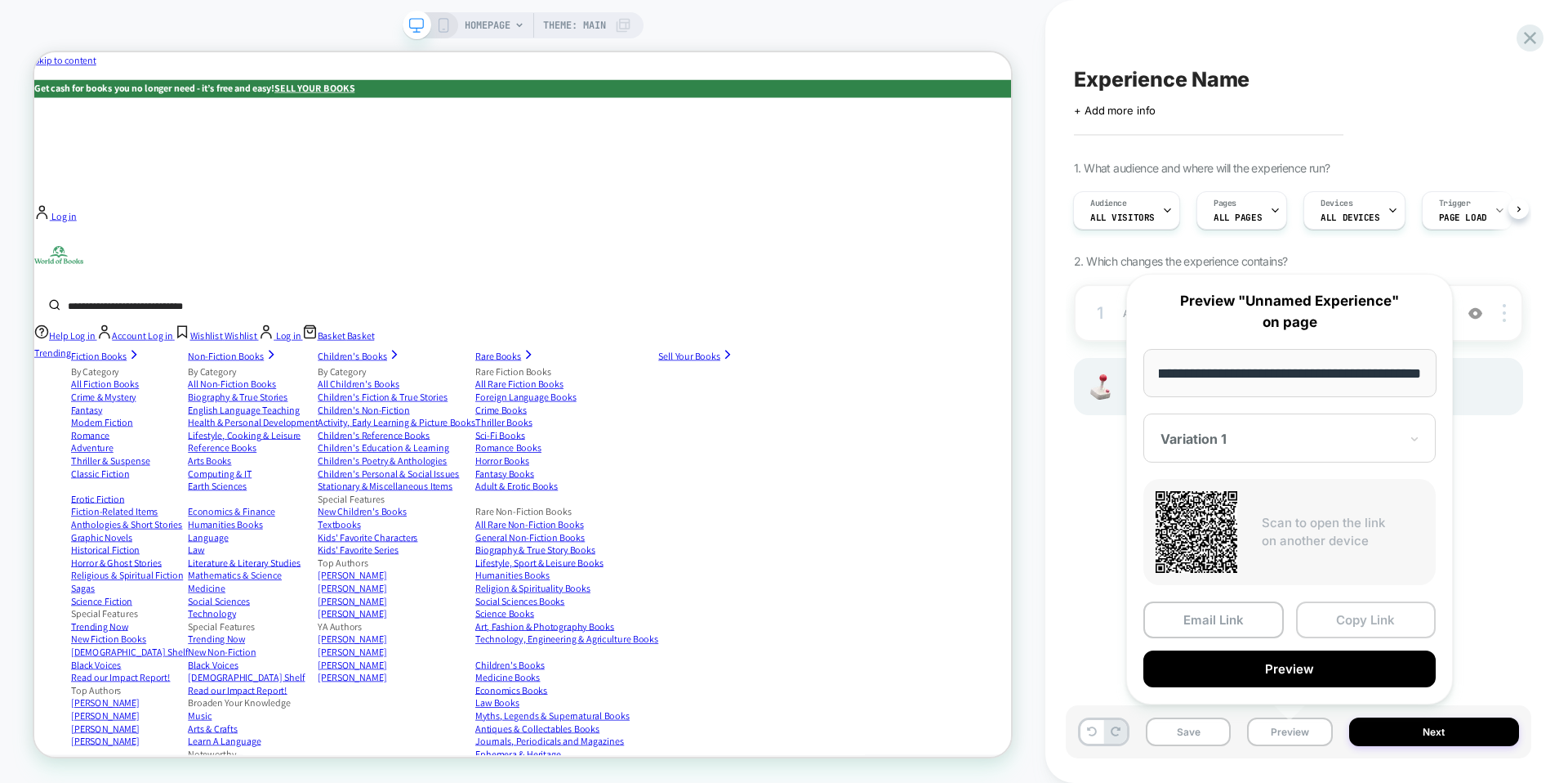
click at [1351, 615] on button "Copy Link" at bounding box center [1367, 619] width 141 height 37
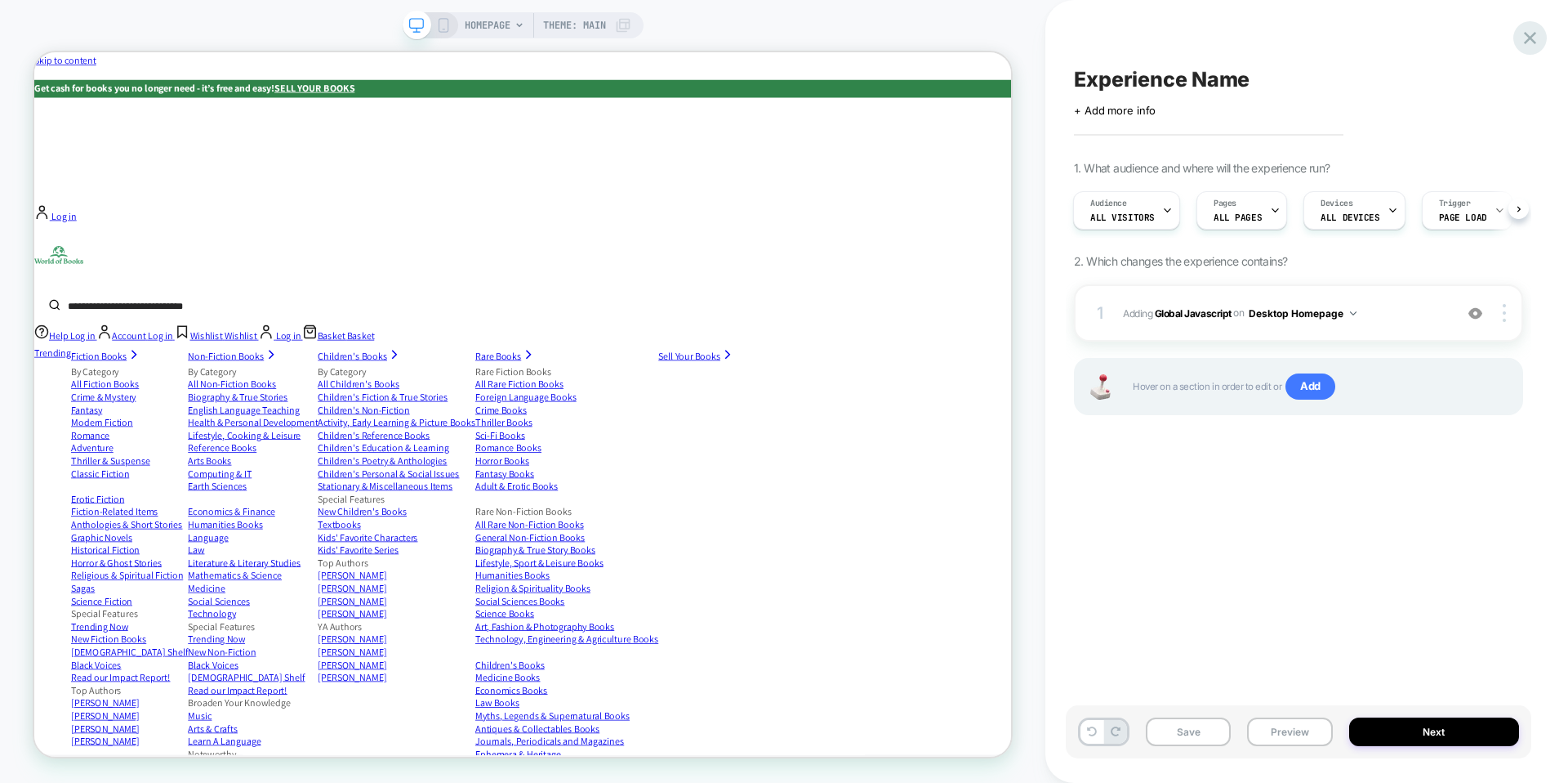
click at [1527, 31] on icon at bounding box center [1529, 38] width 22 height 22
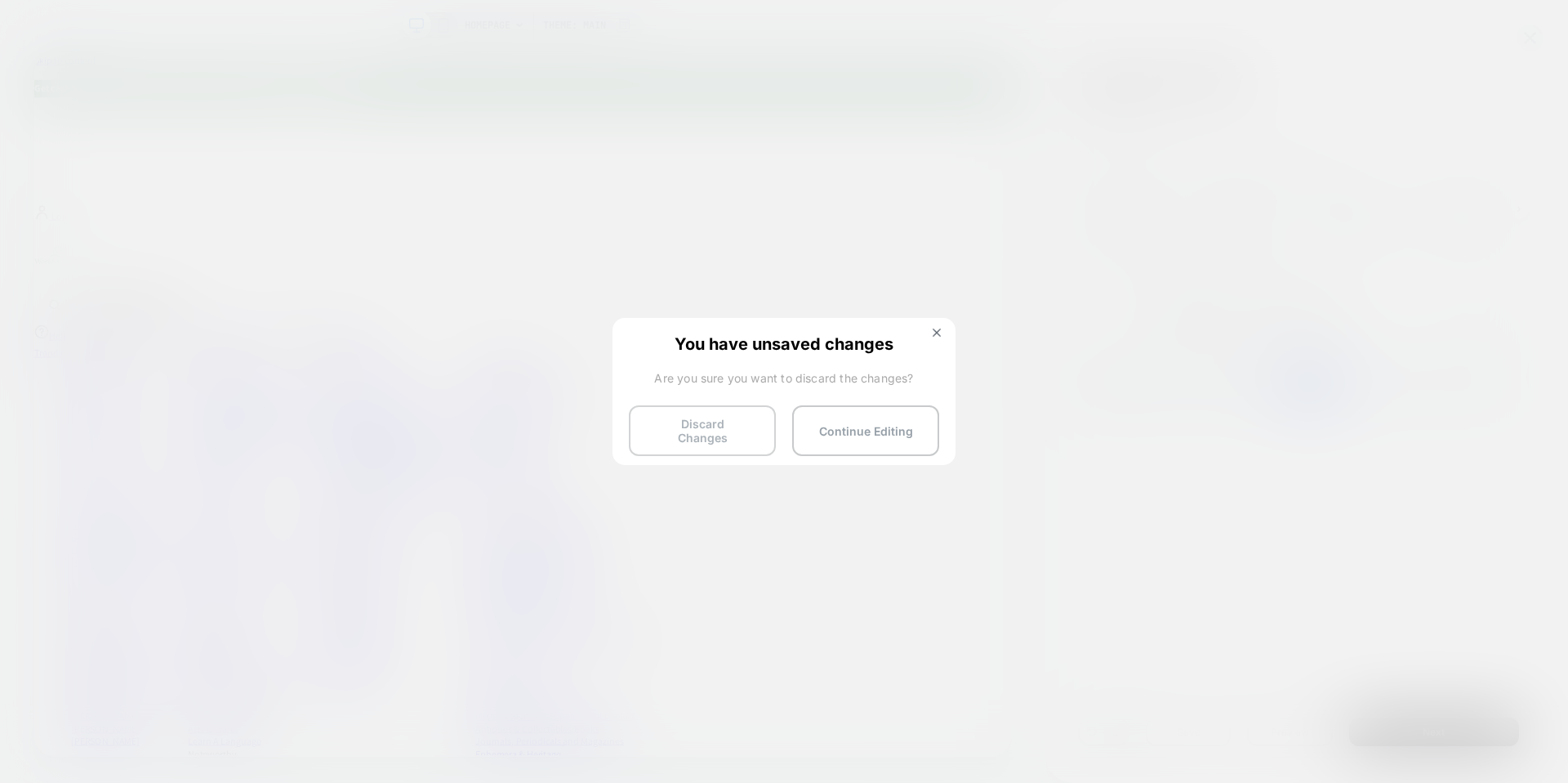
click at [712, 425] on button "Discard Changes" at bounding box center [702, 430] width 147 height 51
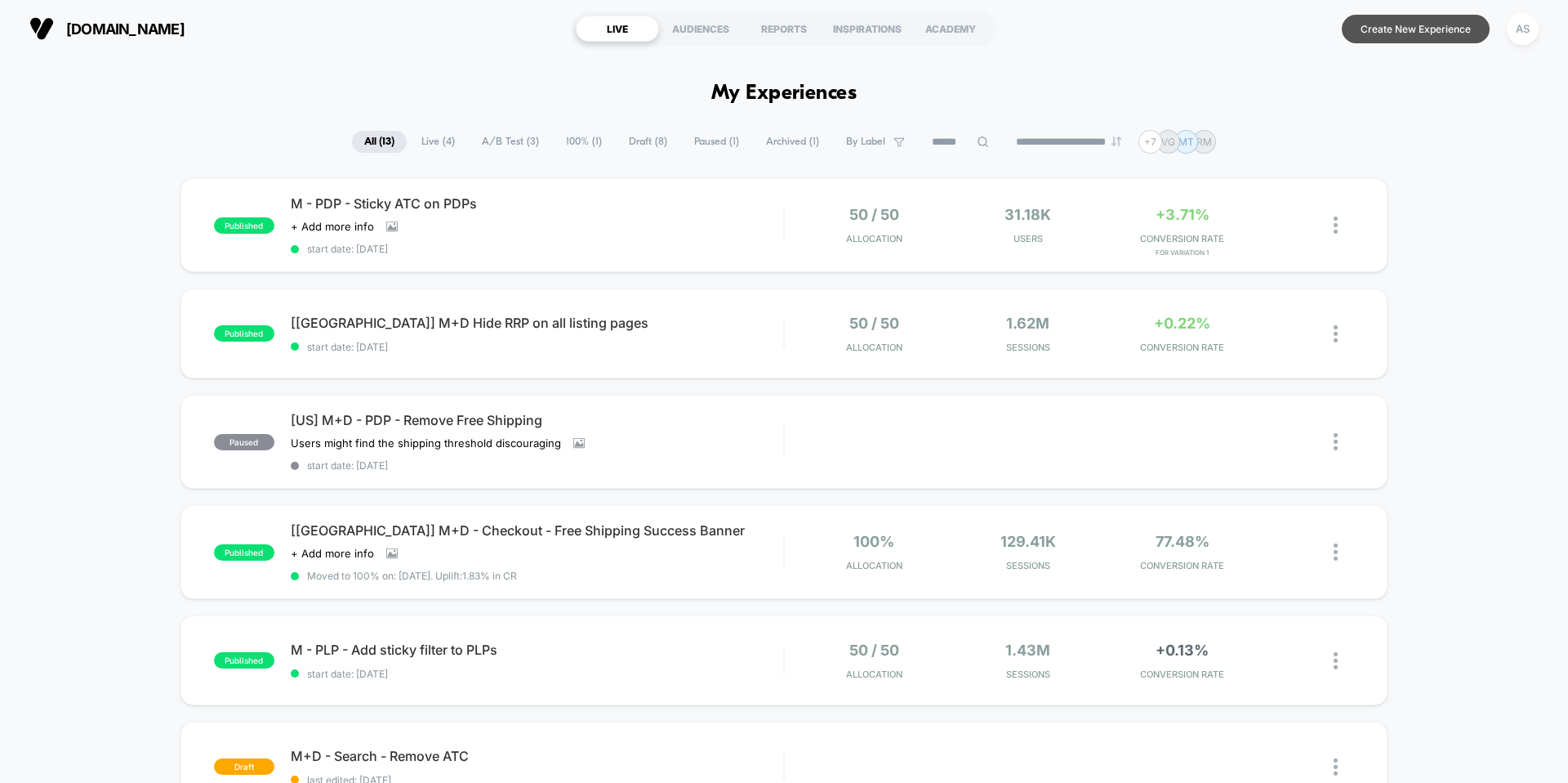
click at [1430, 31] on button "Create New Experience" at bounding box center [1415, 29] width 148 height 29
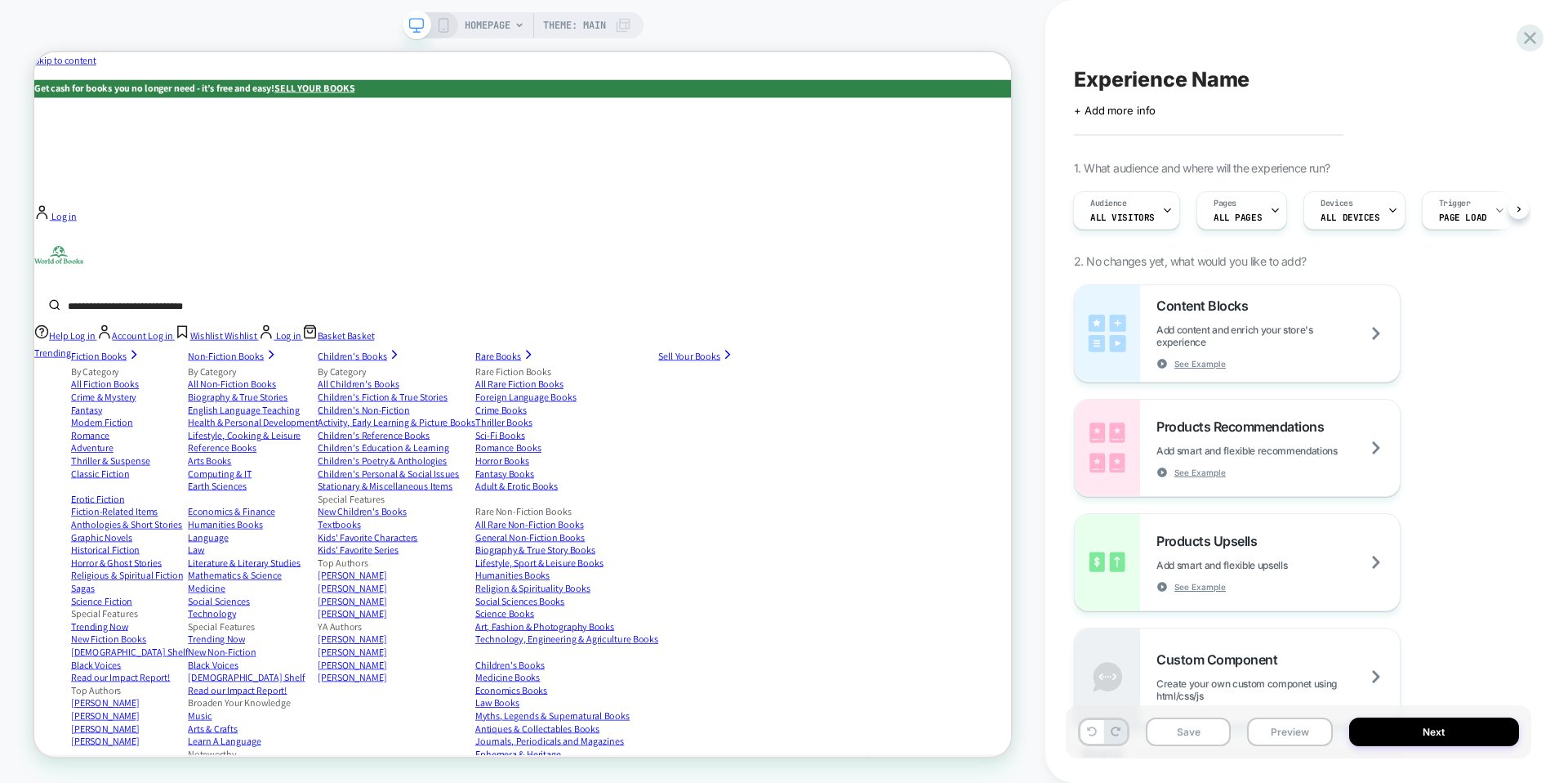
scroll to position [1038, 0]
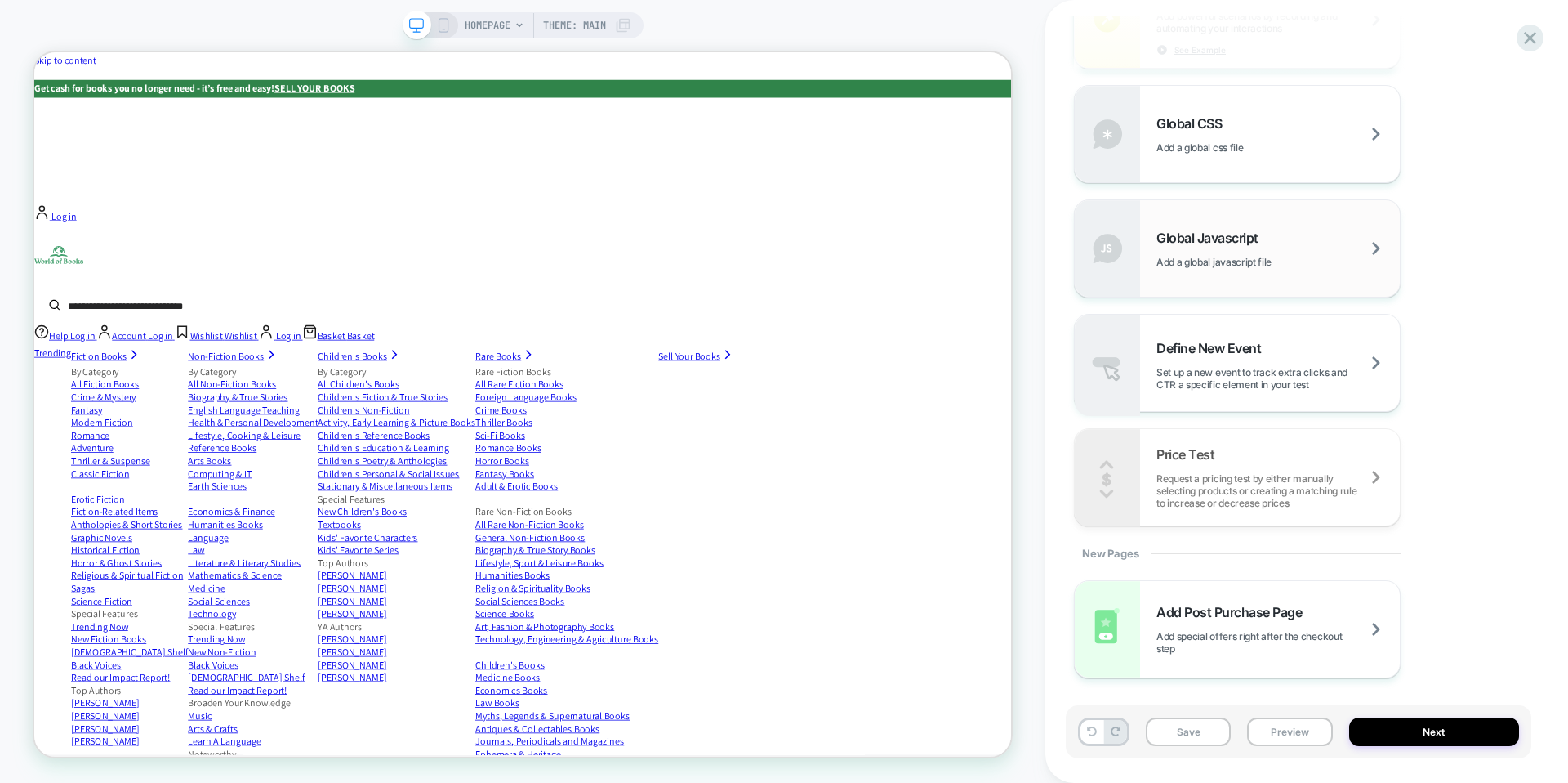
click at [1278, 238] on div "Global Javascript Add a global javascript file" at bounding box center [1277, 248] width 243 height 39
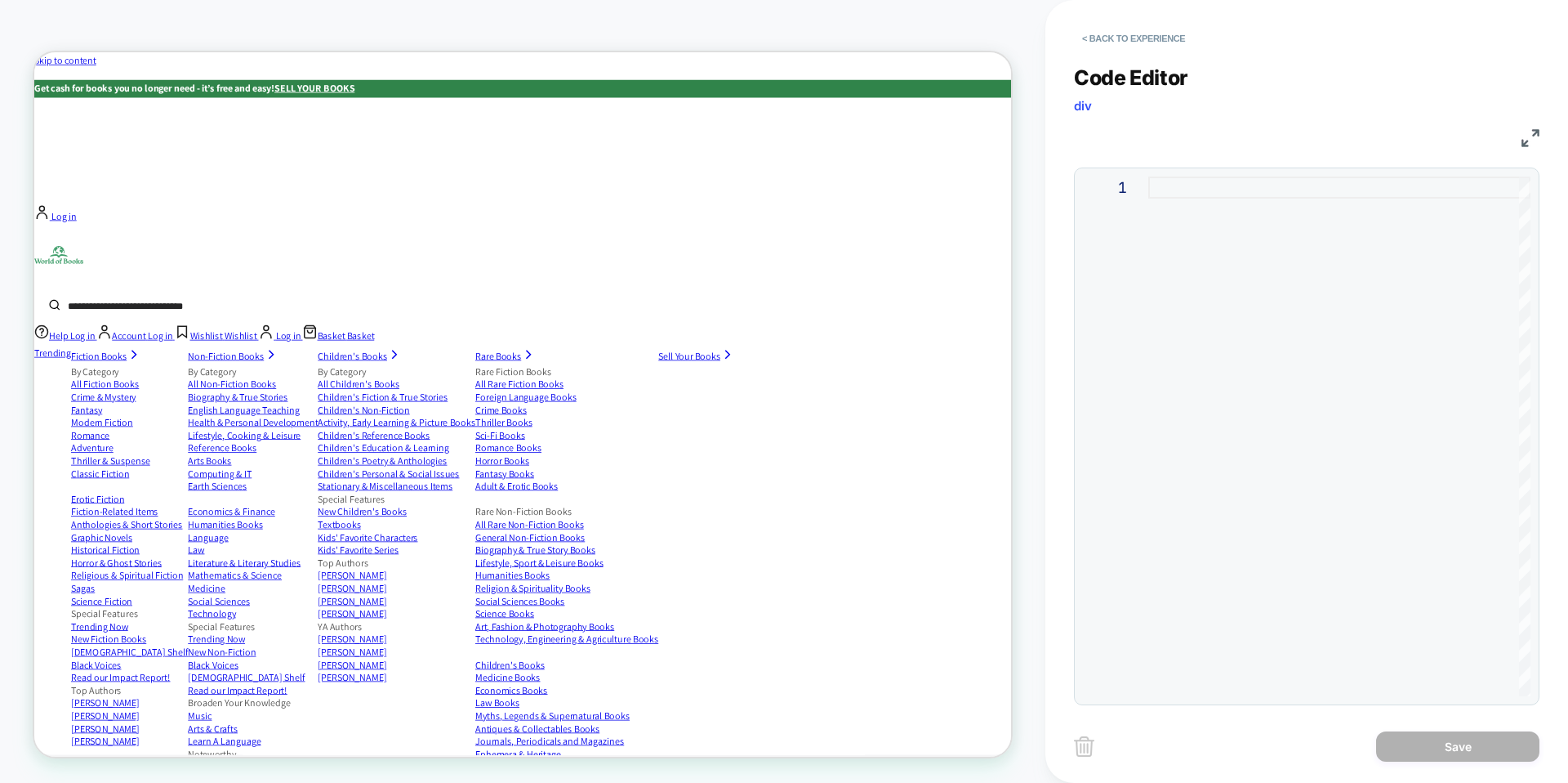
click at [1245, 273] on div at bounding box center [1339, 437] width 382 height 520
type textarea "**********"
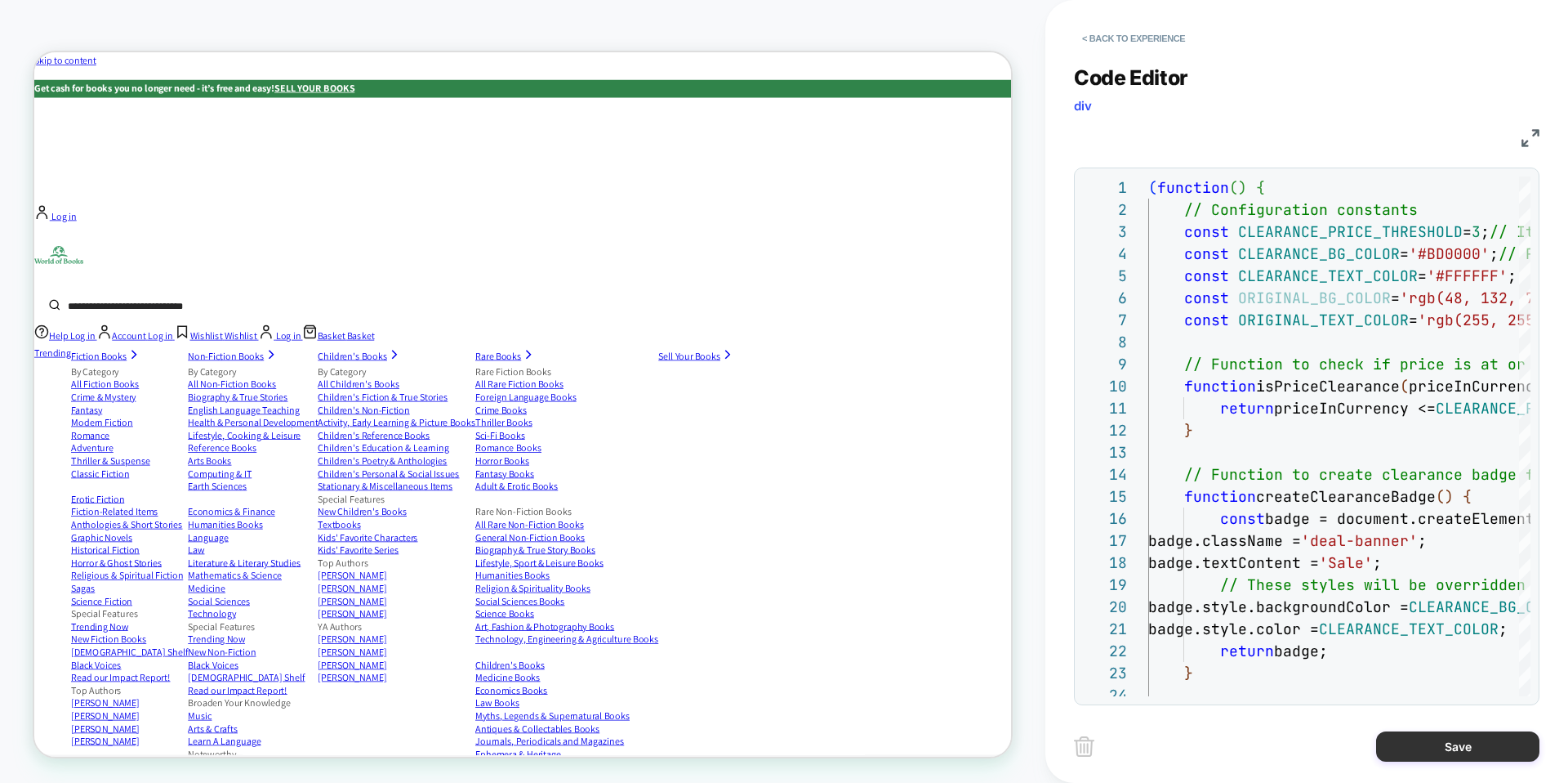
click at [1434, 741] on button "Save" at bounding box center [1457, 746] width 164 height 30
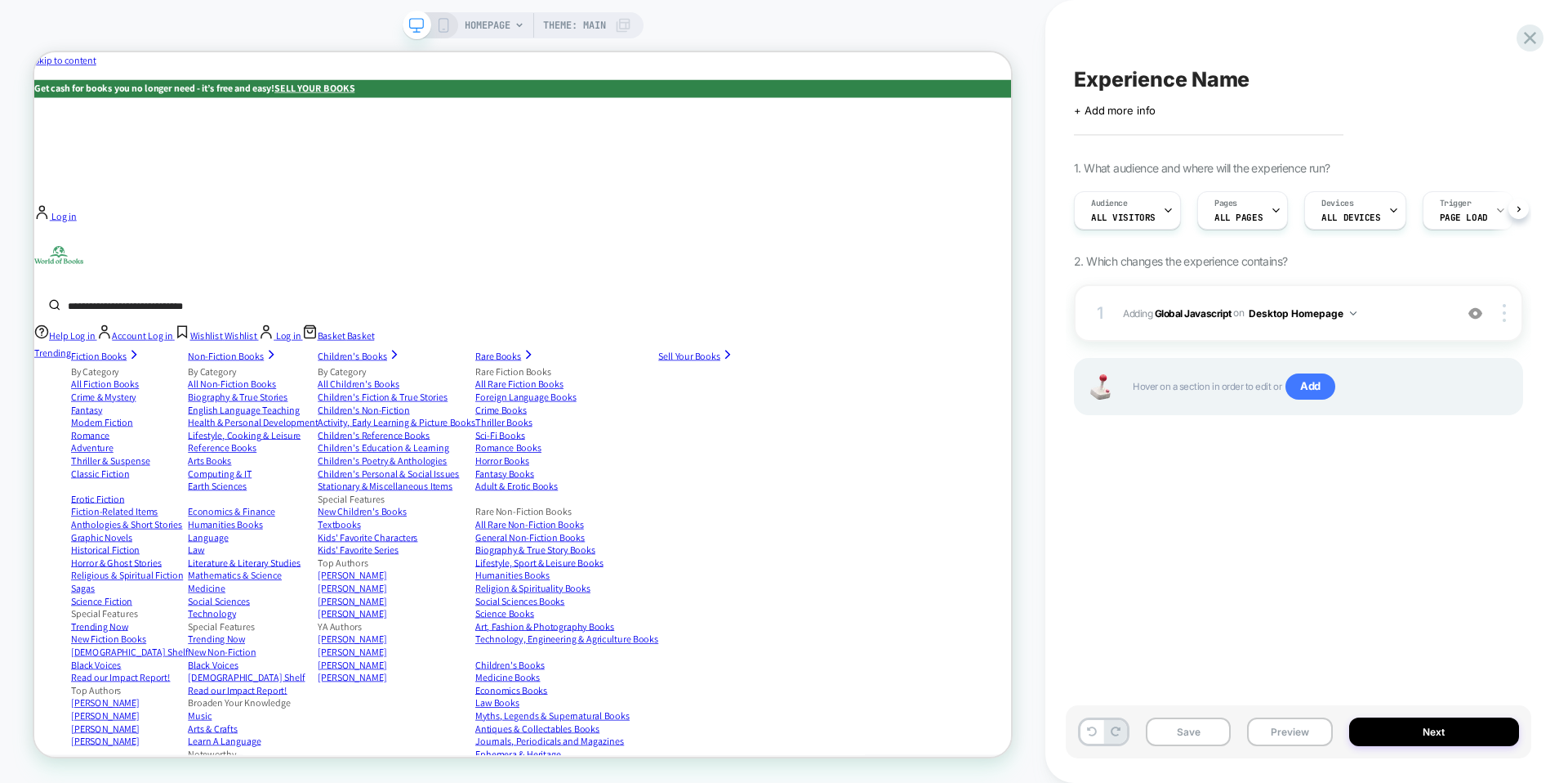
scroll to position [0, 1]
click at [1276, 734] on button "Preview" at bounding box center [1289, 731] width 85 height 29
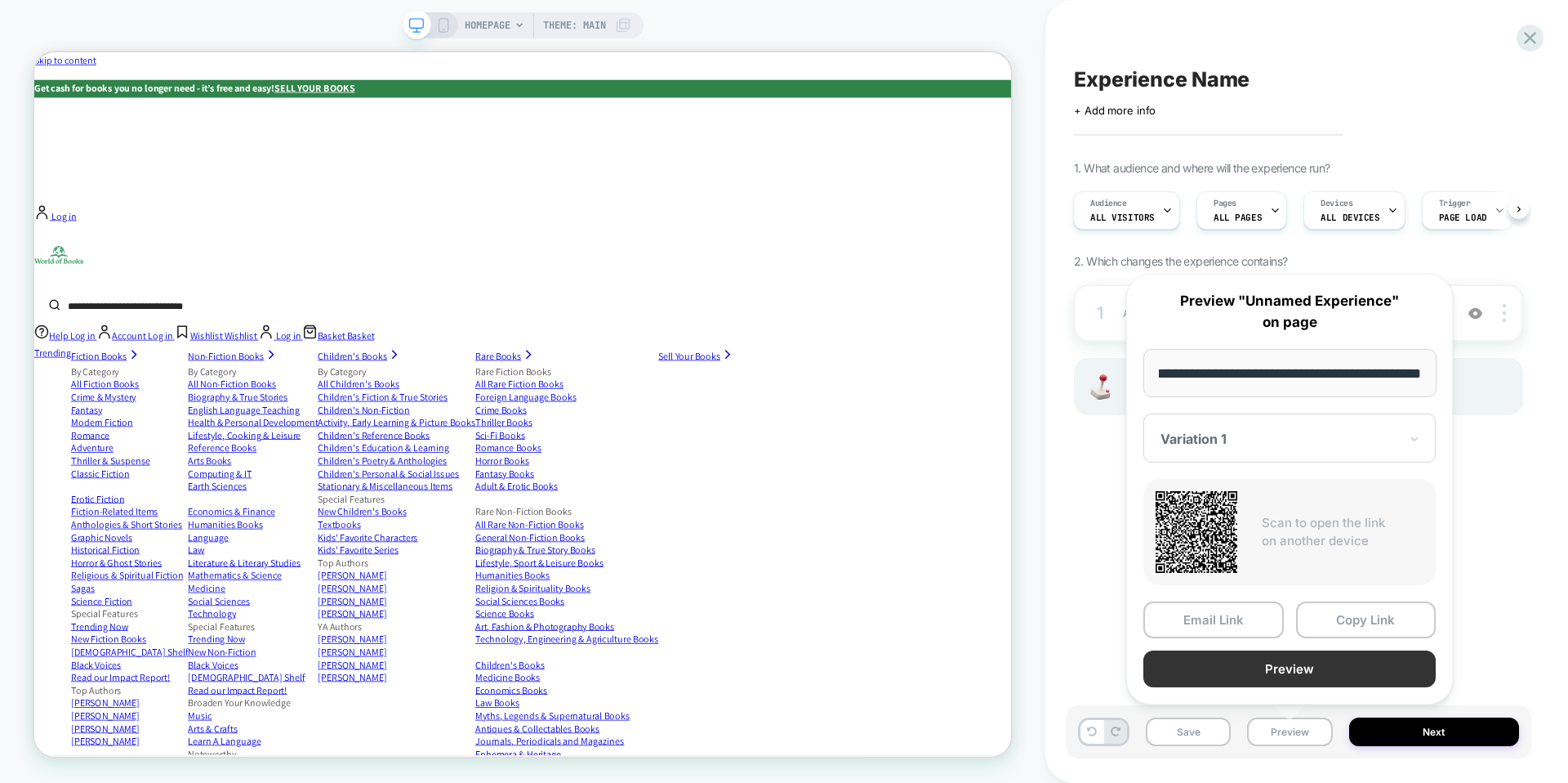
scroll to position [0, 0]
click at [1316, 662] on button "Preview" at bounding box center [1289, 668] width 293 height 37
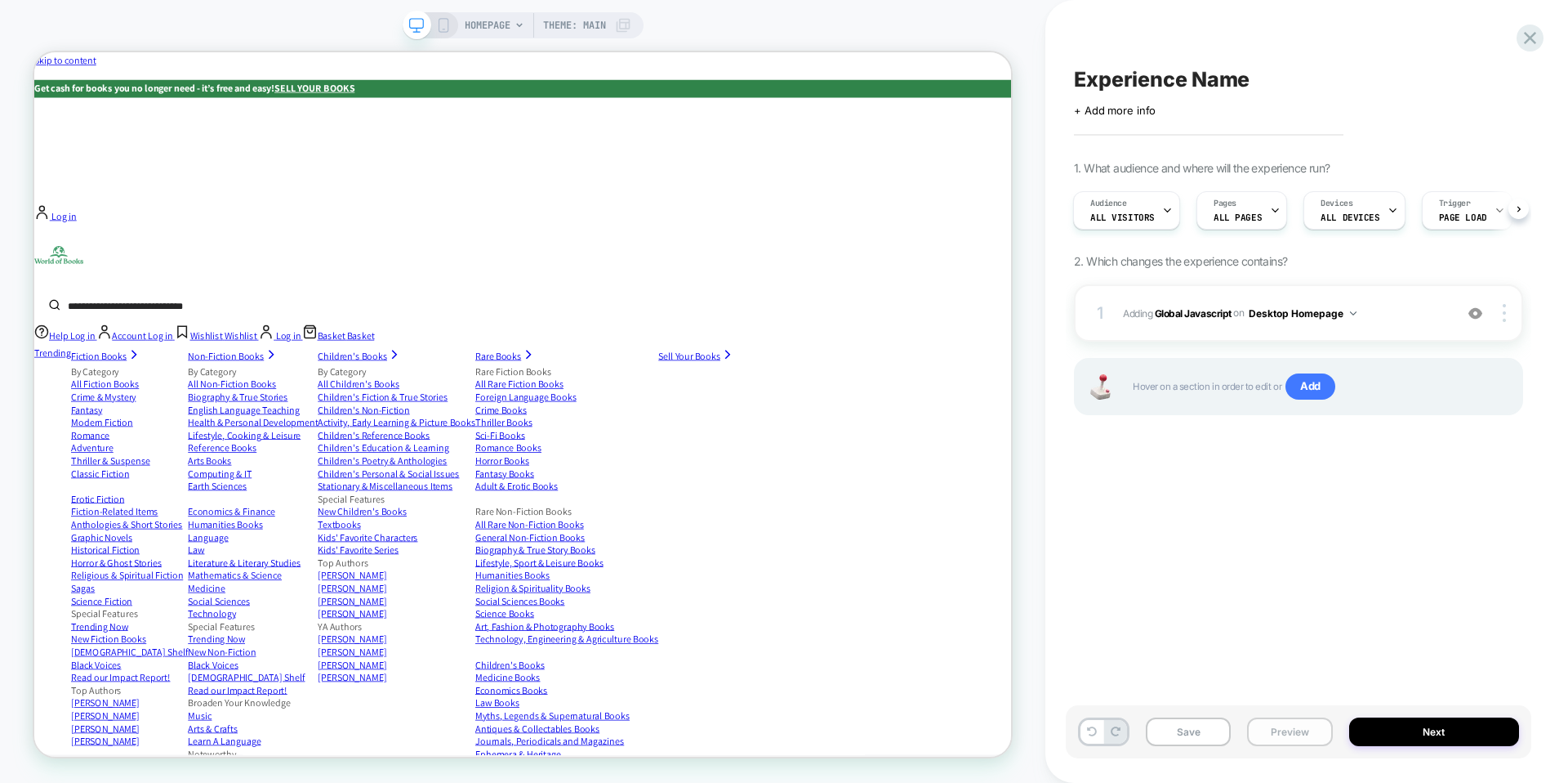
click at [1302, 732] on button "Preview" at bounding box center [1289, 731] width 85 height 29
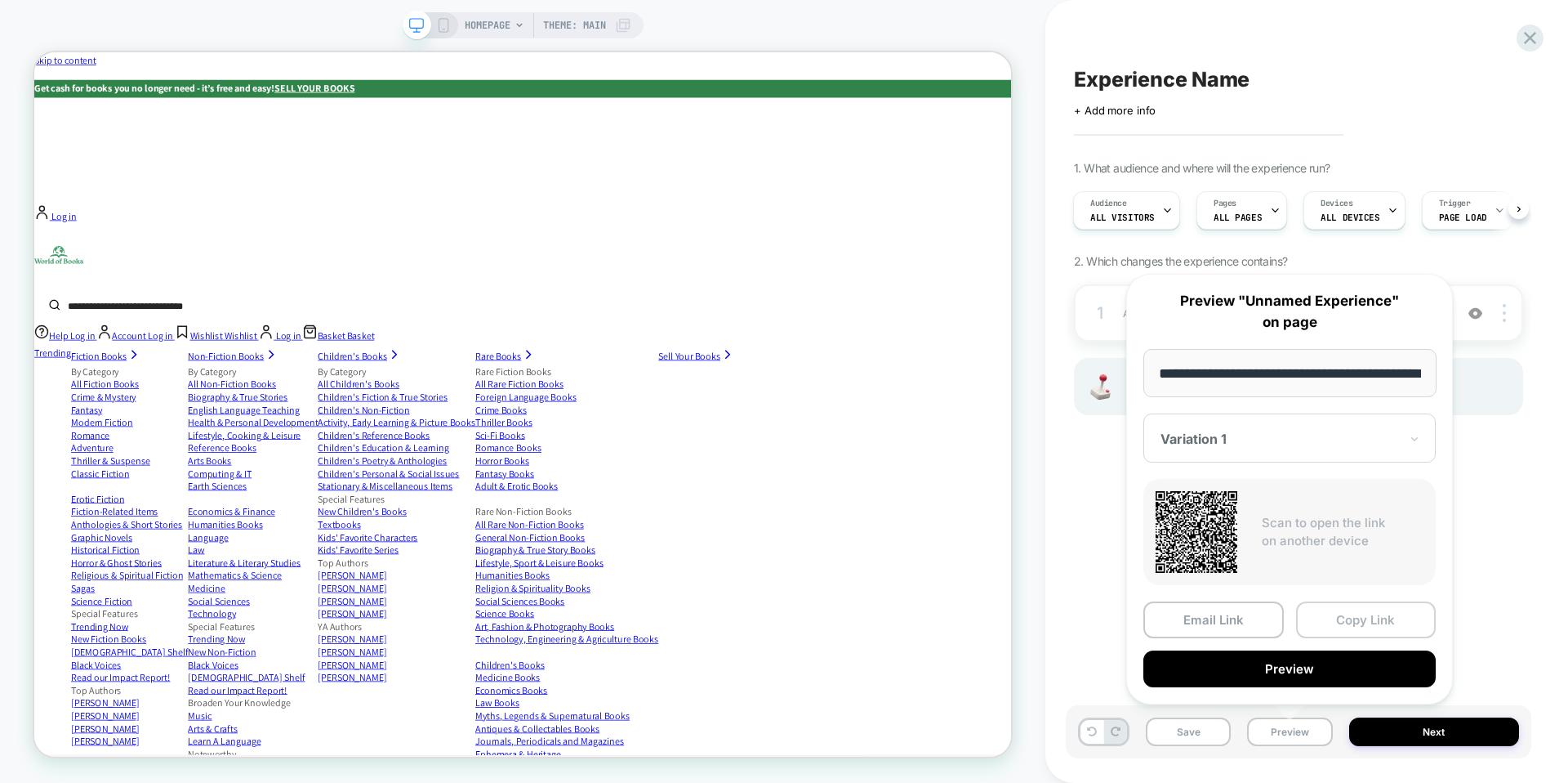
click at [1352, 626] on button "Copy Link" at bounding box center [1367, 619] width 141 height 37
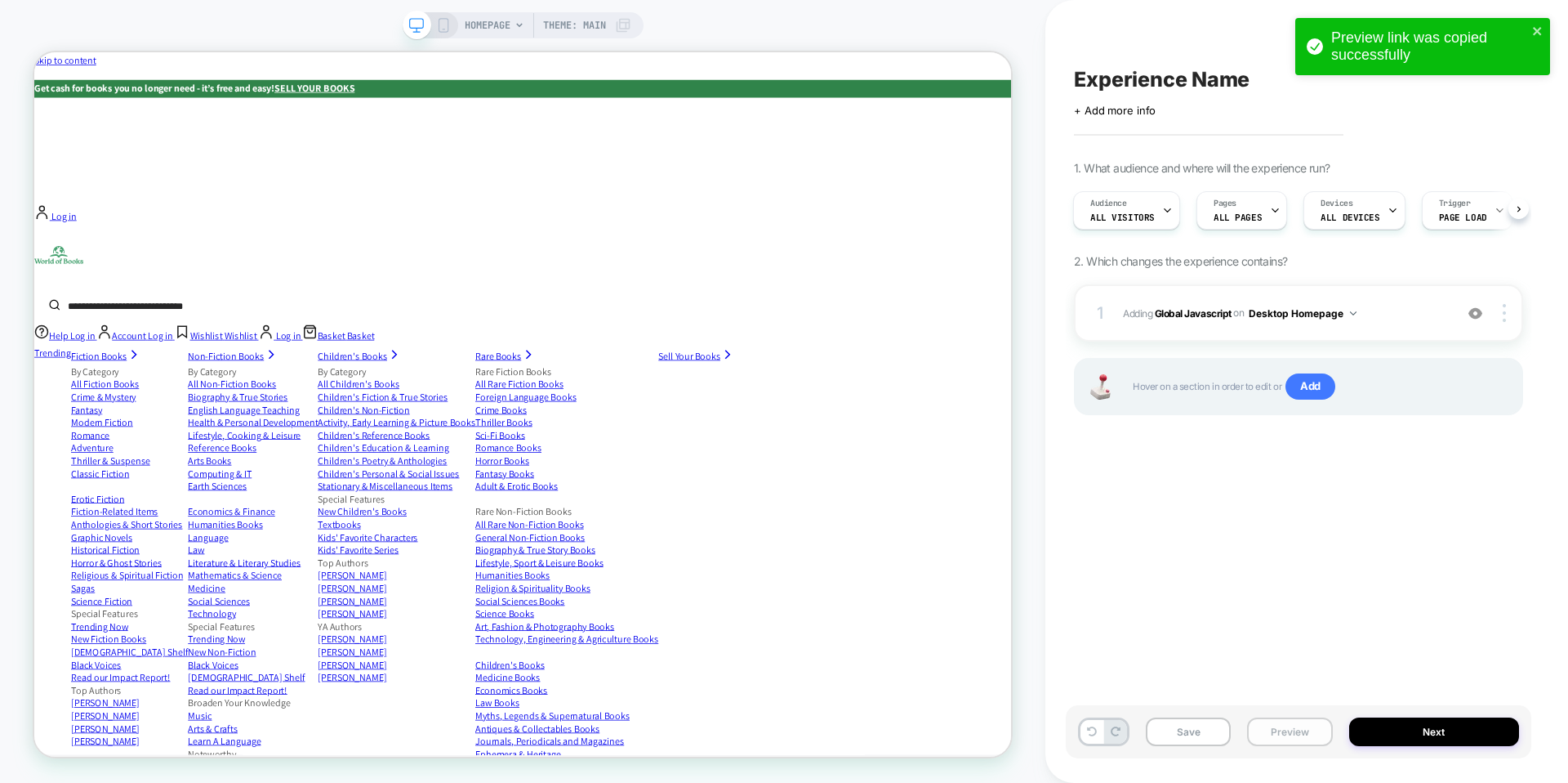
click at [1286, 724] on button "Preview" at bounding box center [1289, 731] width 85 height 29
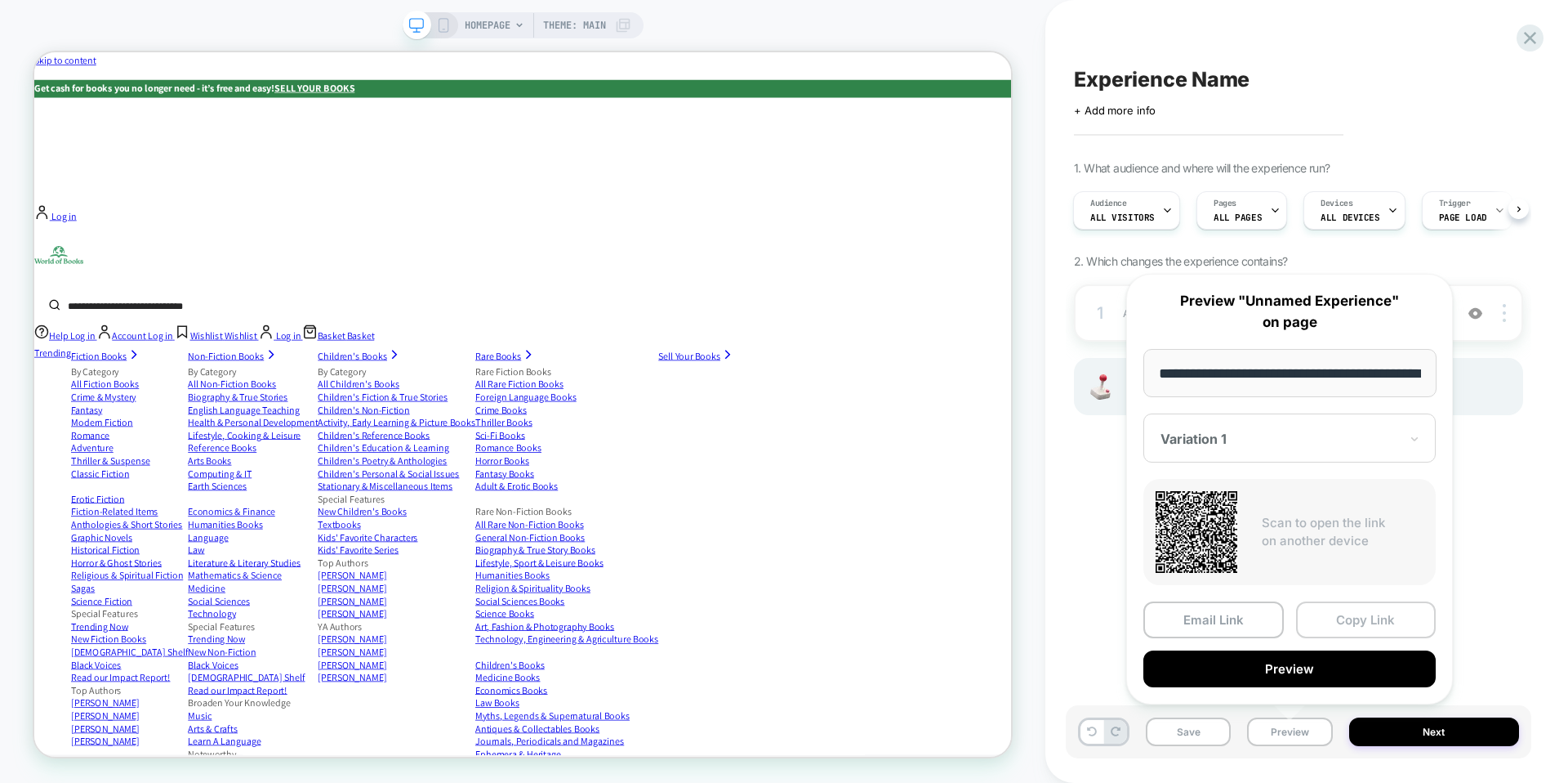
click at [1384, 620] on button "Copy Link" at bounding box center [1367, 619] width 141 height 37
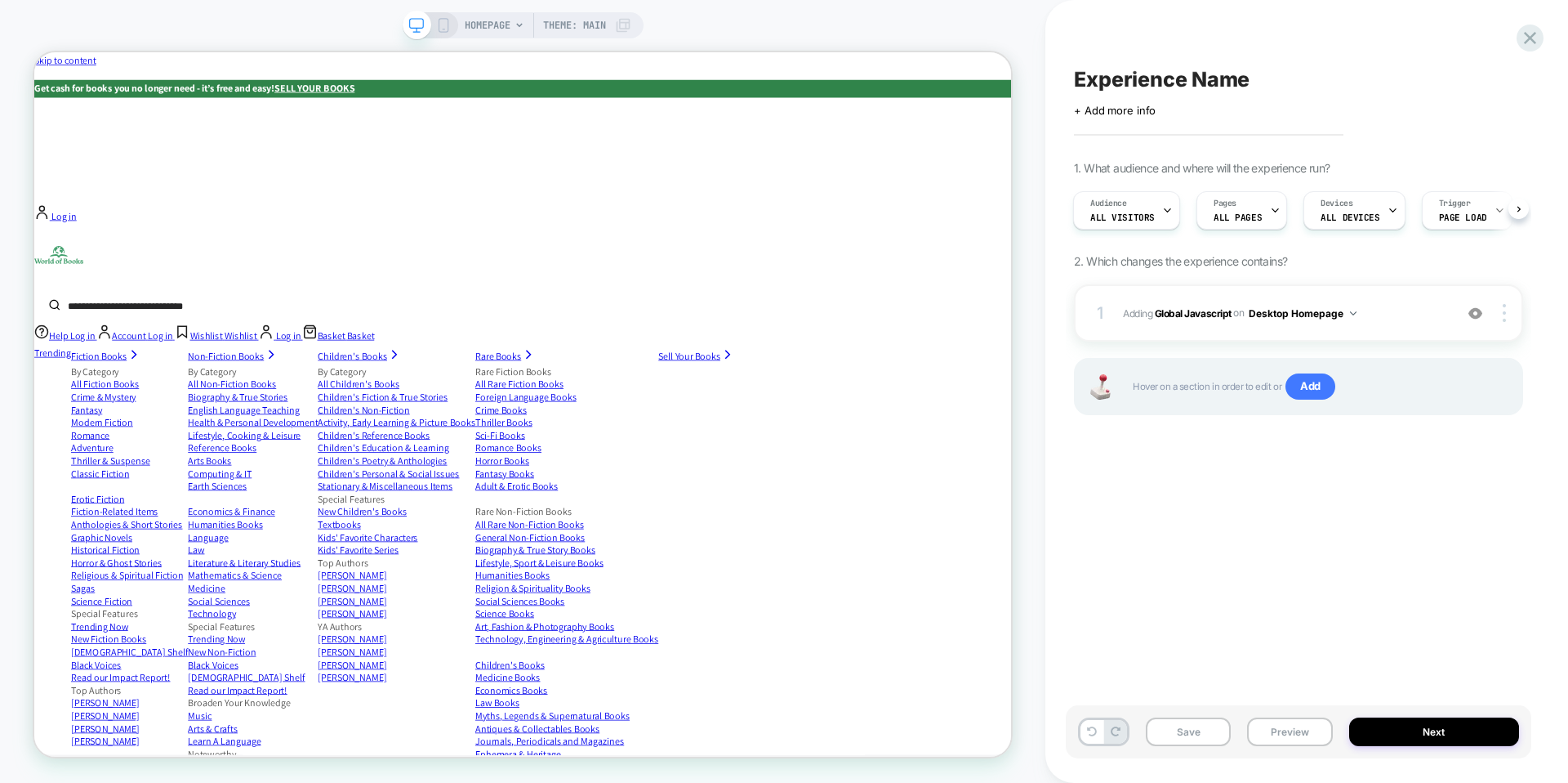
click at [1214, 83] on span "Experience Name" at bounding box center [1161, 79] width 176 height 25
type textarea "**********"
click at [1291, 582] on div "**********" at bounding box center [1297, 391] width 465 height 750
click at [1334, 82] on icon at bounding box center [1332, 79] width 21 height 21
click at [1307, 740] on button "Preview" at bounding box center [1289, 731] width 85 height 29
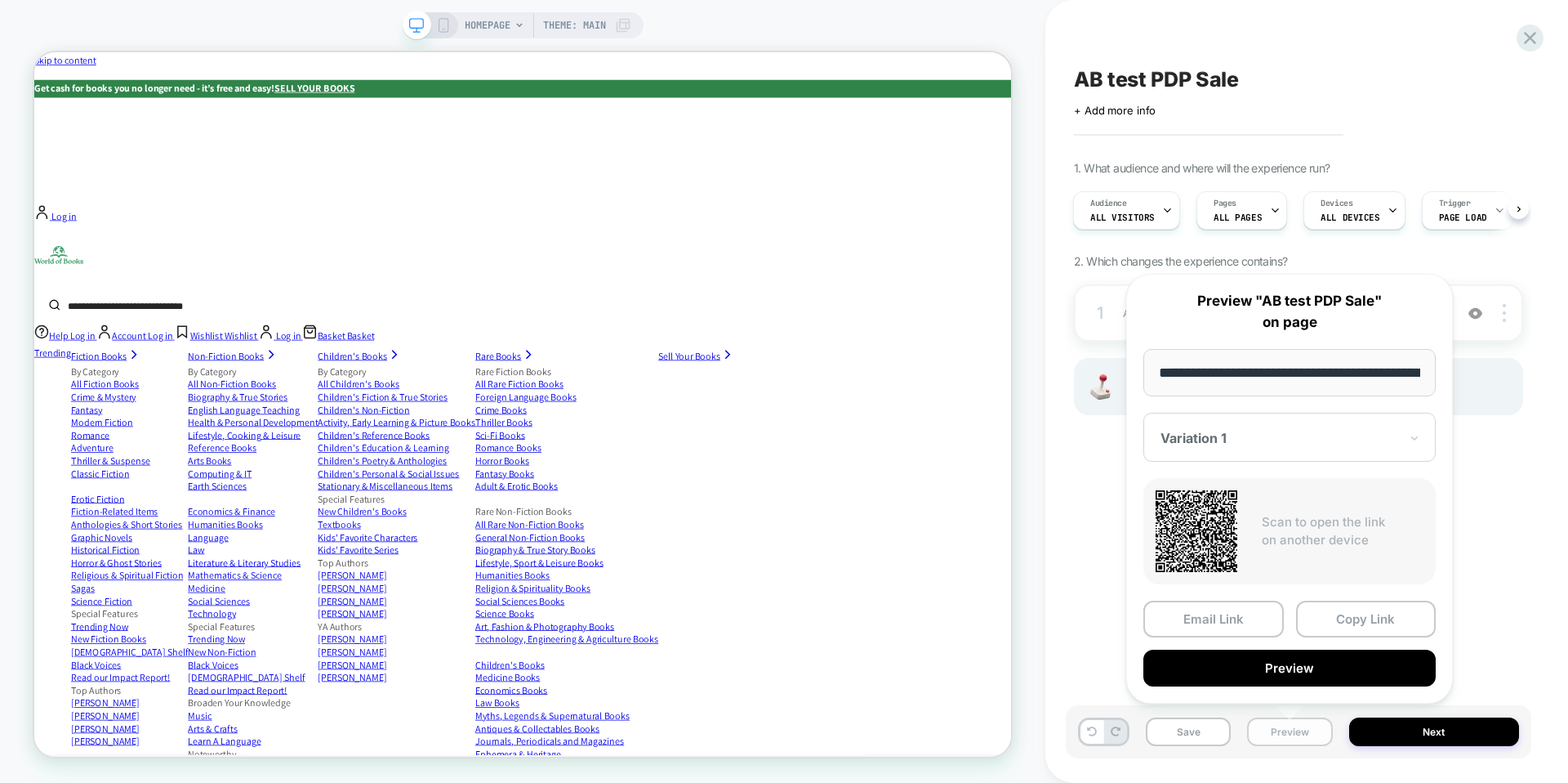
scroll to position [0, 75]
click at [1389, 369] on input "**********" at bounding box center [1290, 373] width 294 height 49
click at [1352, 431] on div at bounding box center [1279, 439] width 238 height 16
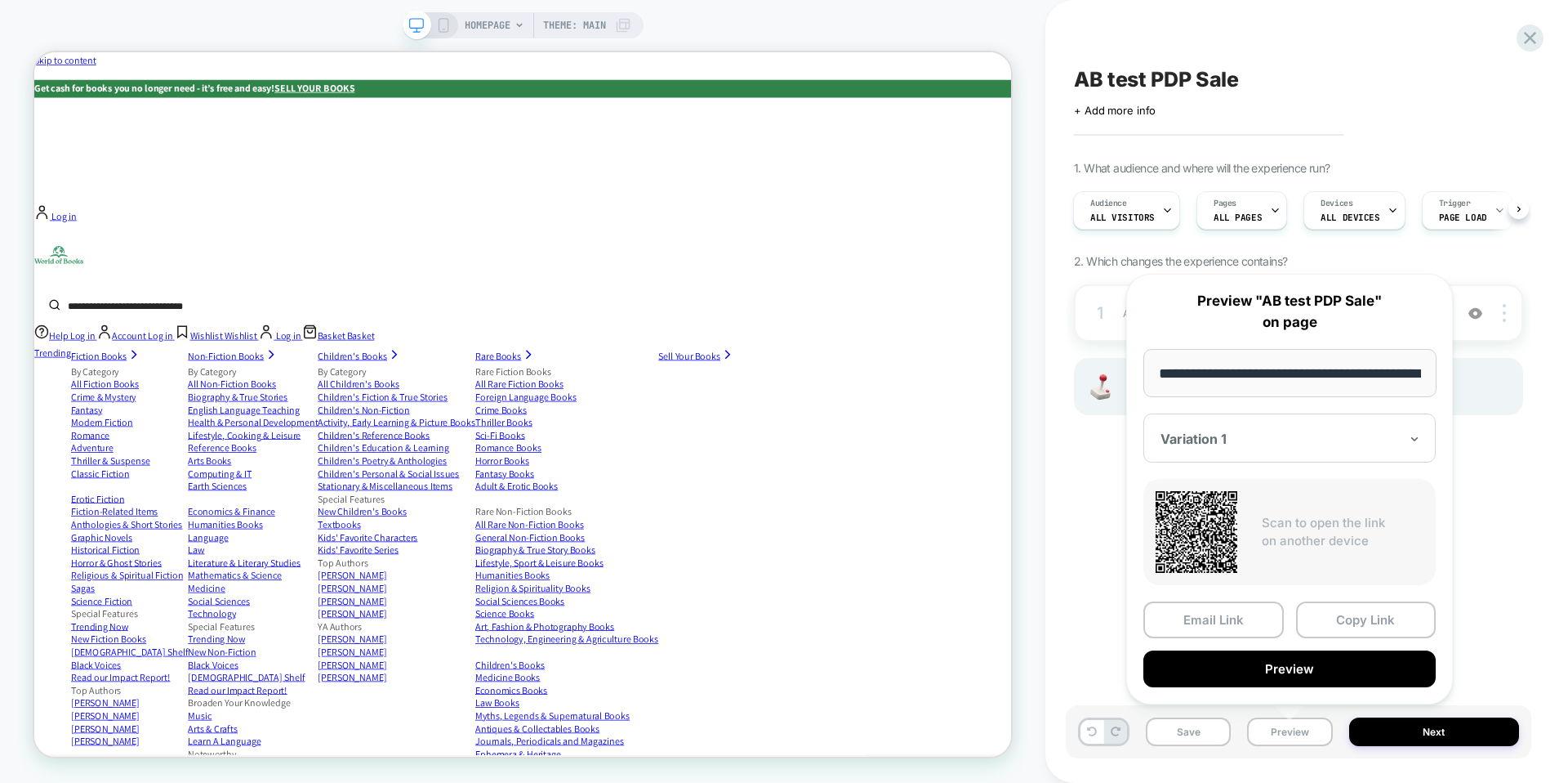
click at [1319, 378] on input "**********" at bounding box center [1290, 373] width 294 height 49
click at [1342, 520] on p "Scan to open the link on another device" at bounding box center [1342, 532] width 162 height 37
click at [1499, 434] on div "1 Adding Global Javascript on Desktop Homepage Add Before Add After Copy to Mob…" at bounding box center [1298, 370] width 449 height 172
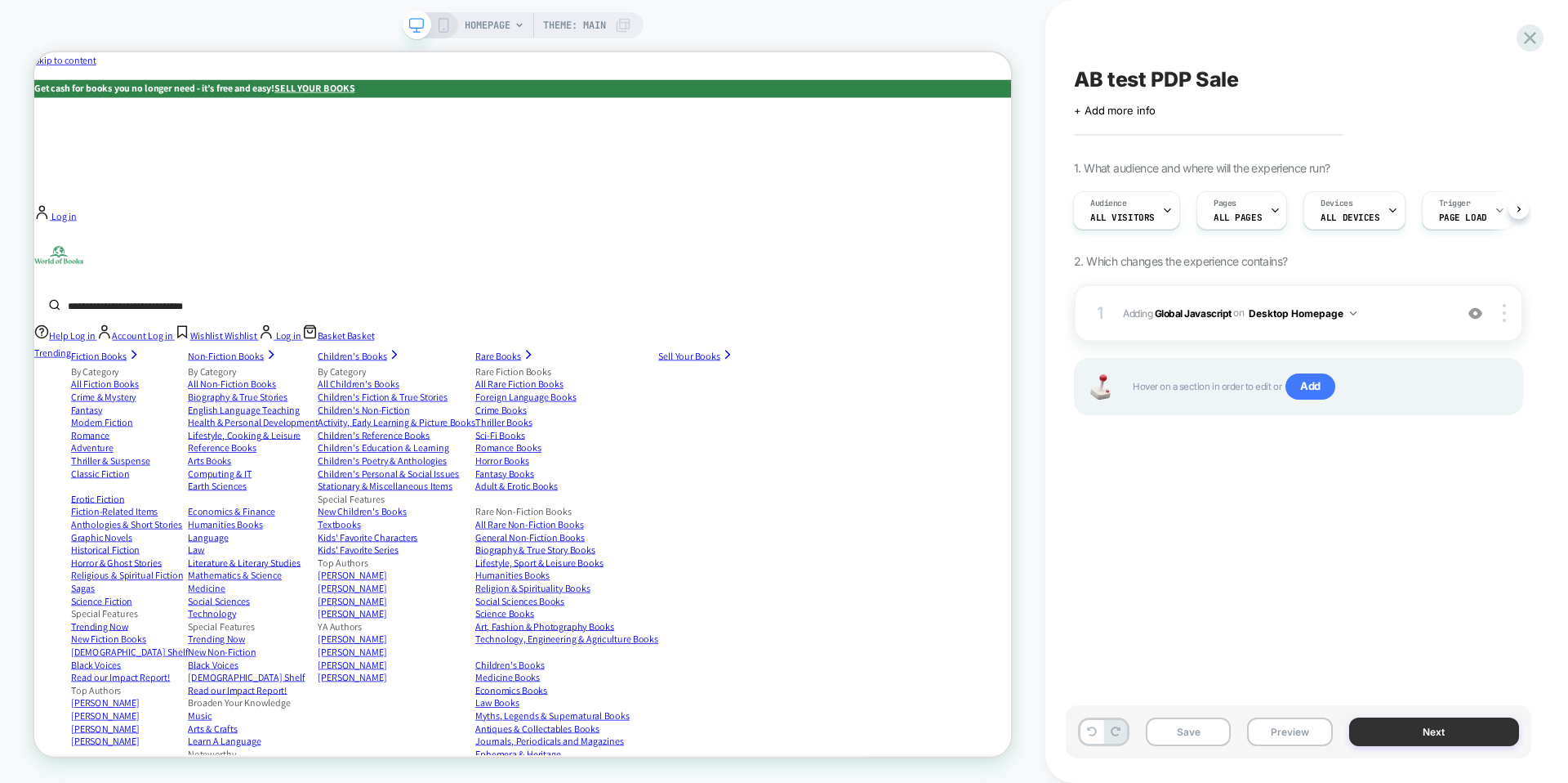
click at [1407, 733] on button "Next" at bounding box center [1434, 731] width 171 height 29
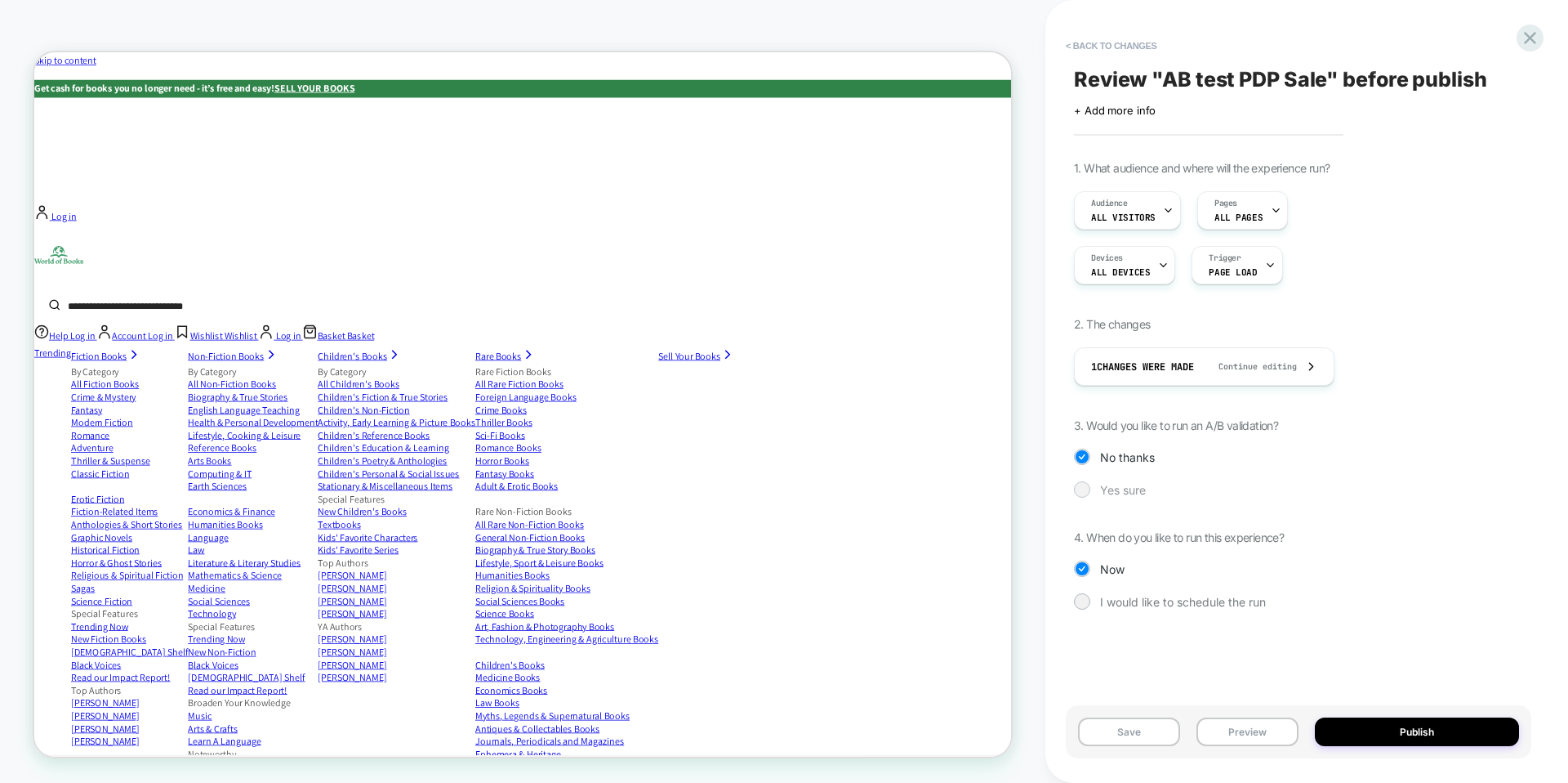
click at [1122, 483] on span "Yes sure" at bounding box center [1123, 490] width 46 height 14
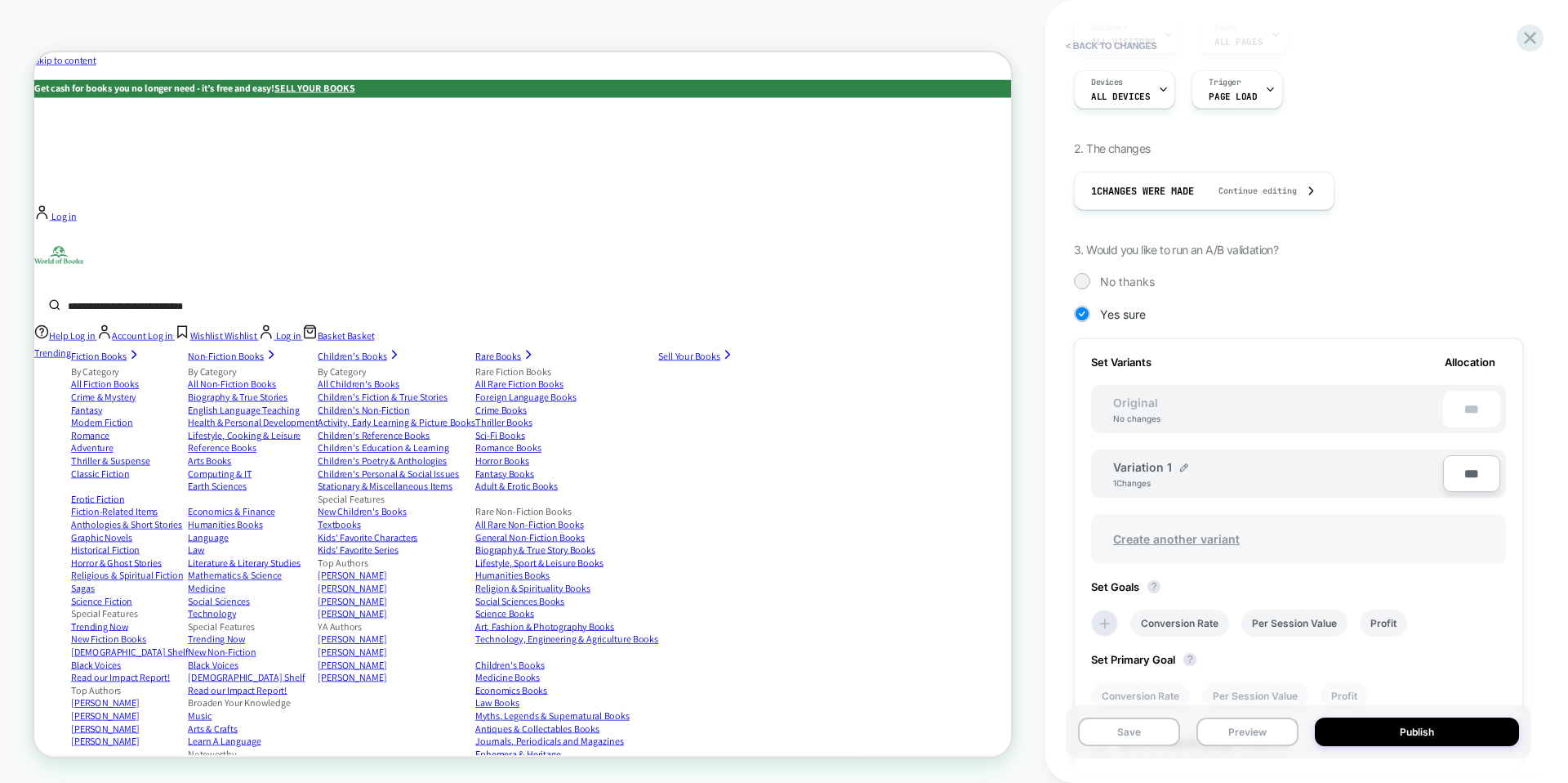
scroll to position [20, 0]
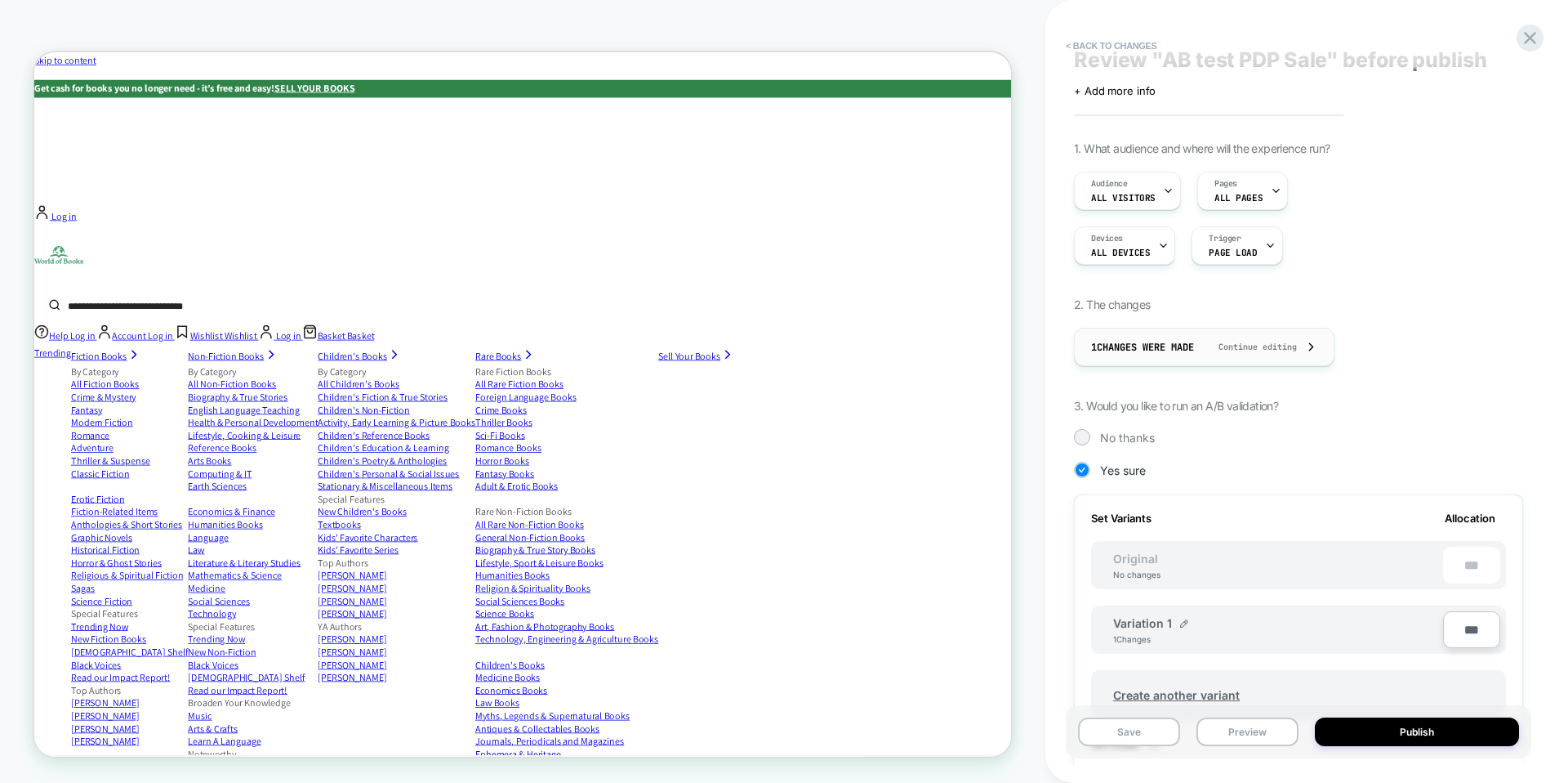
click at [1230, 356] on div "1 Changes were made Continue editing" at bounding box center [1204, 346] width 226 height 37
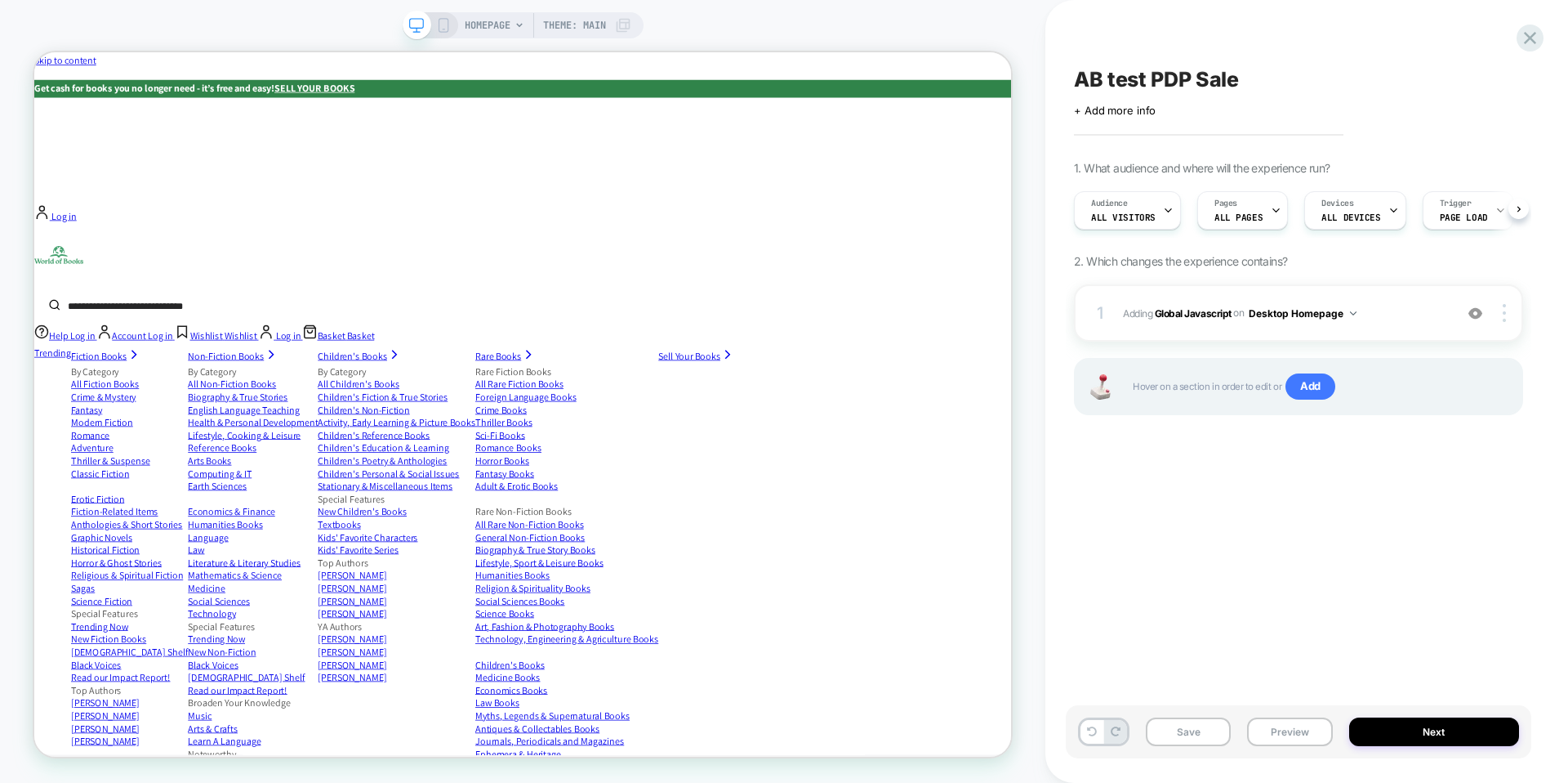
scroll to position [0, 1]
click at [1207, 313] on b "Global Javascript" at bounding box center [1192, 313] width 76 height 12
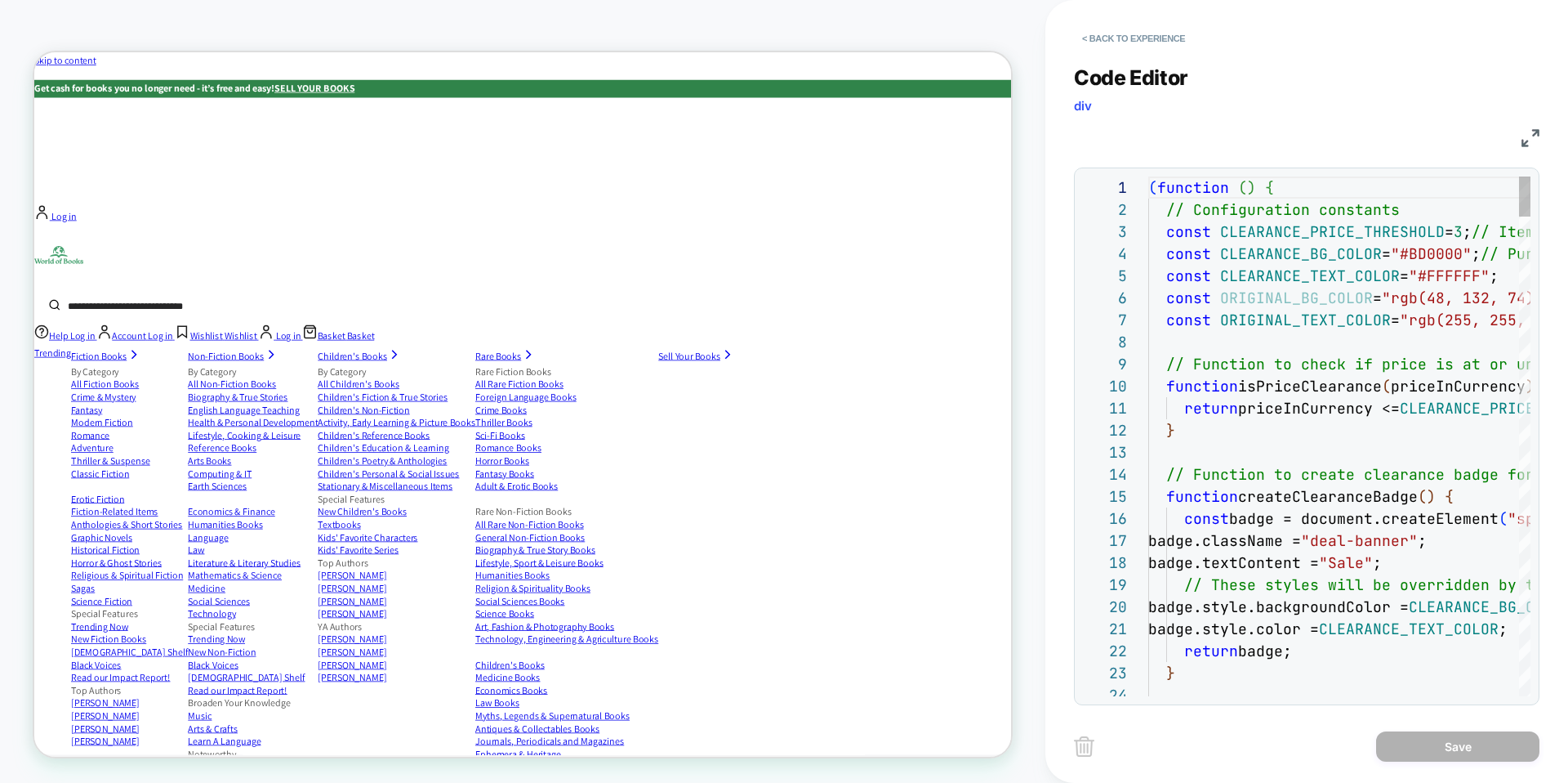
scroll to position [220, 0]
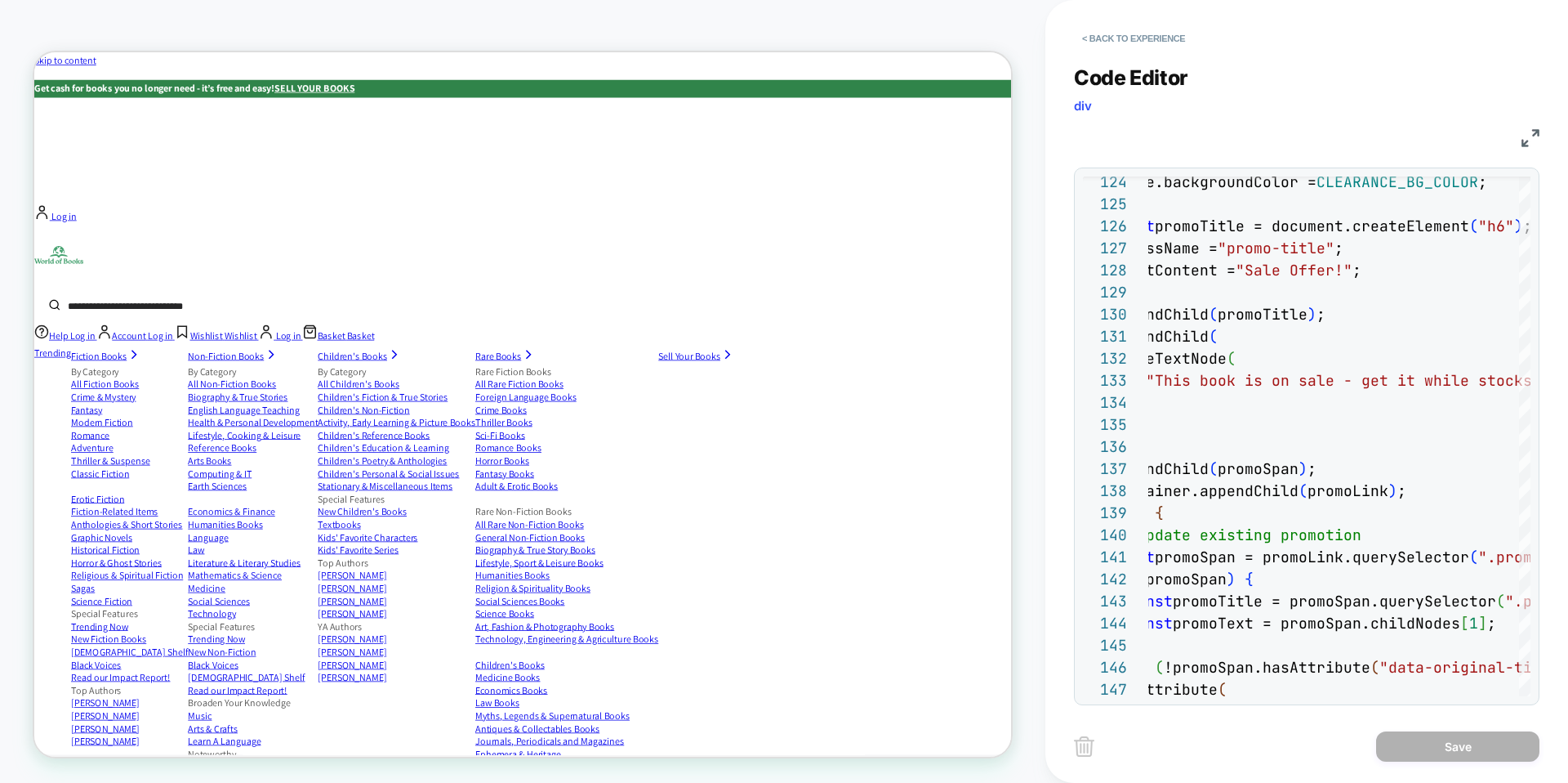
click at [1523, 141] on img at bounding box center [1530, 138] width 18 height 18
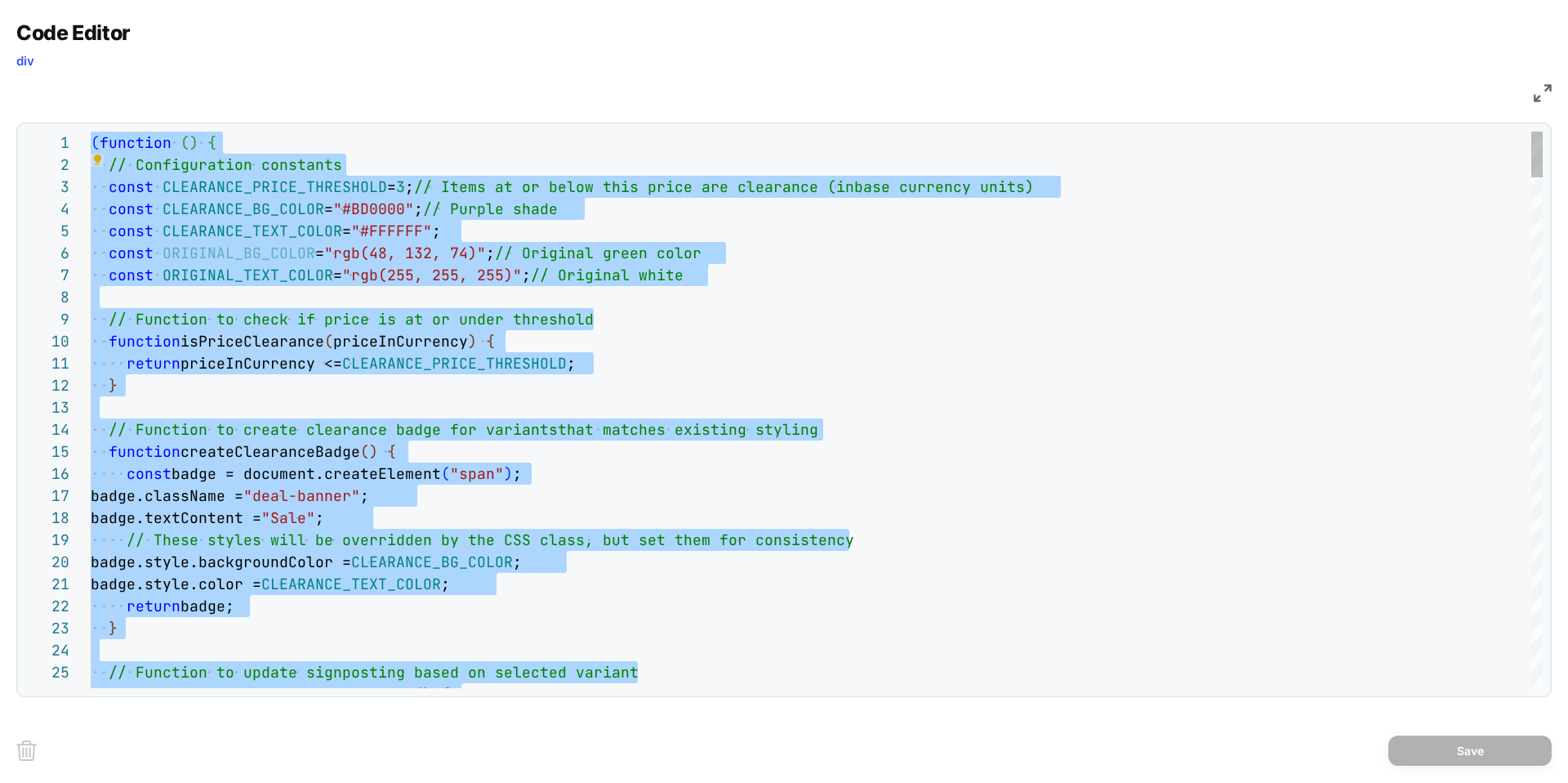
type textarea "**********"
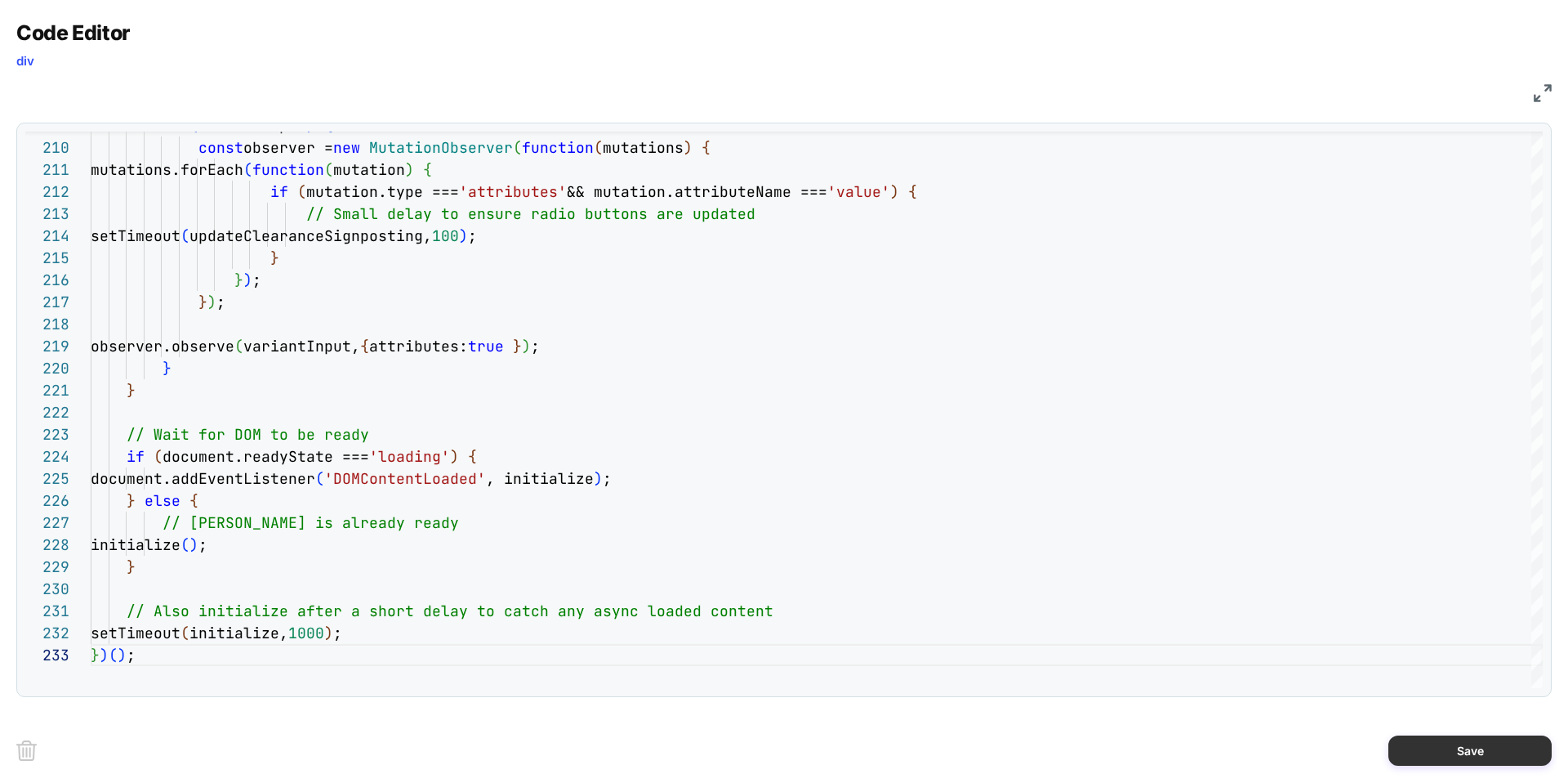
click at [1479, 739] on button "Save" at bounding box center [1470, 750] width 164 height 30
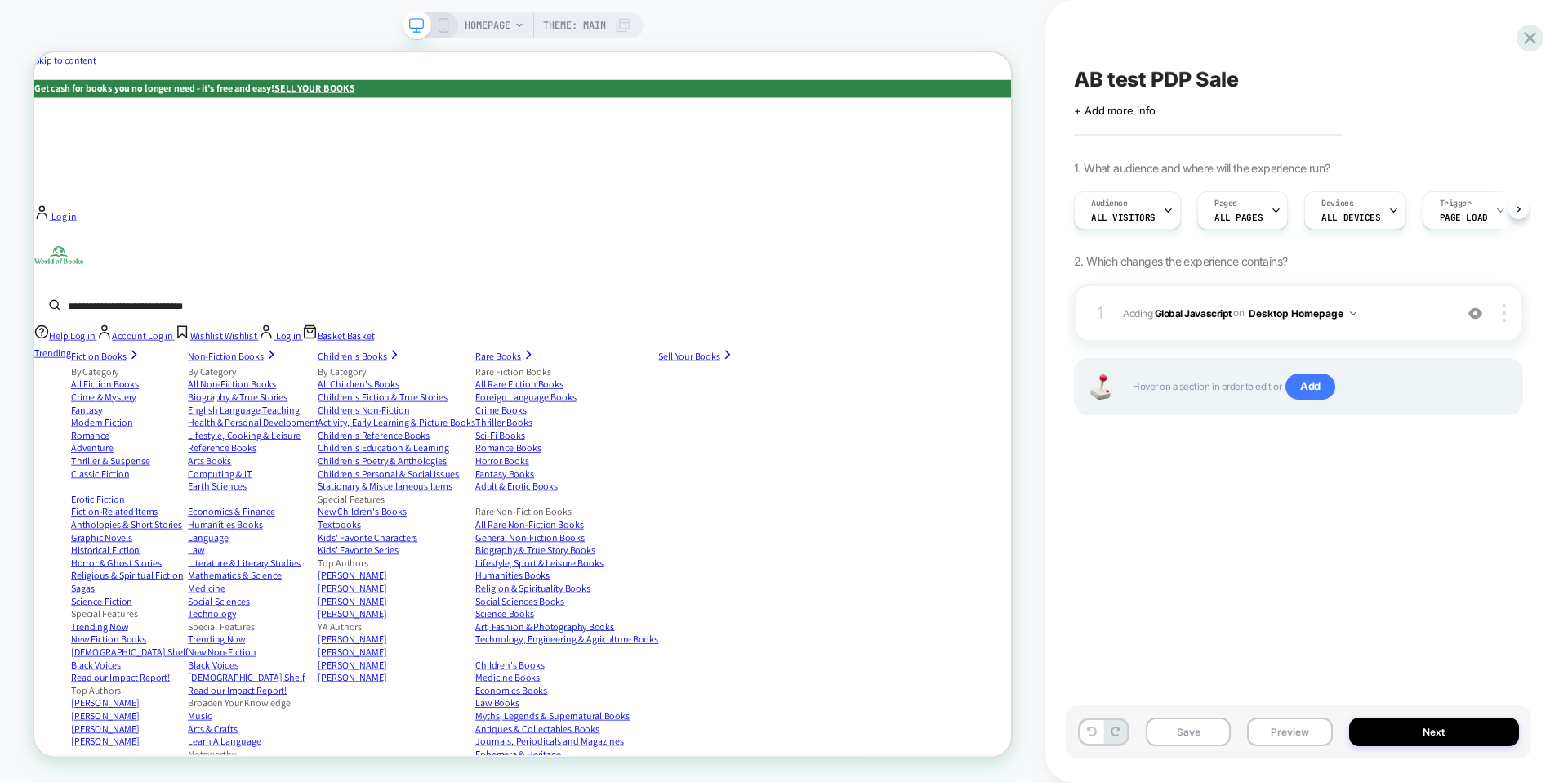
scroll to position [0, 1]
click at [1279, 725] on button "Preview" at bounding box center [1289, 731] width 85 height 29
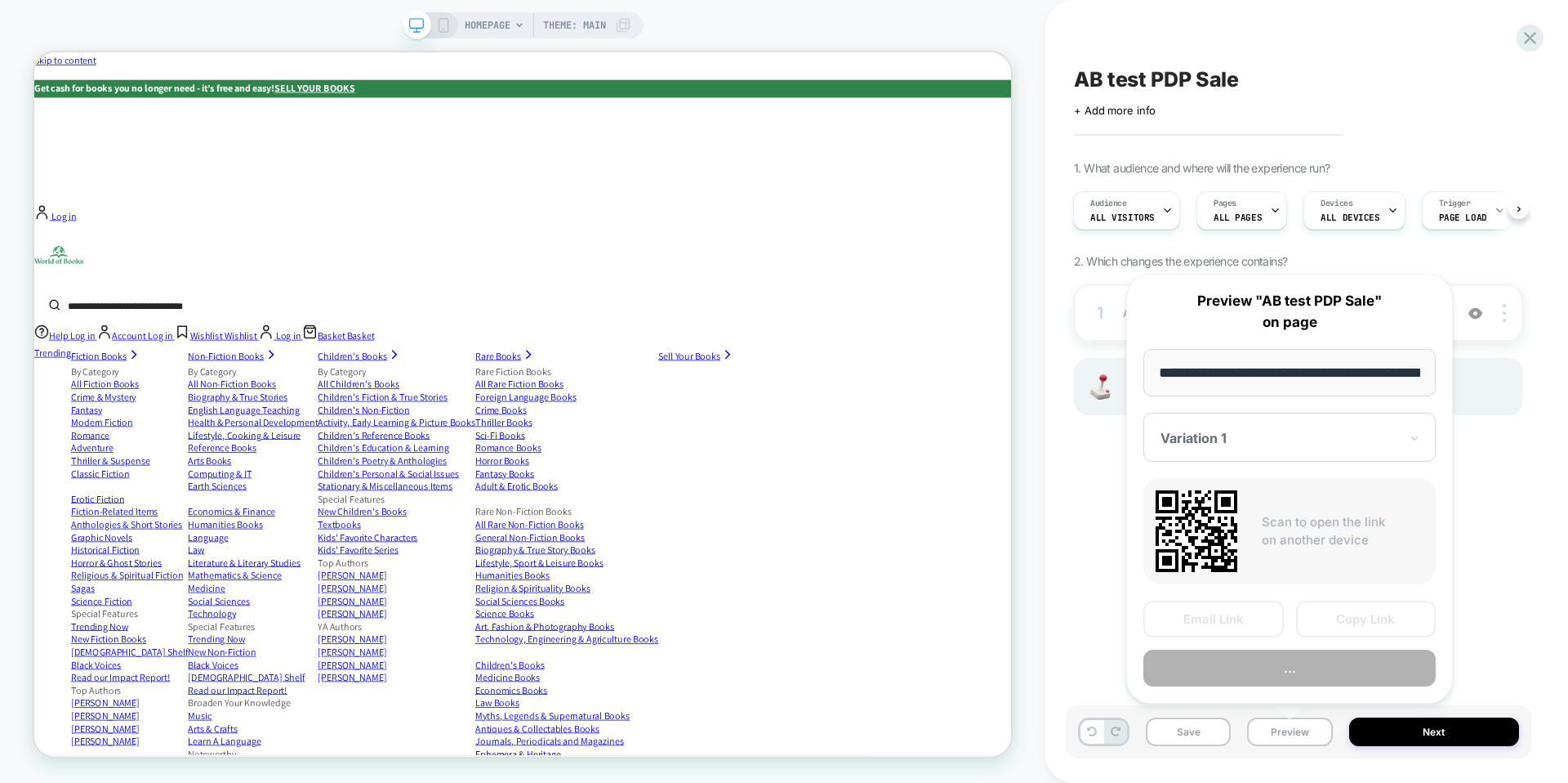
scroll to position [0, 75]
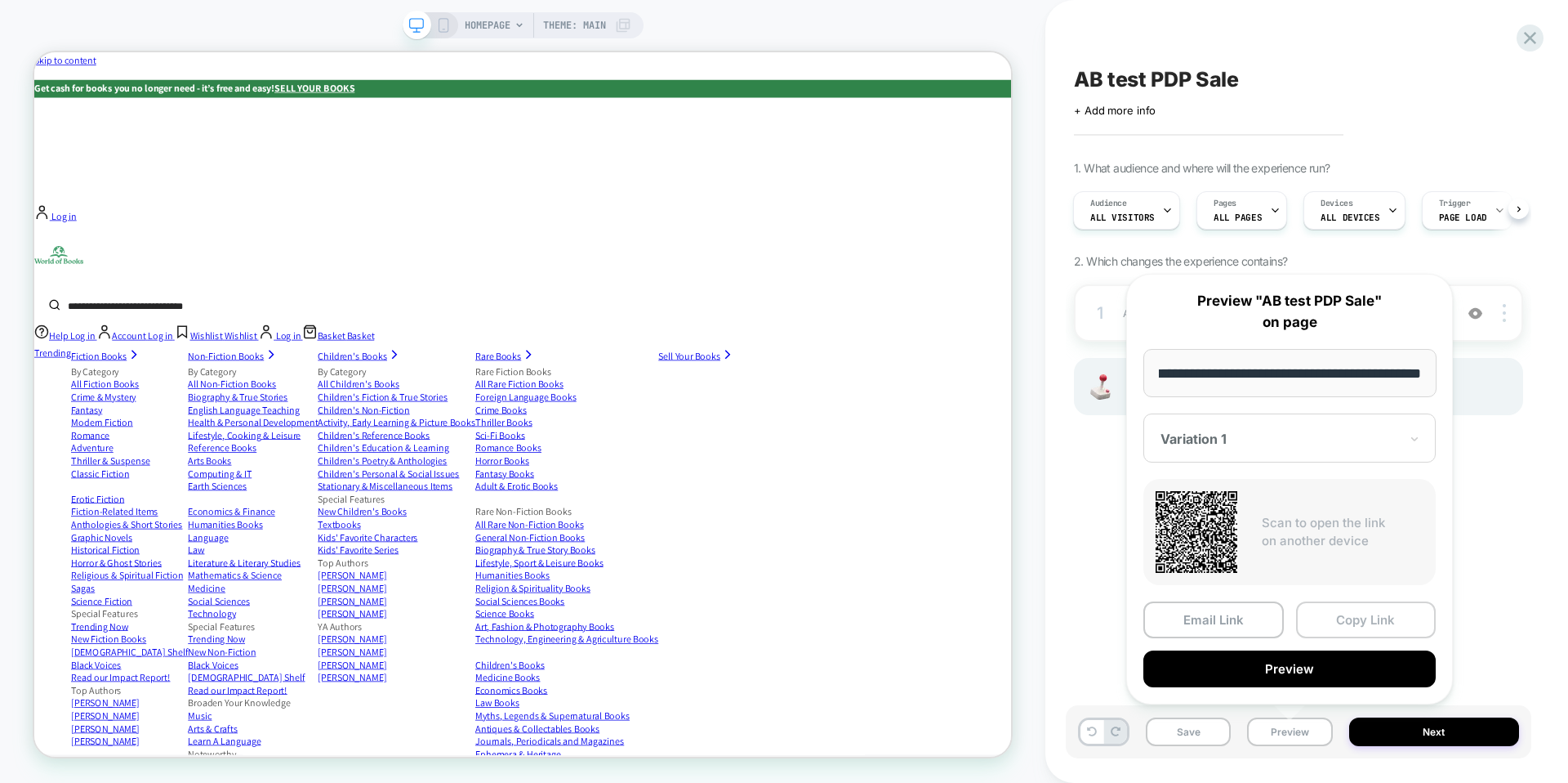
click at [1333, 616] on button "Copy Link" at bounding box center [1367, 619] width 141 height 37
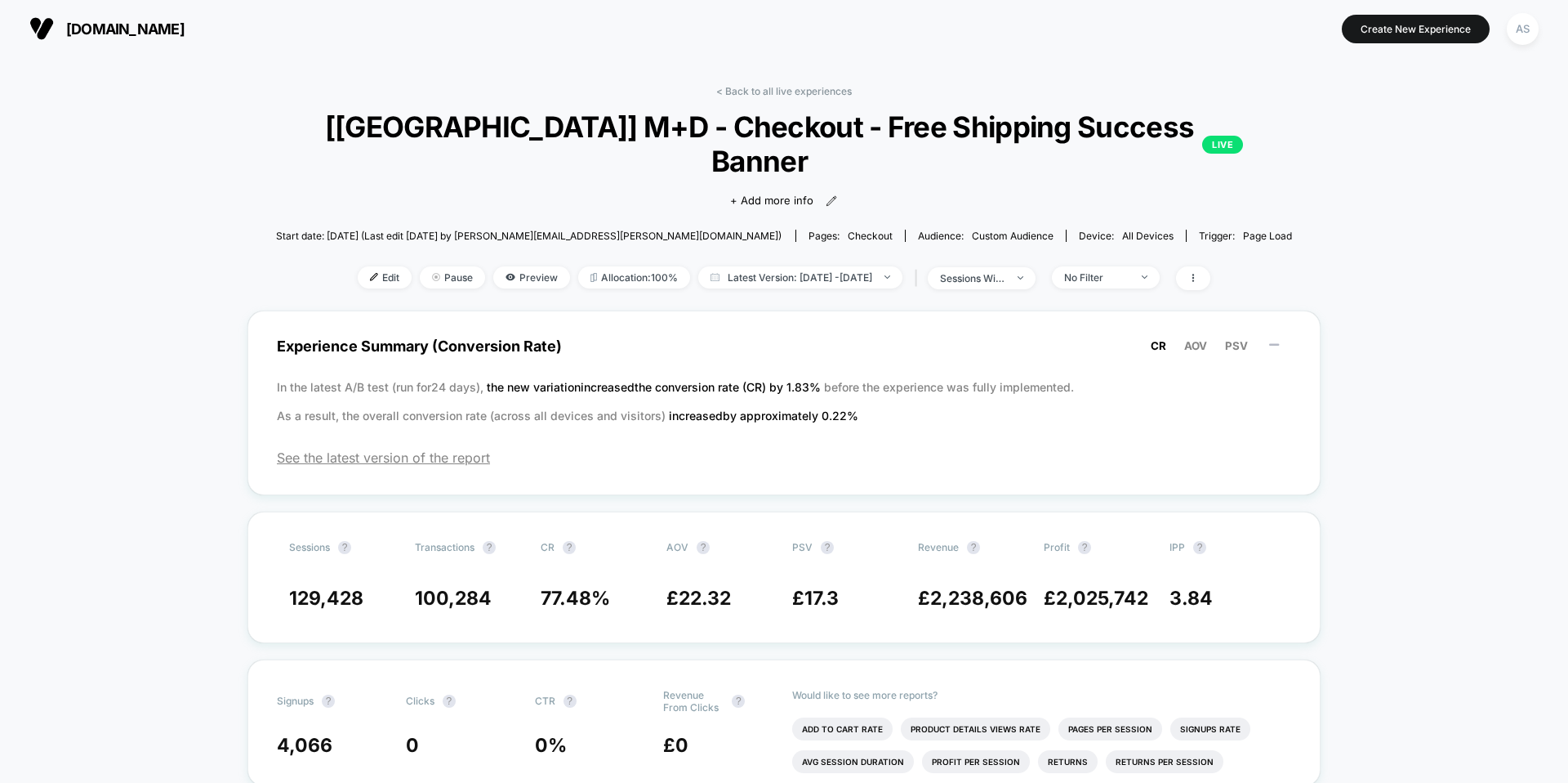
click at [184, 35] on span "[DOMAIN_NAME]" at bounding box center [125, 29] width 118 height 17
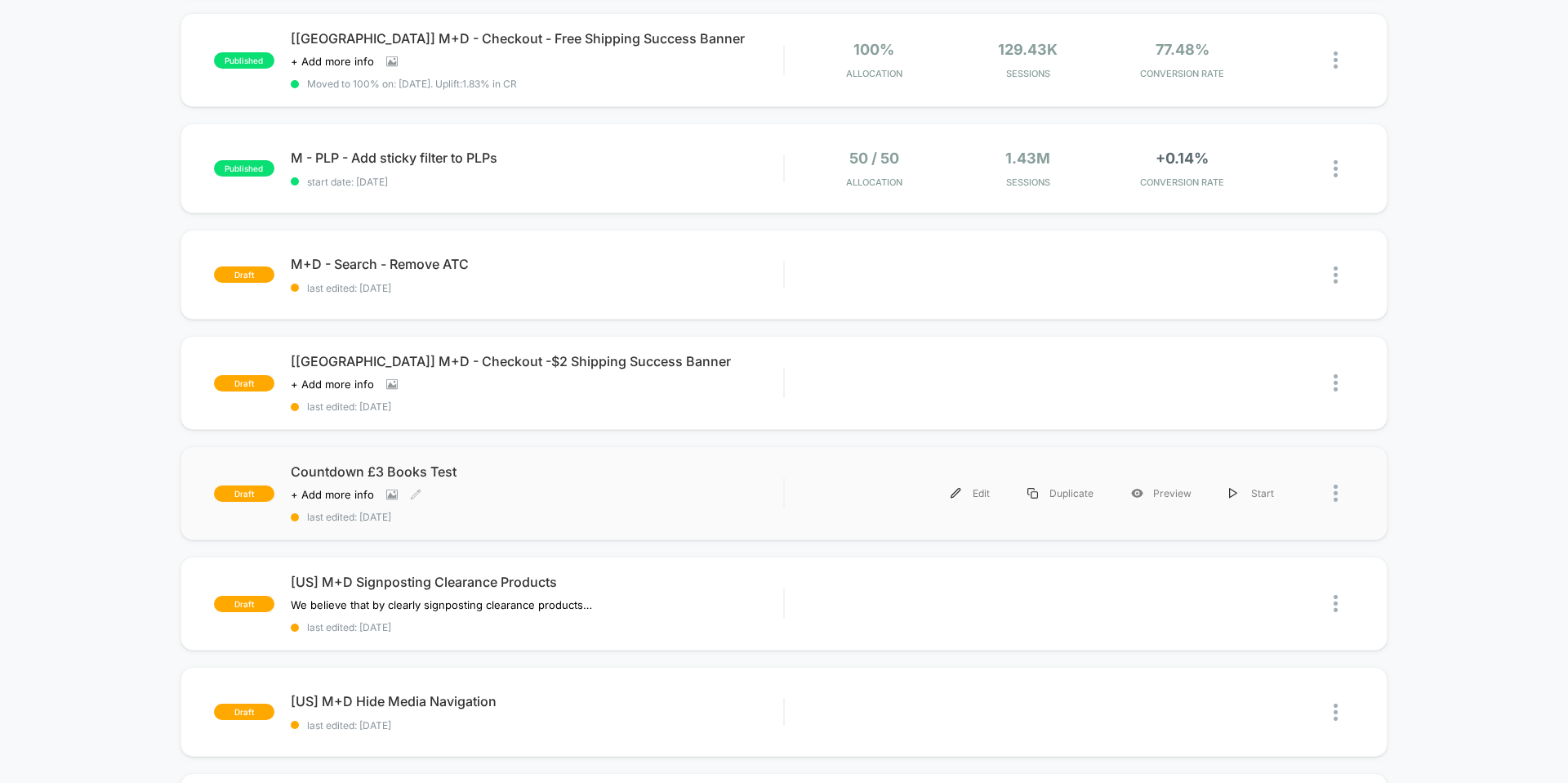
scroll to position [635, 0]
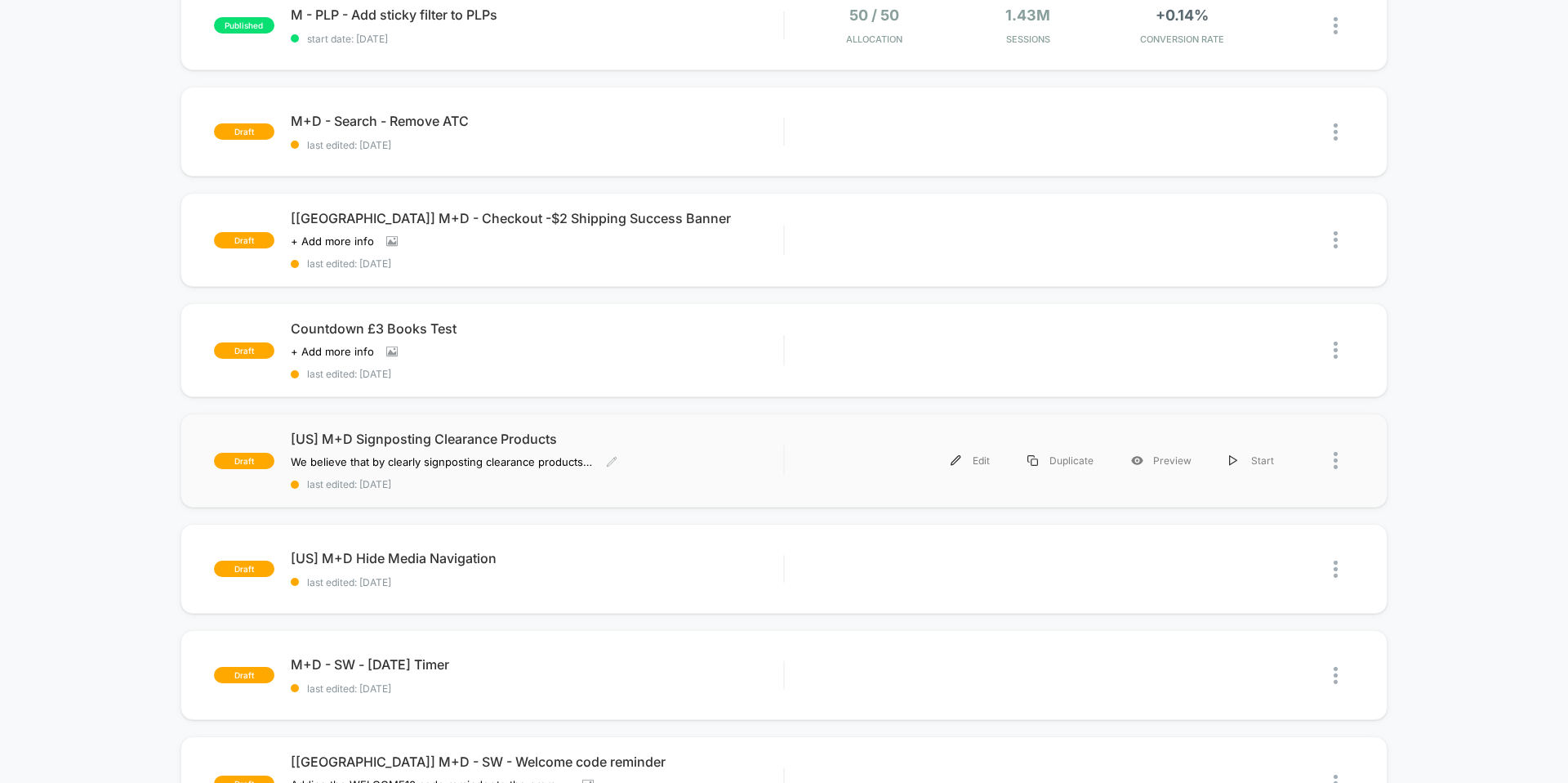
click at [536, 442] on div "[US] M+D Signposting Clearance Products We believe that by clearly signposting …" at bounding box center [537, 460] width 492 height 60
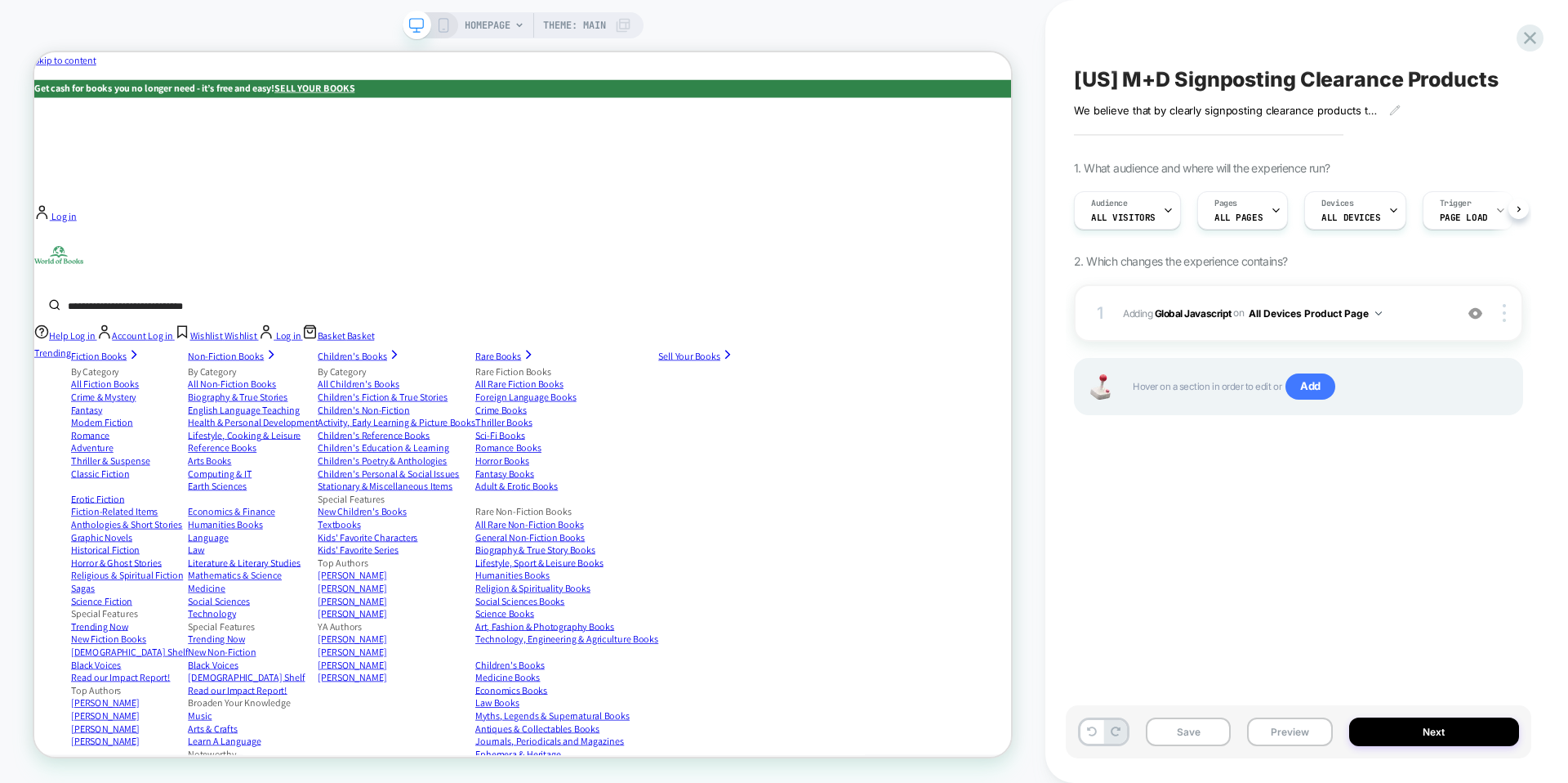
scroll to position [0, 1]
click at [1290, 740] on button "Preview" at bounding box center [1289, 731] width 85 height 29
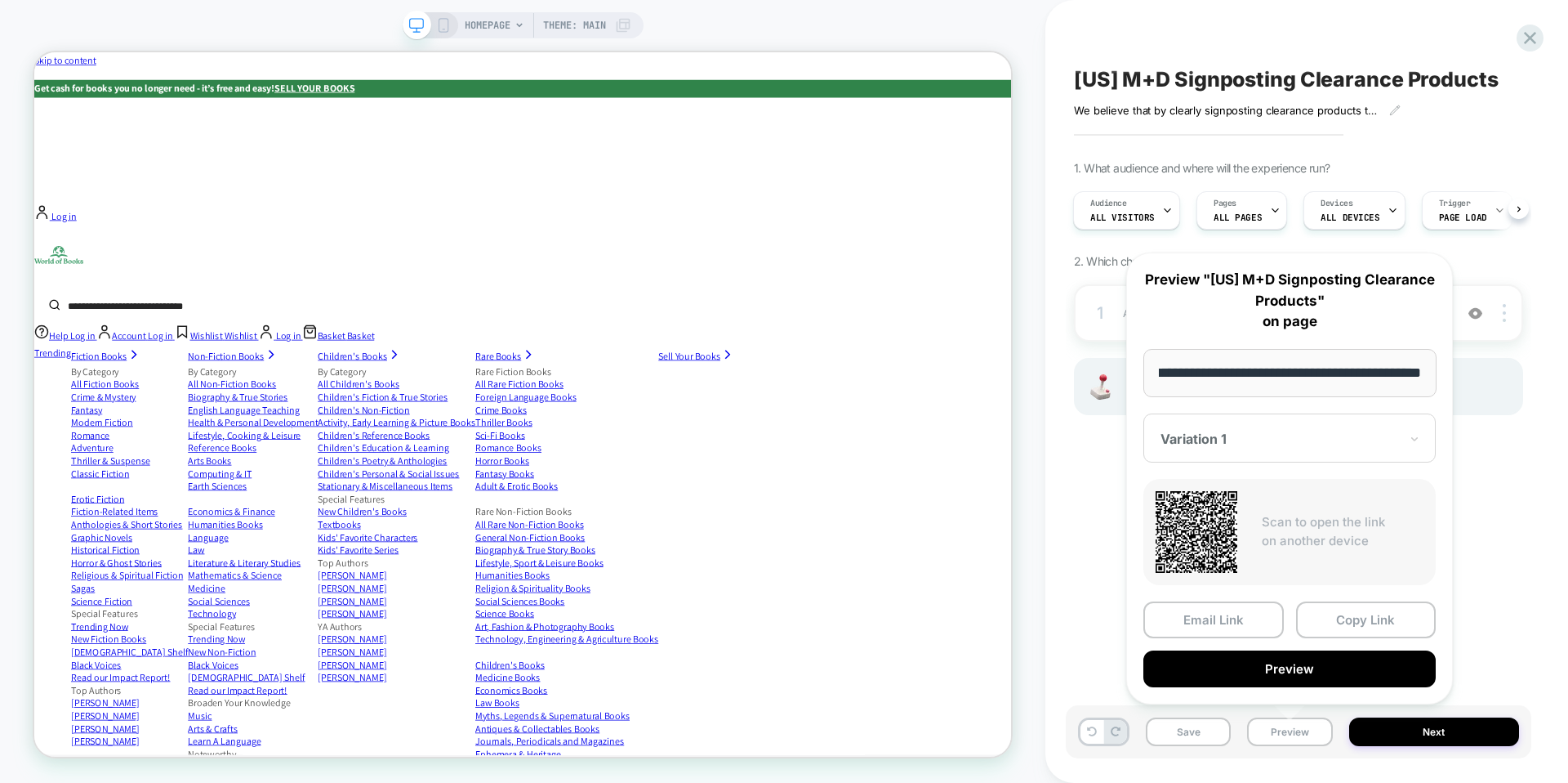
scroll to position [0, 0]
click at [1434, 137] on div "[US] M+D Signposting Clearance Products We believe that by clearly signposting …" at bounding box center [1297, 391] width 465 height 750
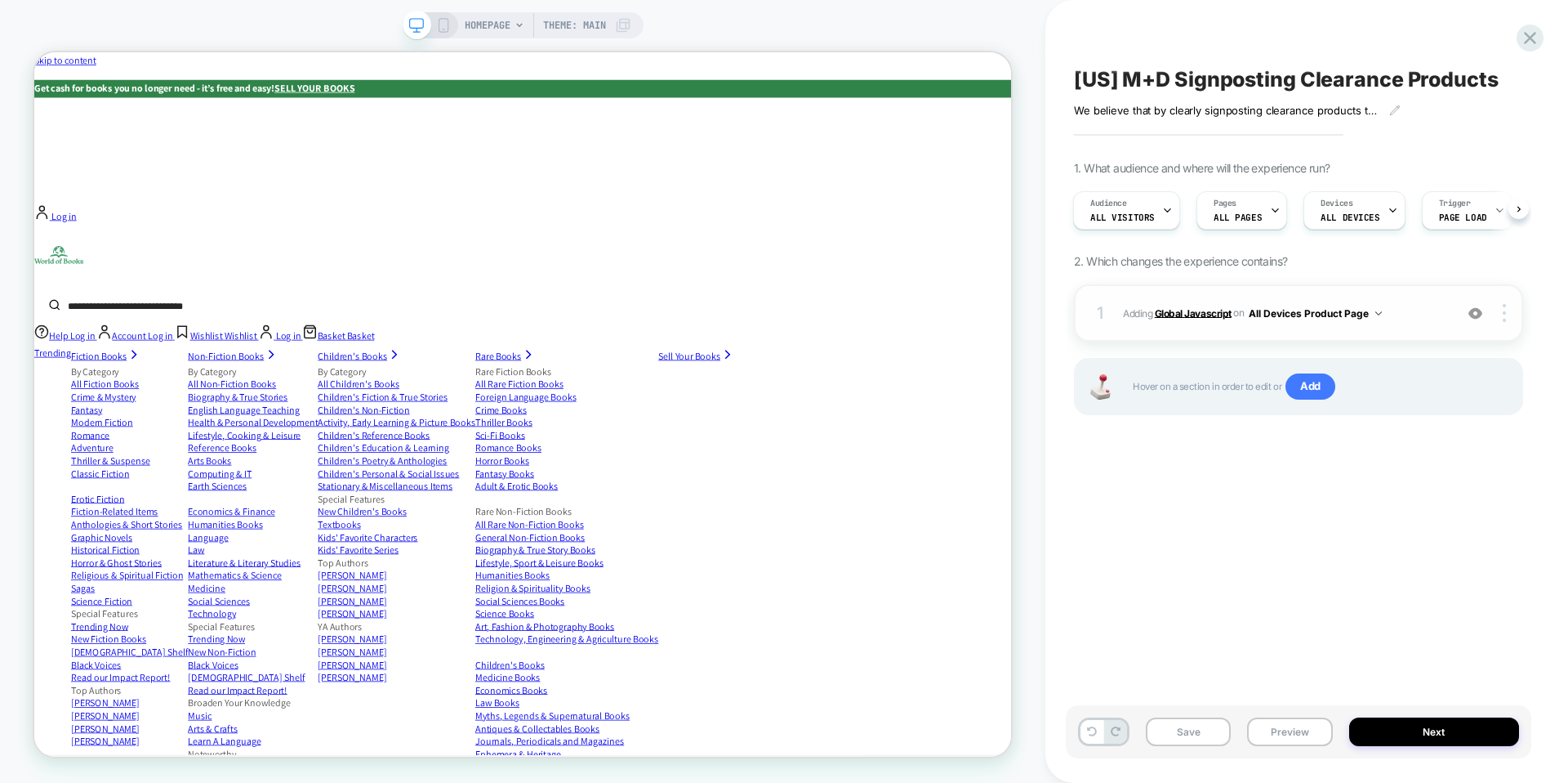
click at [1194, 313] on b "Global Javascript" at bounding box center [1192, 313] width 76 height 12
click at [1162, 315] on b "Global Javascript" at bounding box center [1192, 313] width 76 height 12
click at [1133, 317] on span "Adding Global Javascript on All Devices Product Page" at bounding box center [1283, 313] width 322 height 21
